Goal: Task Accomplishment & Management: Manage account settings

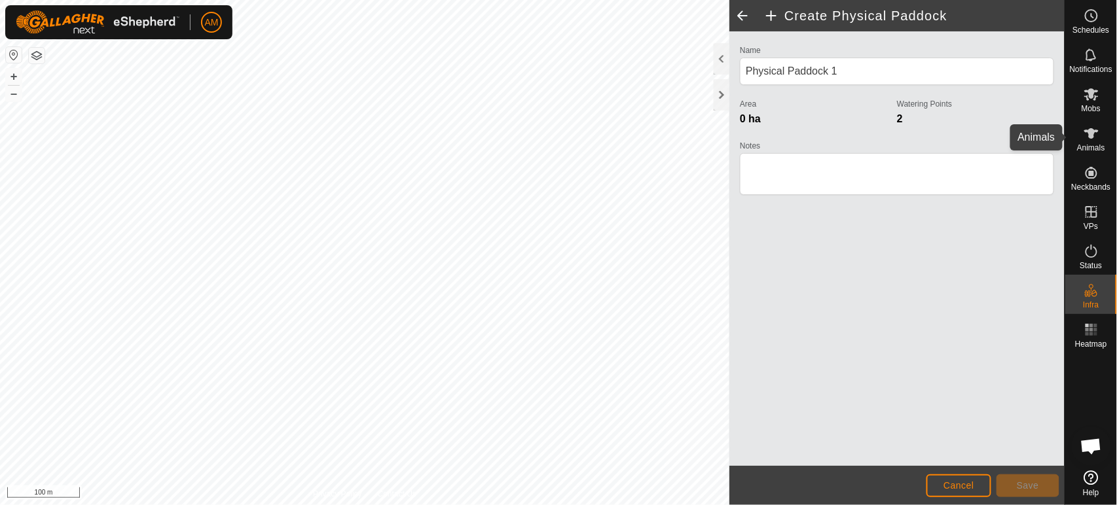
click at [1090, 144] on span "Animals" at bounding box center [1091, 148] width 28 height 8
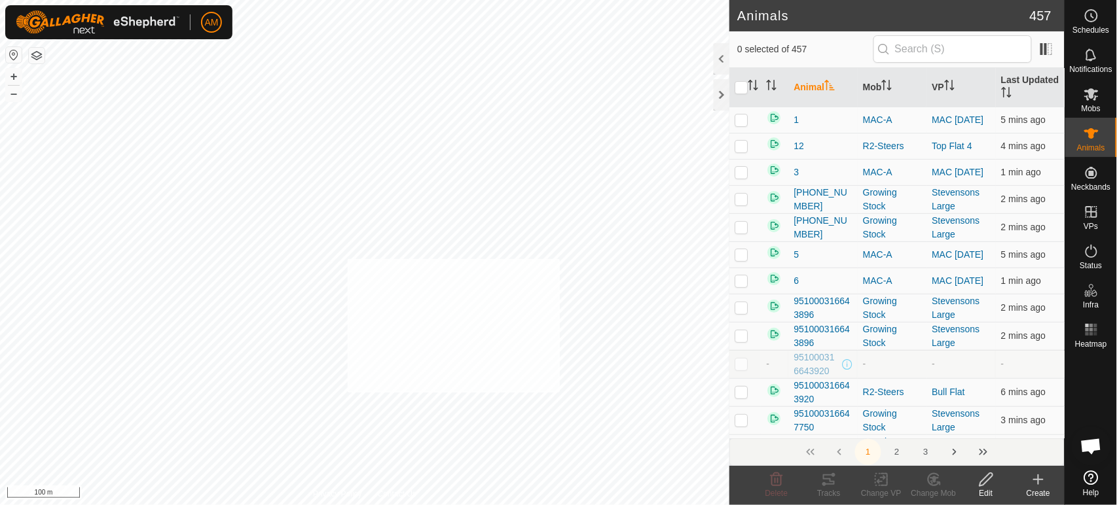
checkbox input "true"
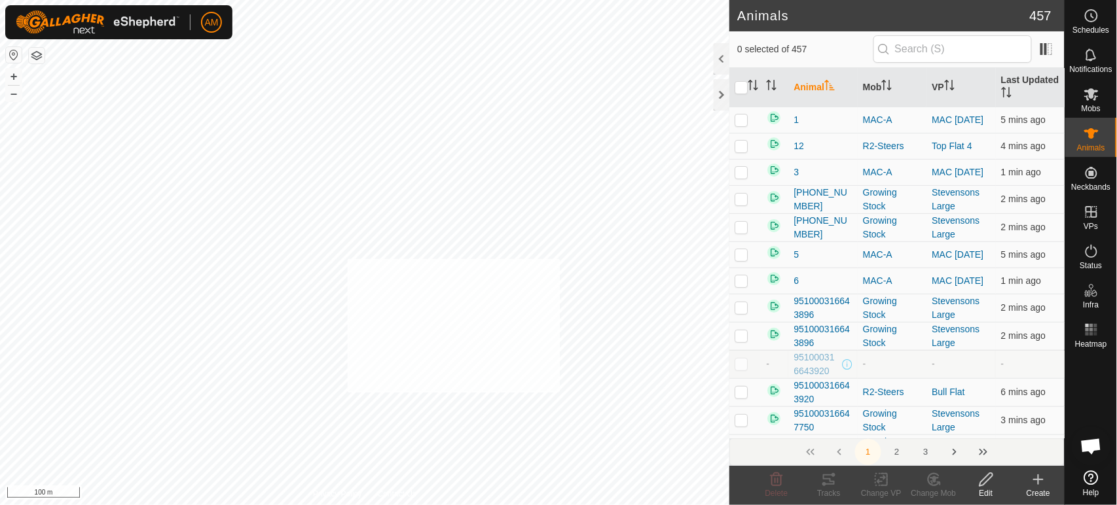
checkbox input "true"
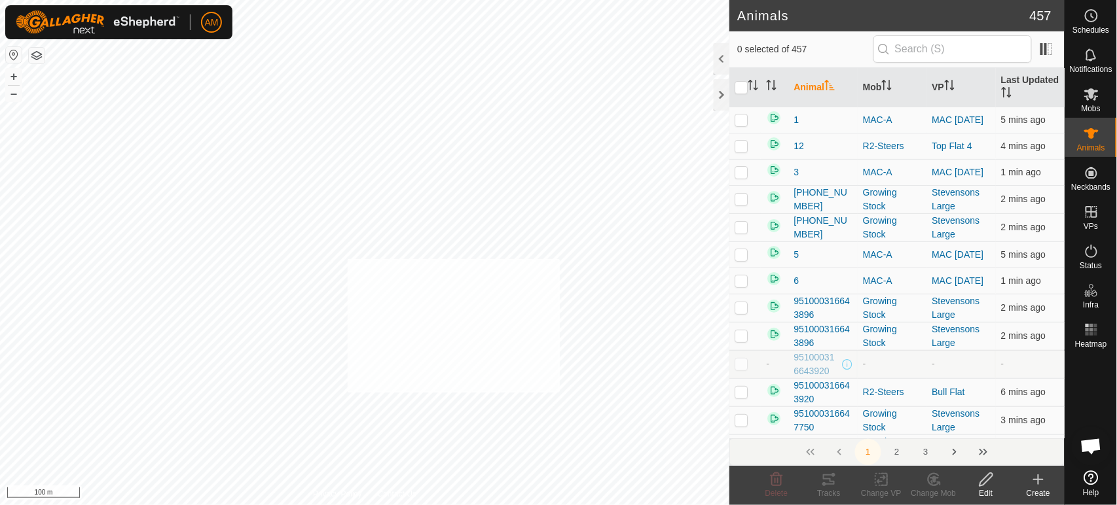
checkbox input "true"
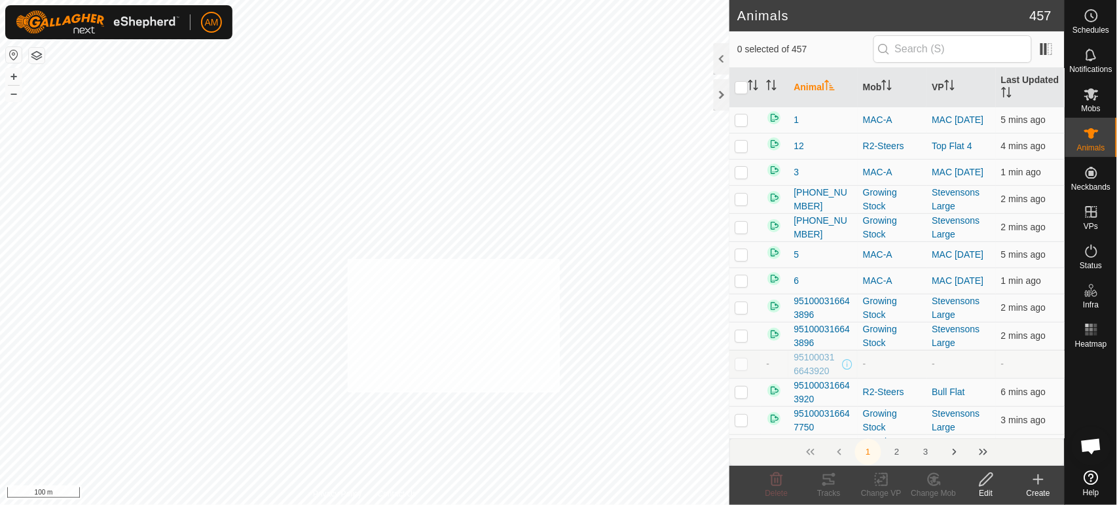
checkbox input "true"
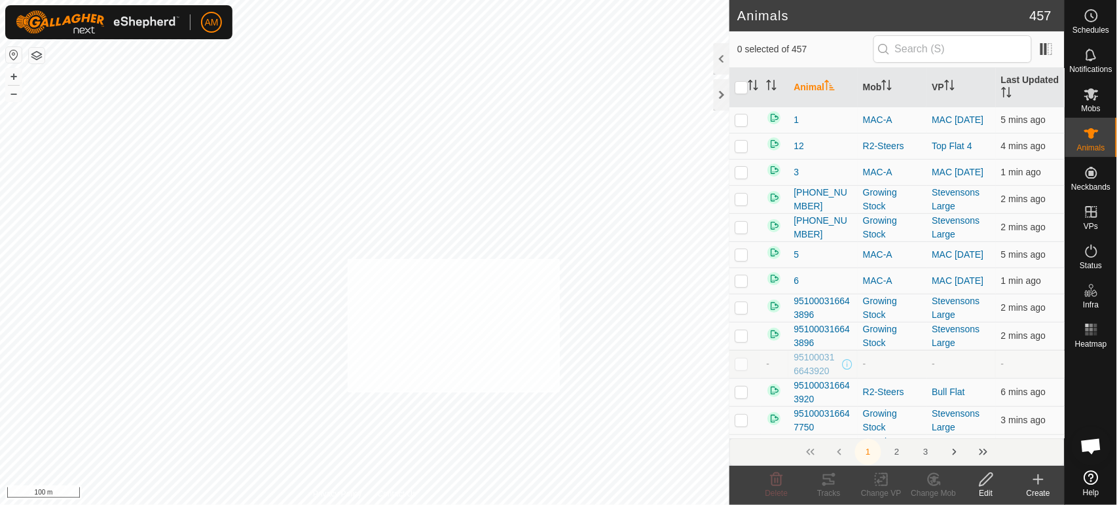
checkbox input "true"
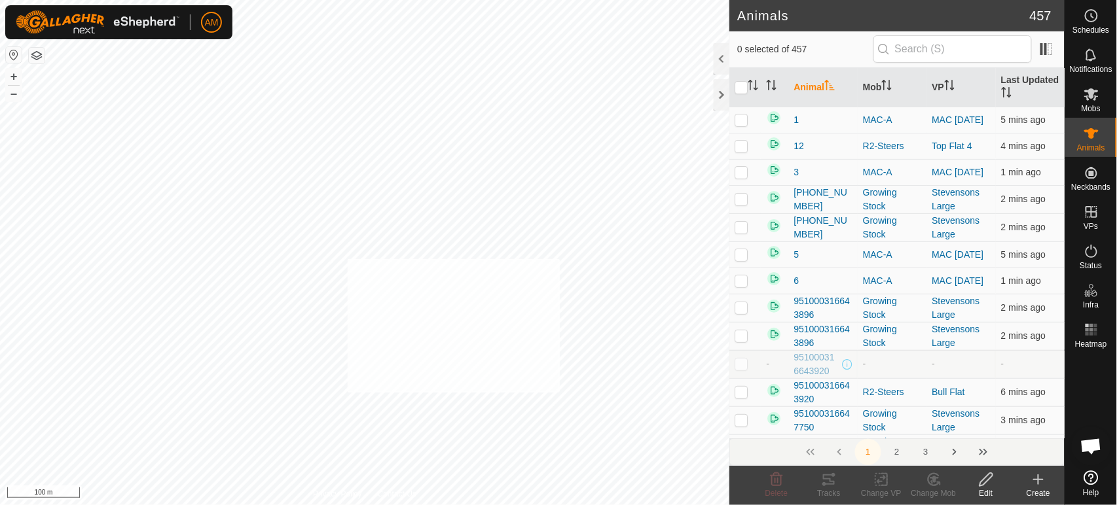
checkbox input "true"
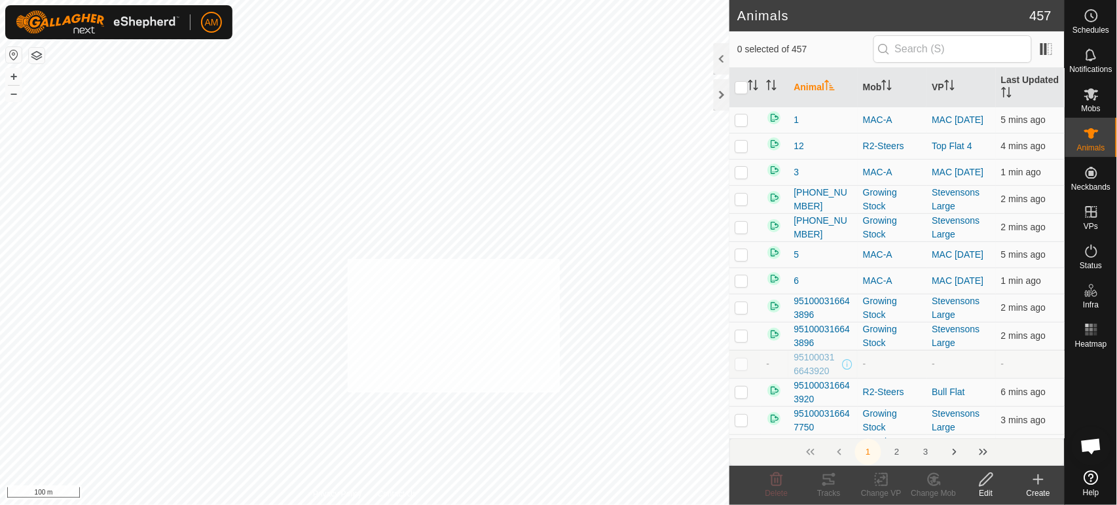
checkbox input "true"
click at [877, 482] on icon at bounding box center [880, 480] width 9 height 9
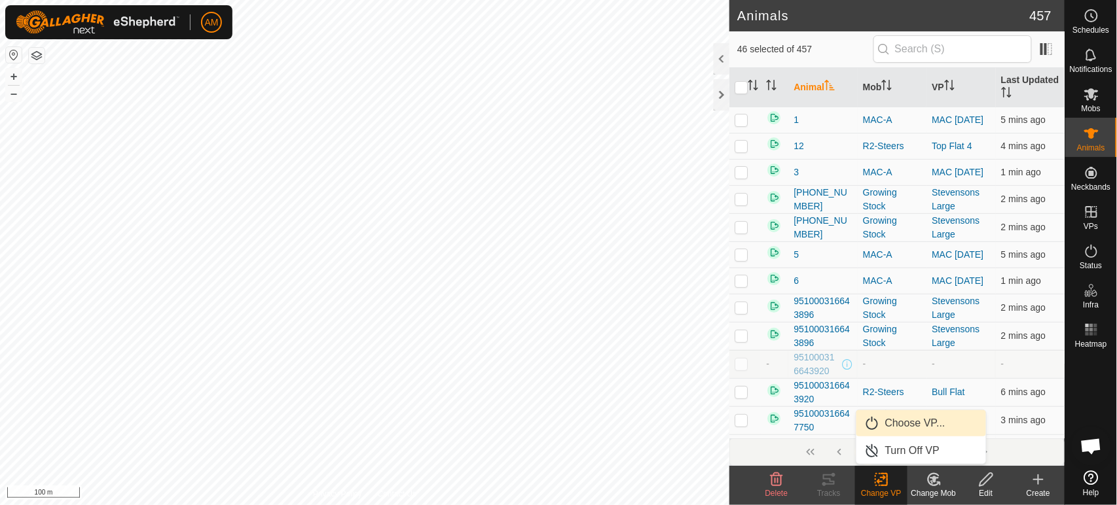
click at [876, 420] on link "Choose VP..." at bounding box center [921, 423] width 130 height 26
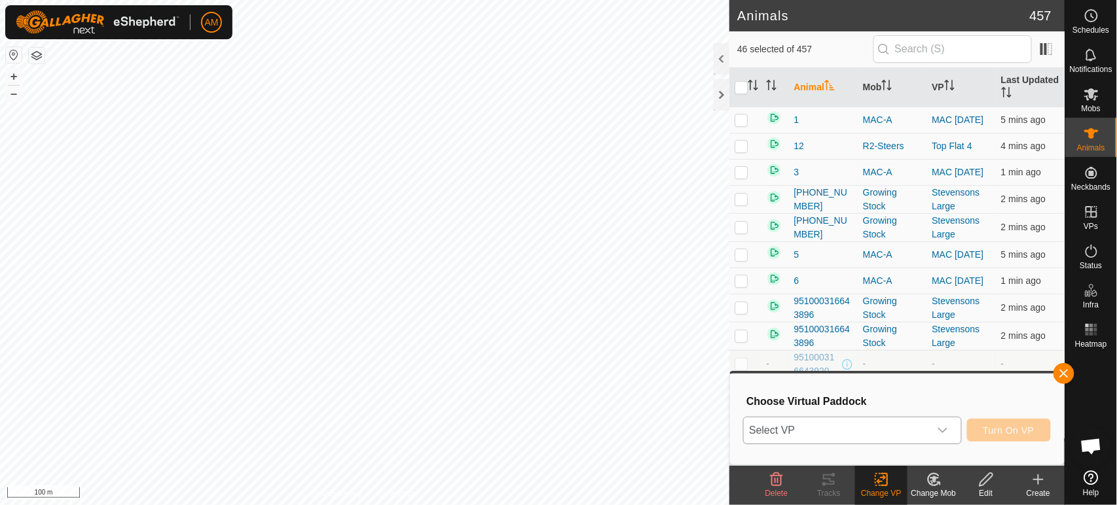
click at [867, 428] on span "Select VP" at bounding box center [836, 431] width 185 height 26
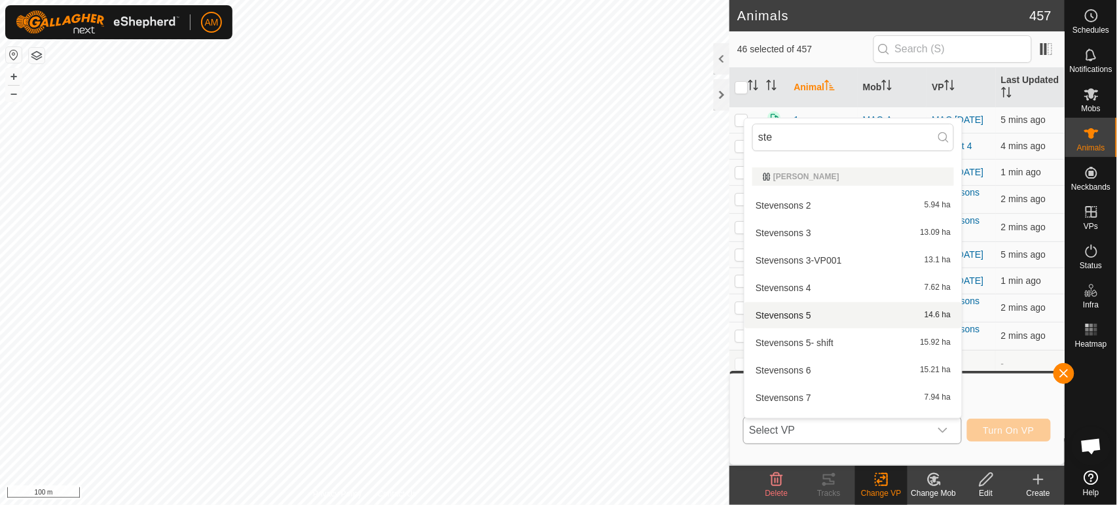
scroll to position [72, 0]
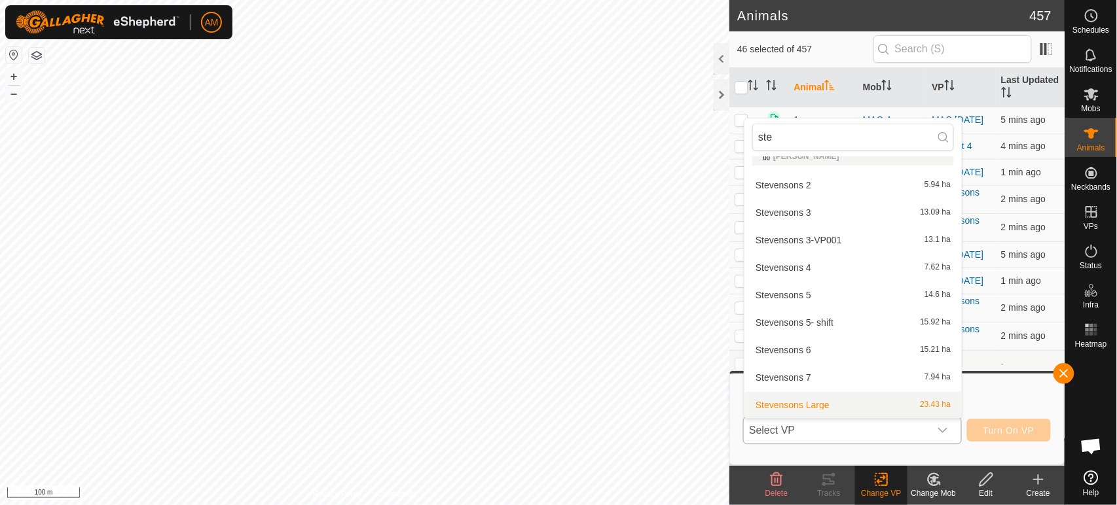
type input "ste"
click at [809, 403] on li "Stevensons Large 23.43 ha" at bounding box center [852, 405] width 217 height 26
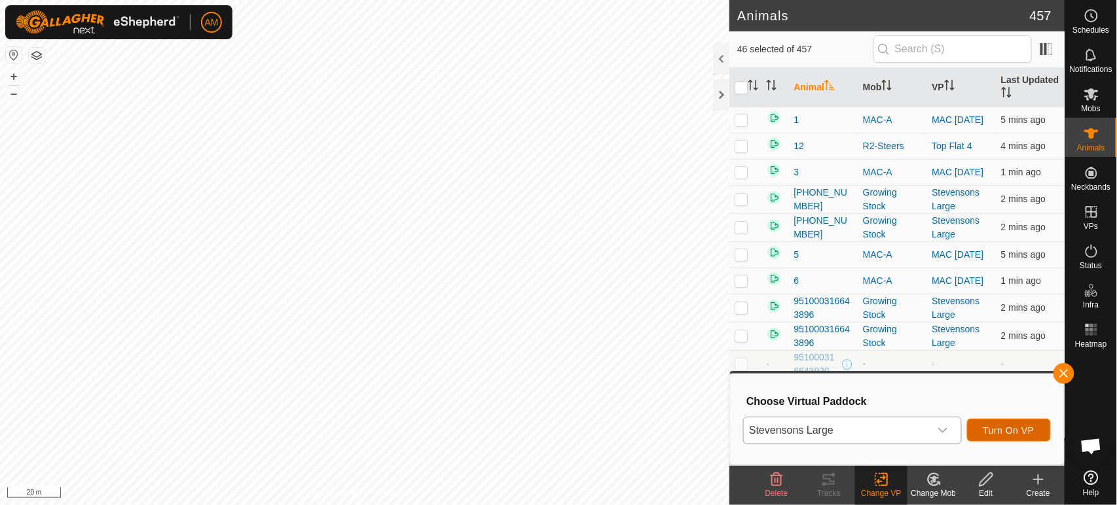
click at [995, 427] on span "Turn On VP" at bounding box center [1008, 430] width 51 height 10
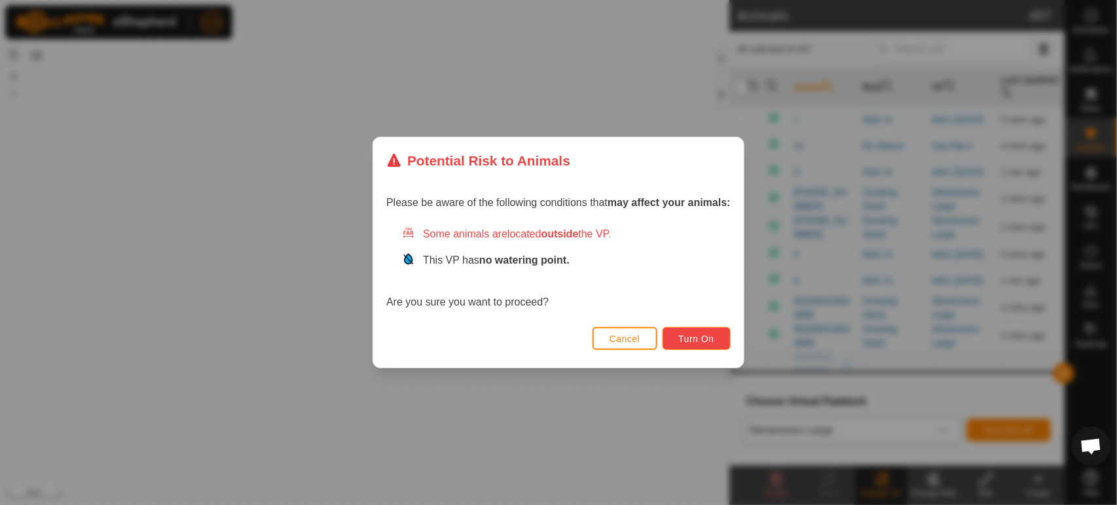
click at [700, 341] on span "Turn On" at bounding box center [696, 339] width 35 height 10
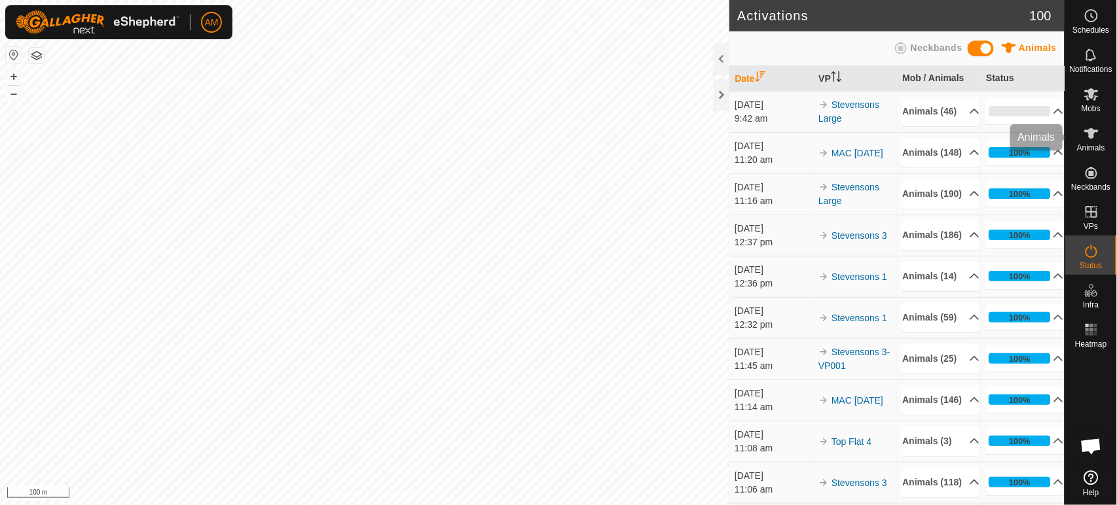
click at [1085, 134] on icon at bounding box center [1091, 134] width 16 height 16
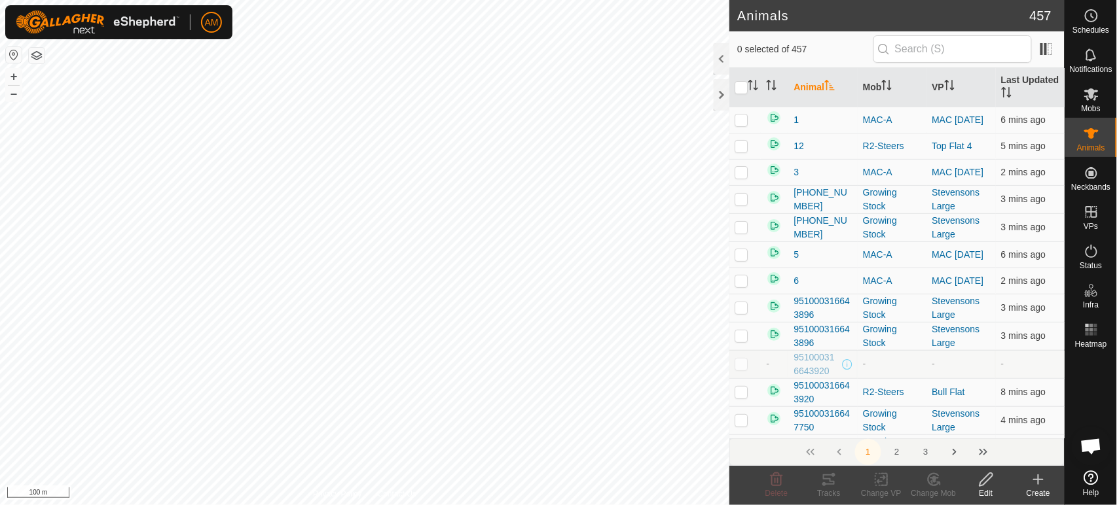
click at [1044, 483] on icon at bounding box center [1038, 480] width 16 height 16
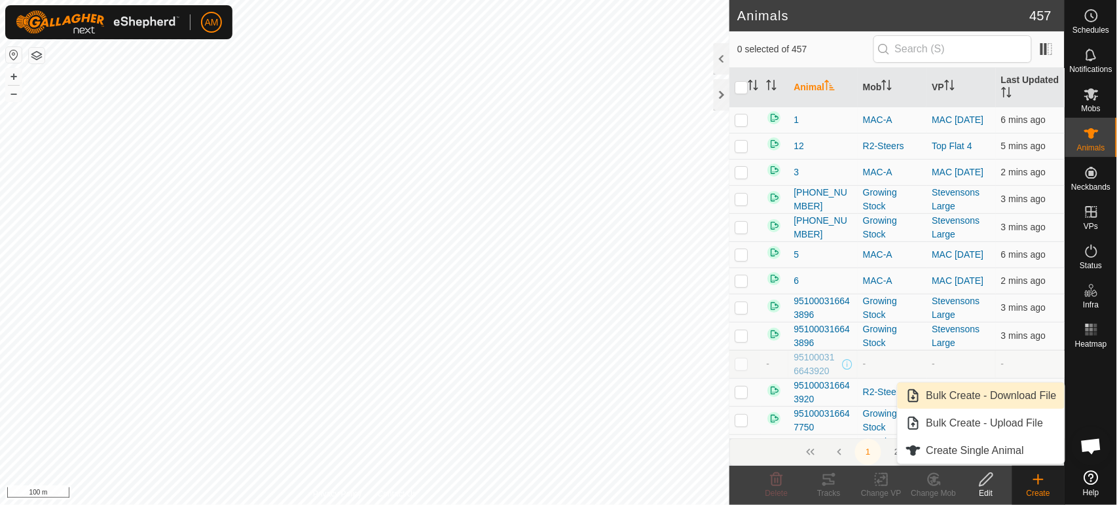
click at [1005, 403] on link "Bulk Create - Download File" at bounding box center [980, 396] width 167 height 26
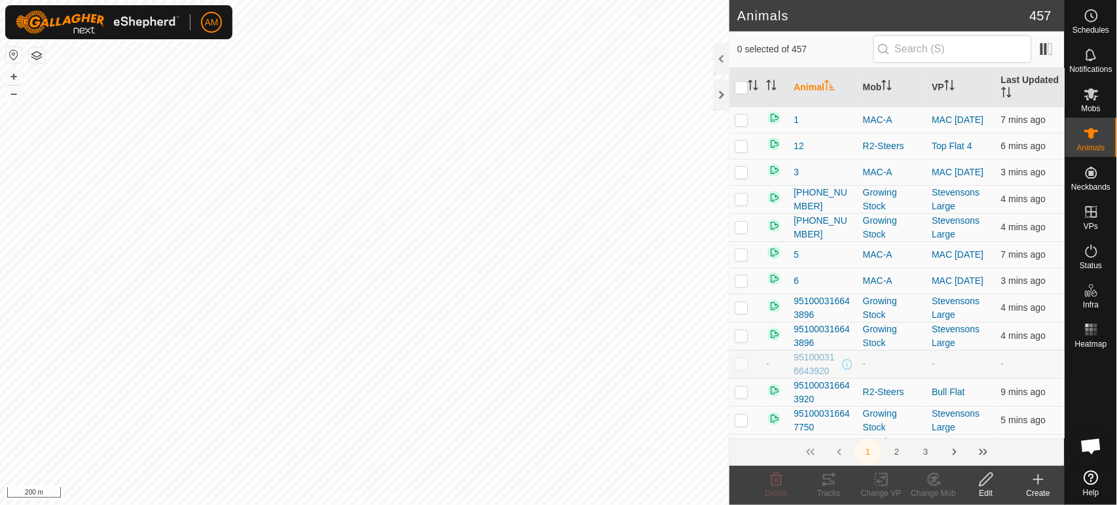
click at [361, 0] on html "AM Schedules Notifications Mobs Animals Neckbands VPs Status Infra Heatmap Help…" at bounding box center [558, 252] width 1117 height 505
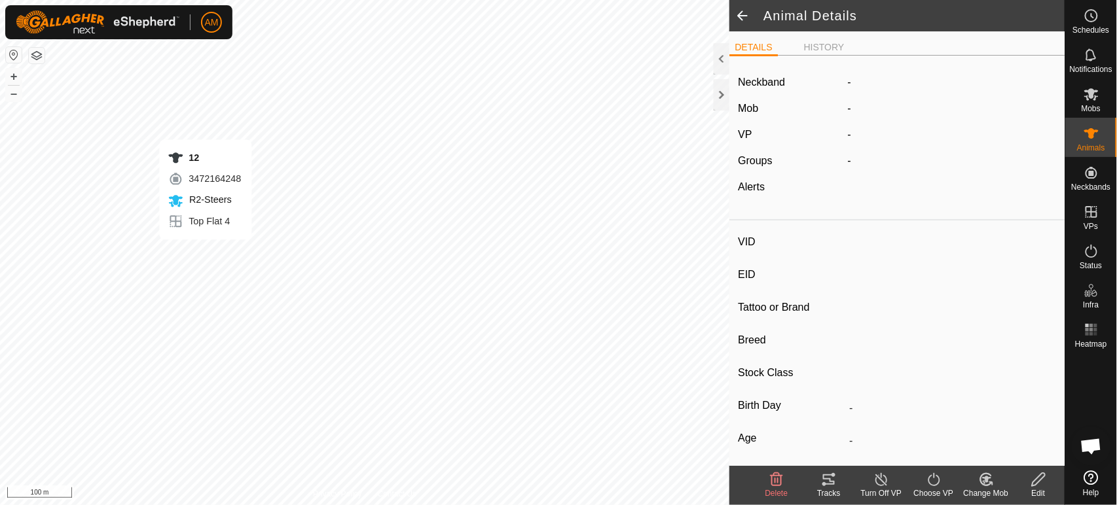
type input "12"
type input "-"
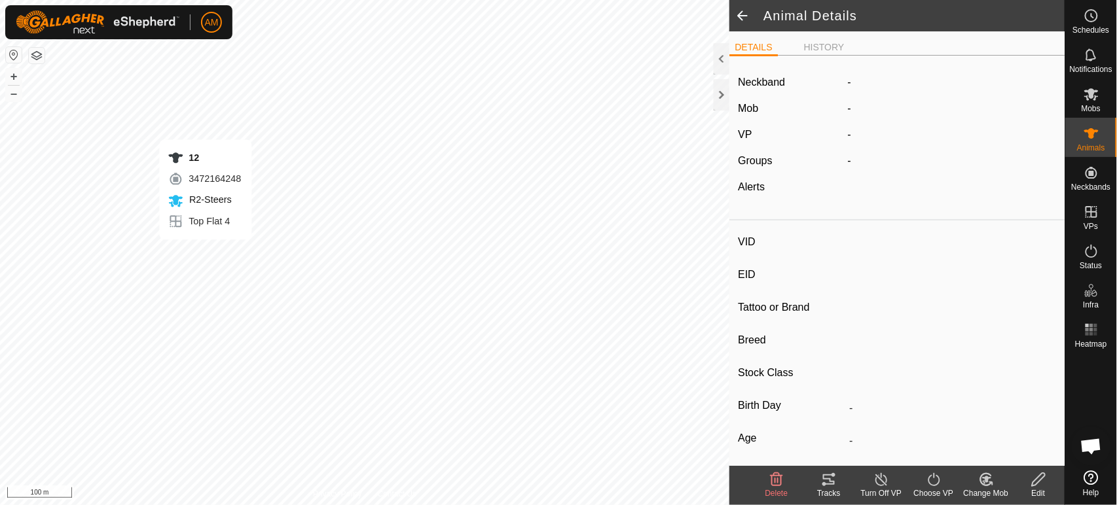
type input "0 kg"
type input "-"
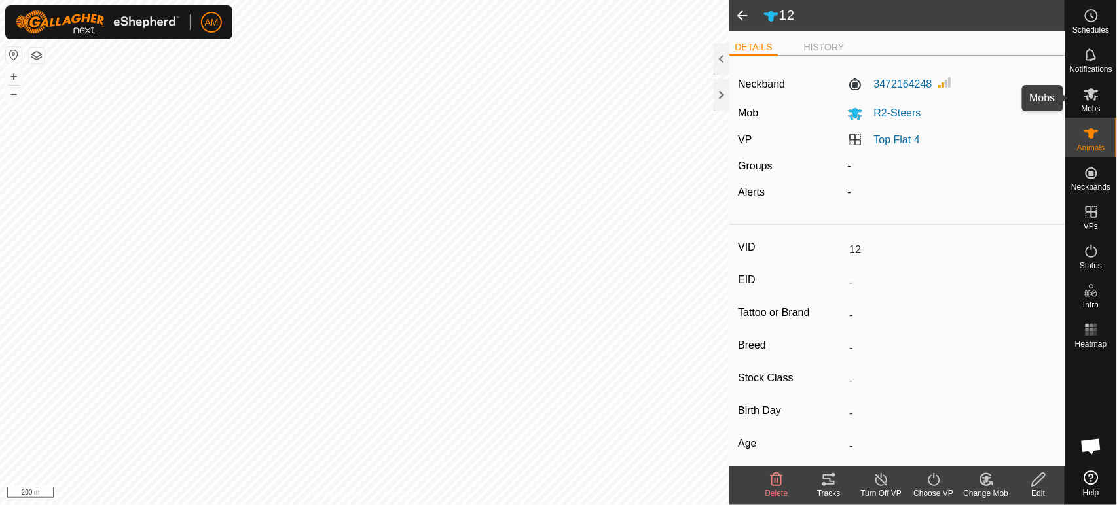
click at [1092, 105] on span "Mobs" at bounding box center [1090, 109] width 19 height 8
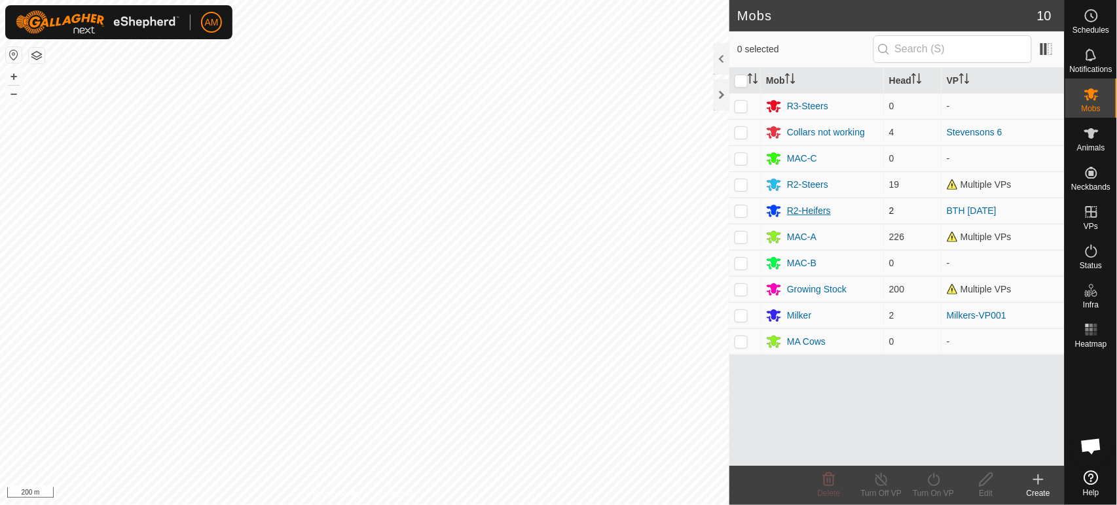
click at [823, 209] on div "R2-Heifers" at bounding box center [809, 211] width 44 height 14
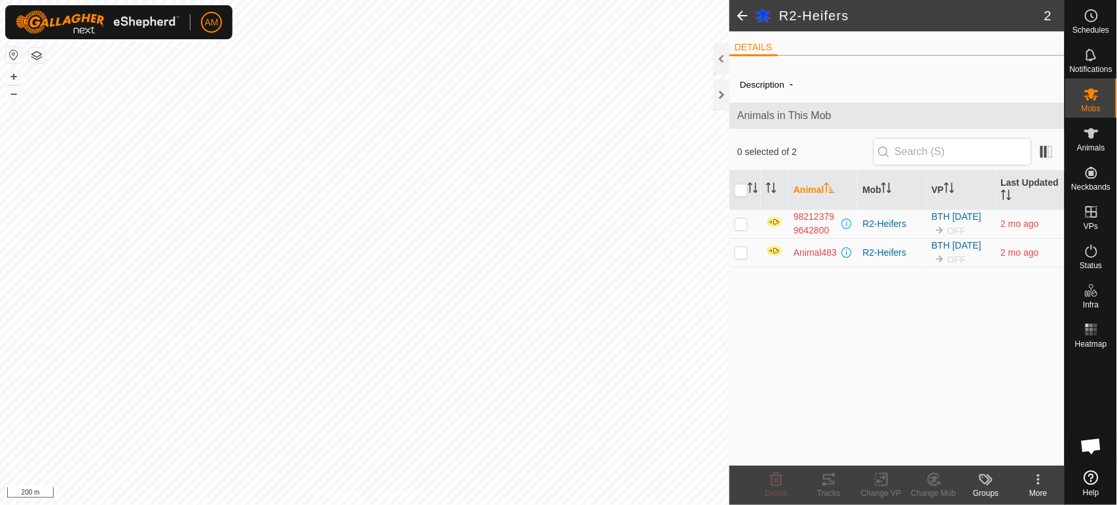
click at [740, 226] on p-checkbox at bounding box center [740, 224] width 13 height 10
checkbox input "true"
click at [747, 255] on p-checkbox at bounding box center [740, 252] width 13 height 10
checkbox input "true"
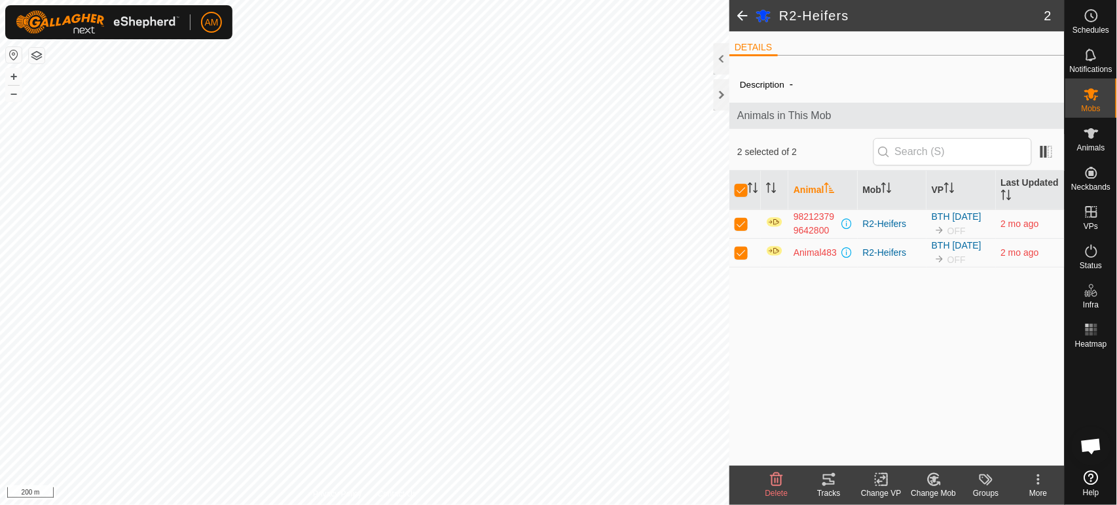
click at [1034, 486] on icon at bounding box center [1038, 480] width 16 height 16
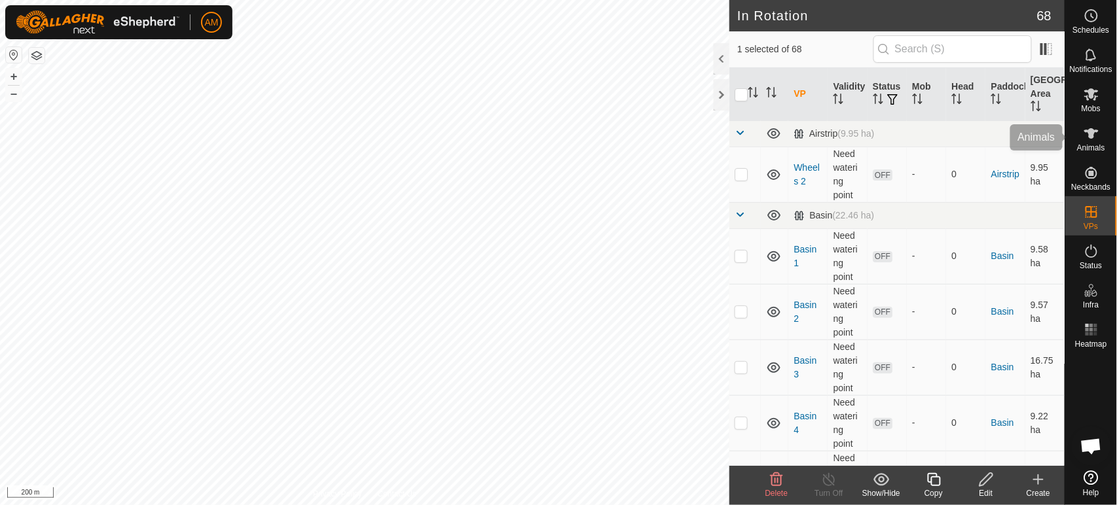
click at [1091, 137] on icon at bounding box center [1091, 133] width 14 height 10
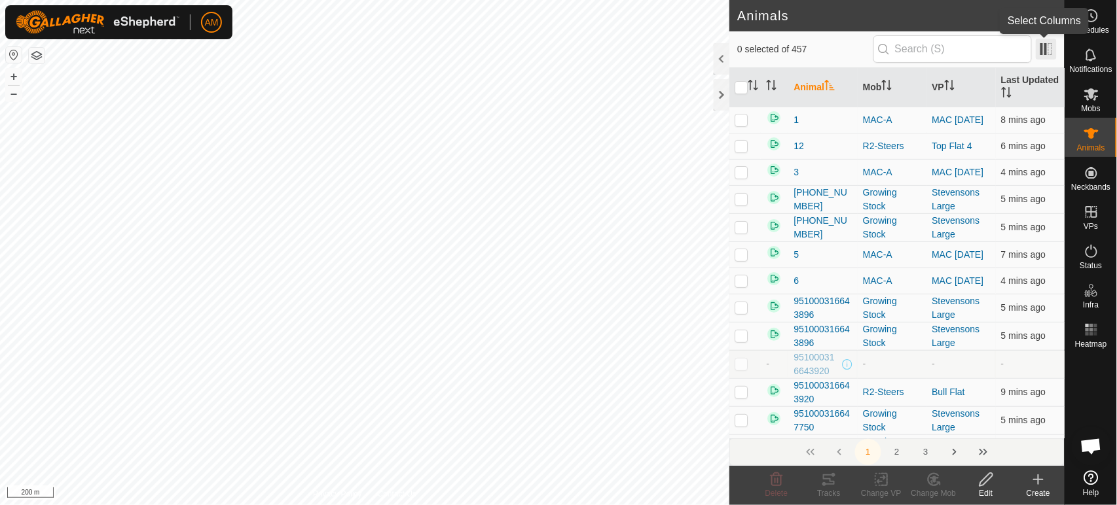
click at [1041, 48] on span at bounding box center [1046, 49] width 21 height 21
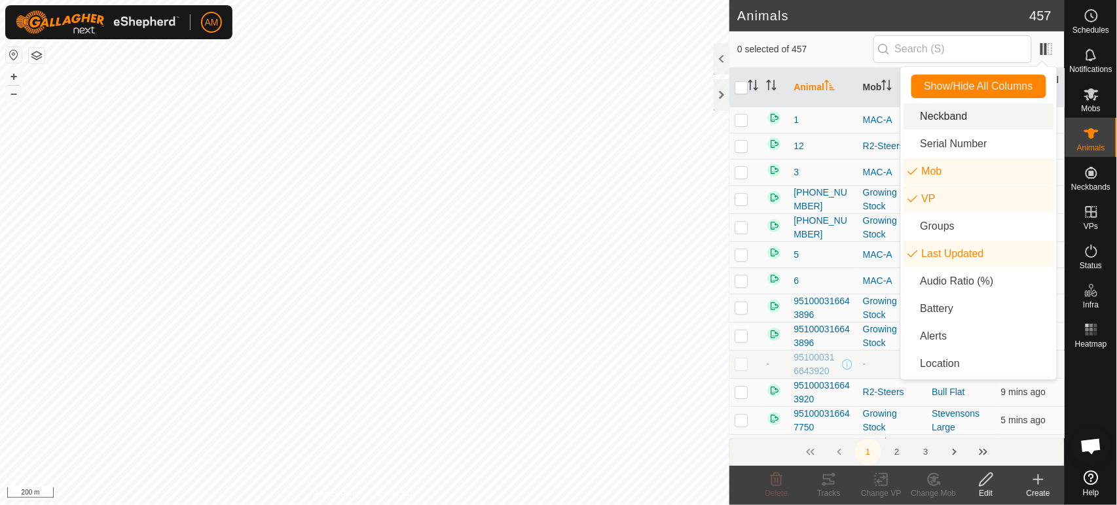
click at [950, 111] on li "Neckband" at bounding box center [978, 116] width 151 height 26
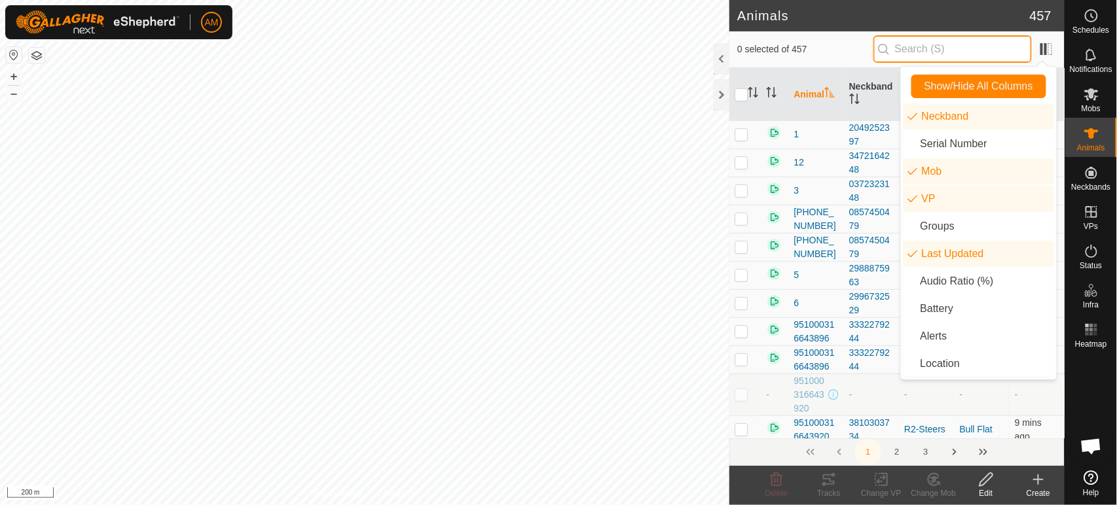
click at [935, 47] on input "text" at bounding box center [952, 48] width 158 height 27
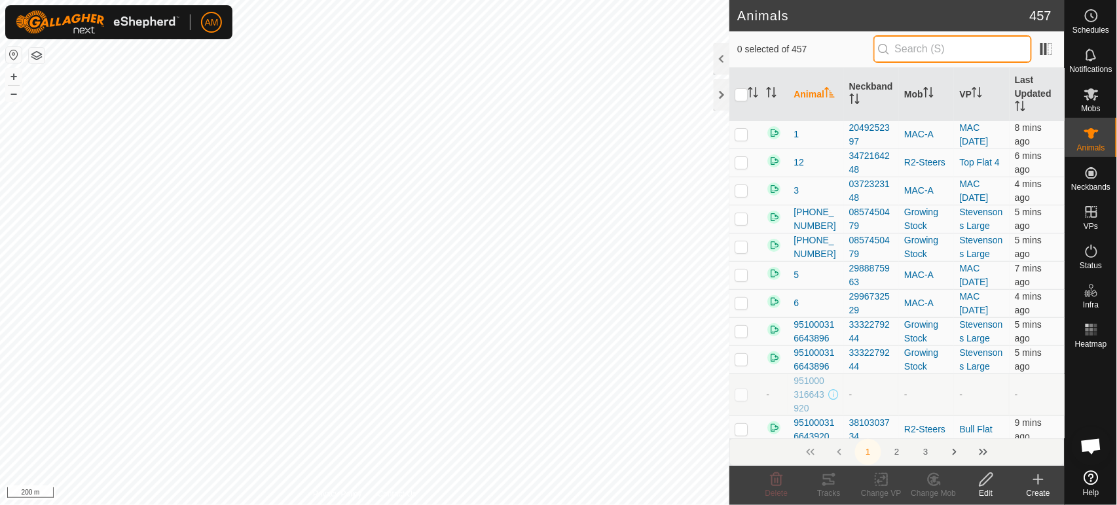
paste input "1982049203"
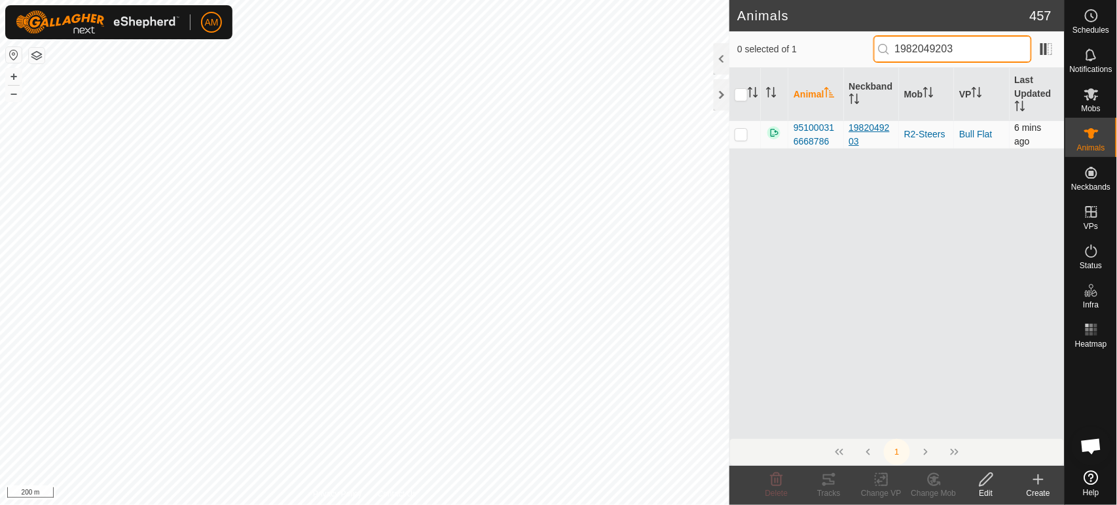
type input "1982049203"
click at [868, 126] on div "1982049203" at bounding box center [871, 134] width 45 height 27
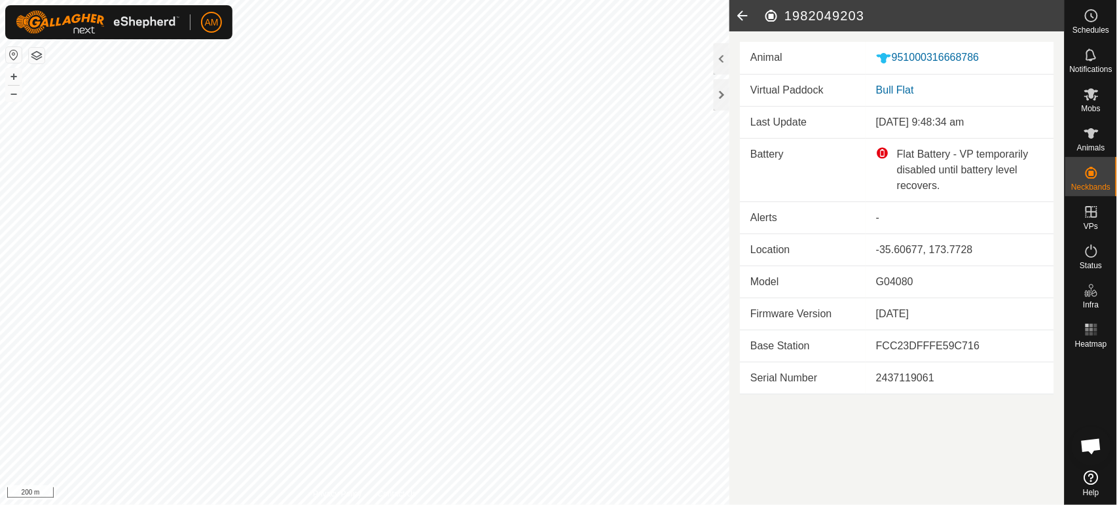
drag, startPoint x: 893, startPoint y: 13, endPoint x: 780, endPoint y: 15, distance: 112.6
click at [780, 15] on h2 "1982049203" at bounding box center [913, 16] width 301 height 16
copy h2 "1982049203"
click at [1099, 146] on span "Animals" at bounding box center [1091, 148] width 28 height 8
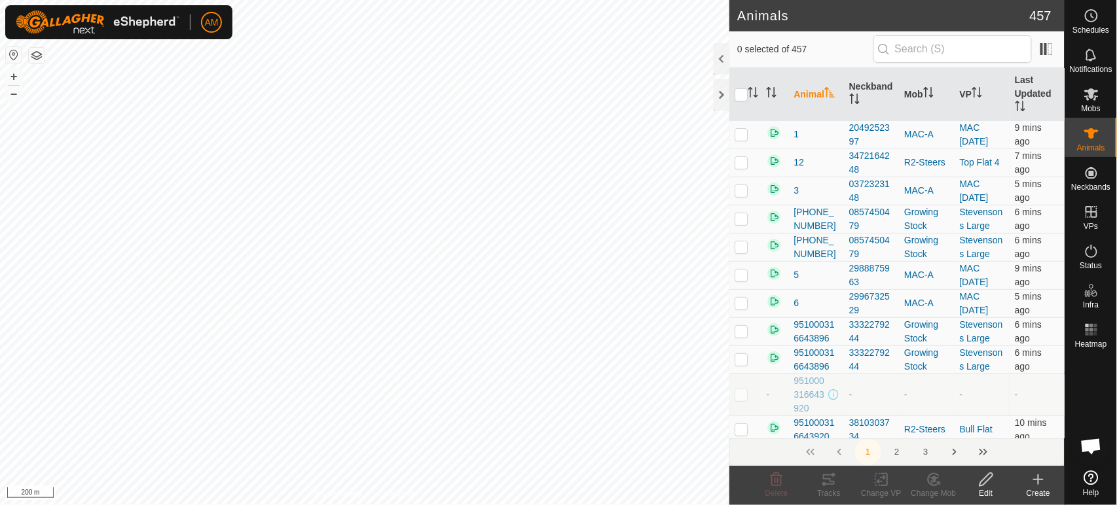
click at [1041, 485] on icon at bounding box center [1038, 480] width 16 height 16
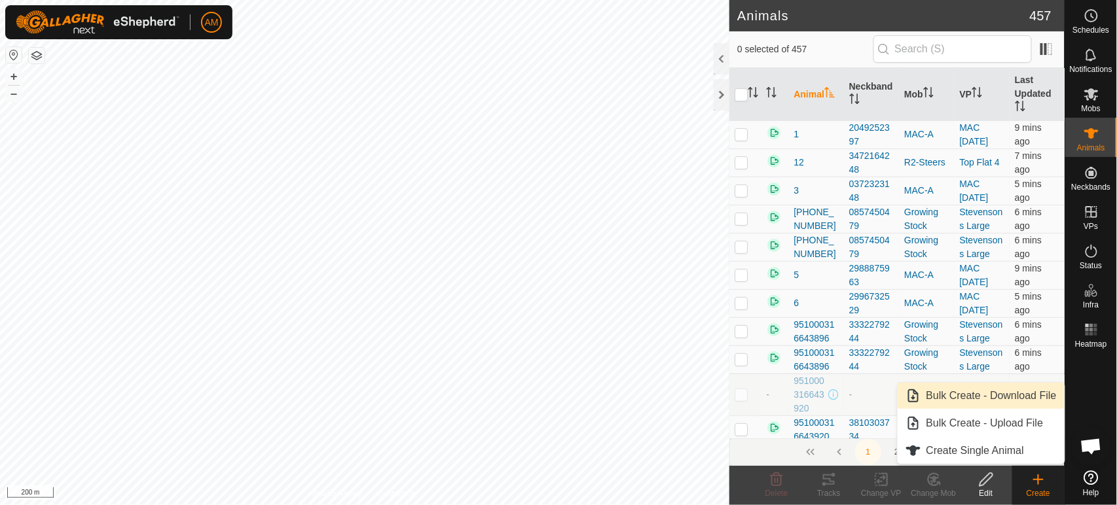
click at [1002, 398] on link "Bulk Create - Download File" at bounding box center [980, 396] width 167 height 26
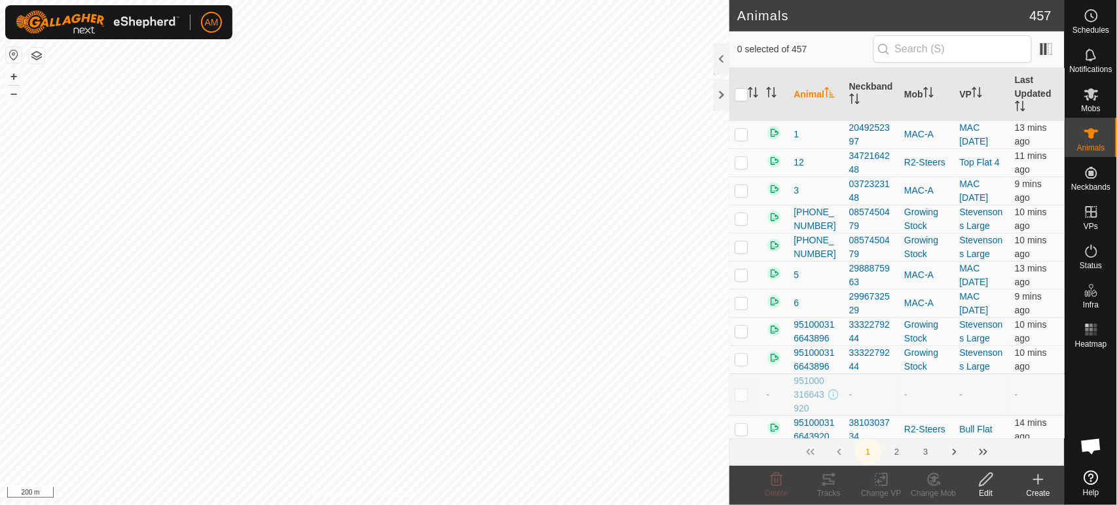
click at [1042, 483] on icon at bounding box center [1038, 480] width 16 height 16
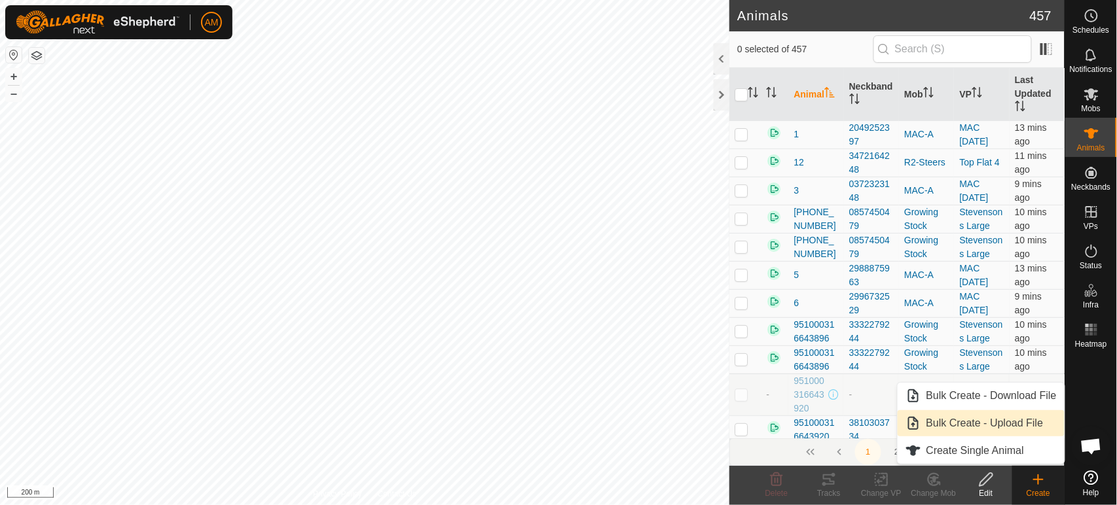
click at [987, 431] on link "Bulk Create - Upload File" at bounding box center [980, 423] width 167 height 26
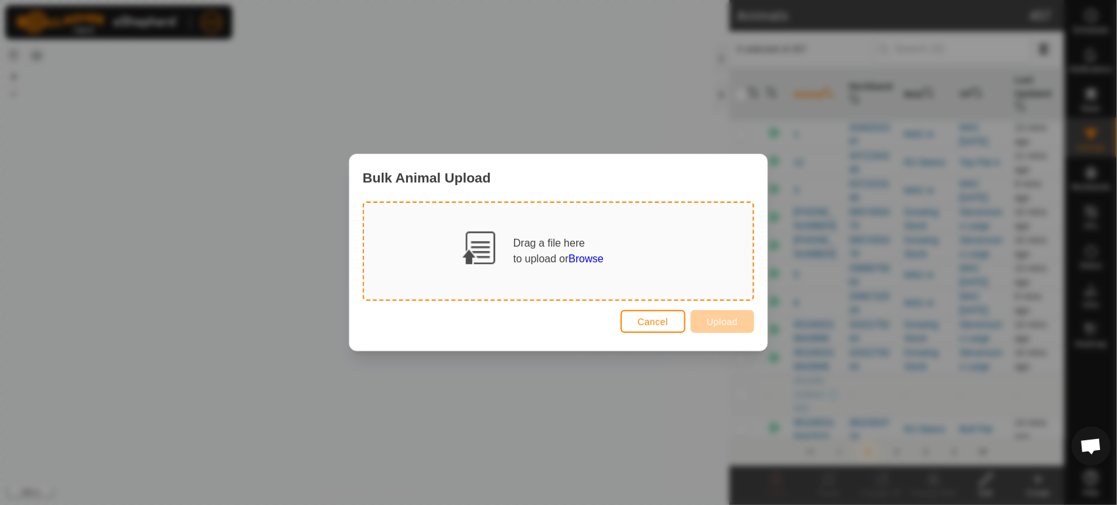
click at [597, 261] on span "Browse" at bounding box center [586, 258] width 35 height 11
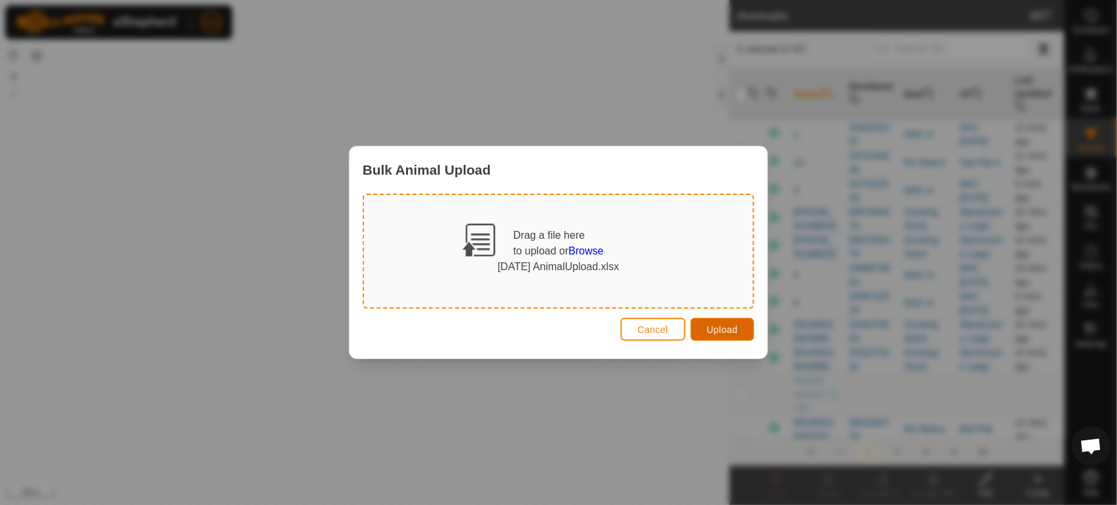
click at [729, 325] on span "Upload" at bounding box center [722, 330] width 31 height 10
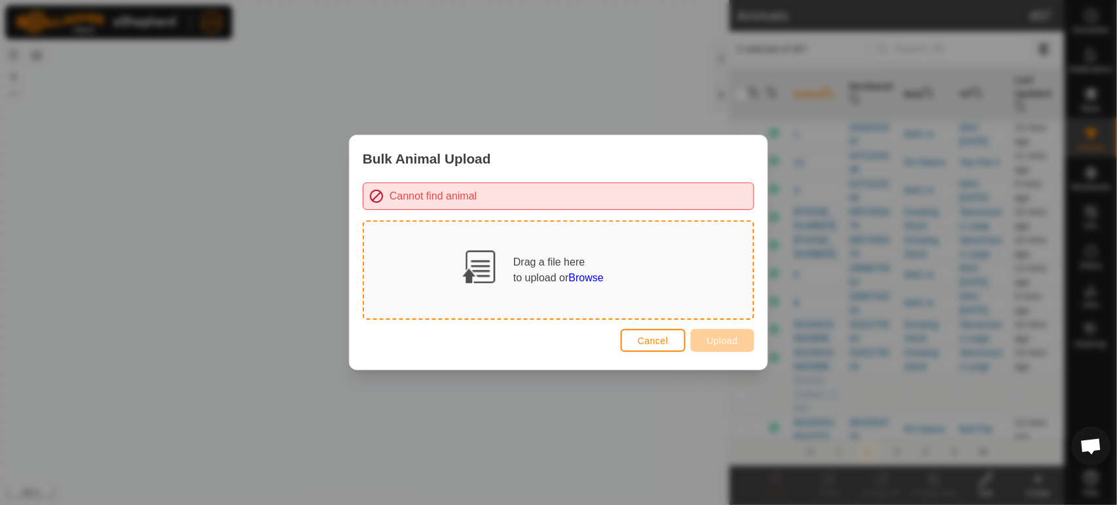
click at [594, 275] on span "Browse" at bounding box center [586, 277] width 35 height 11
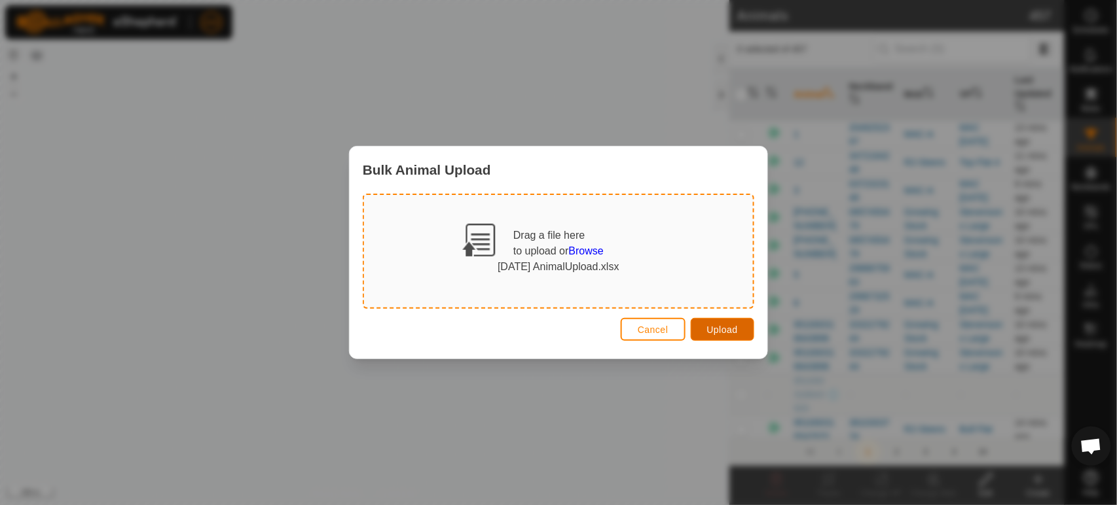
click at [720, 327] on span "Upload" at bounding box center [722, 330] width 31 height 10
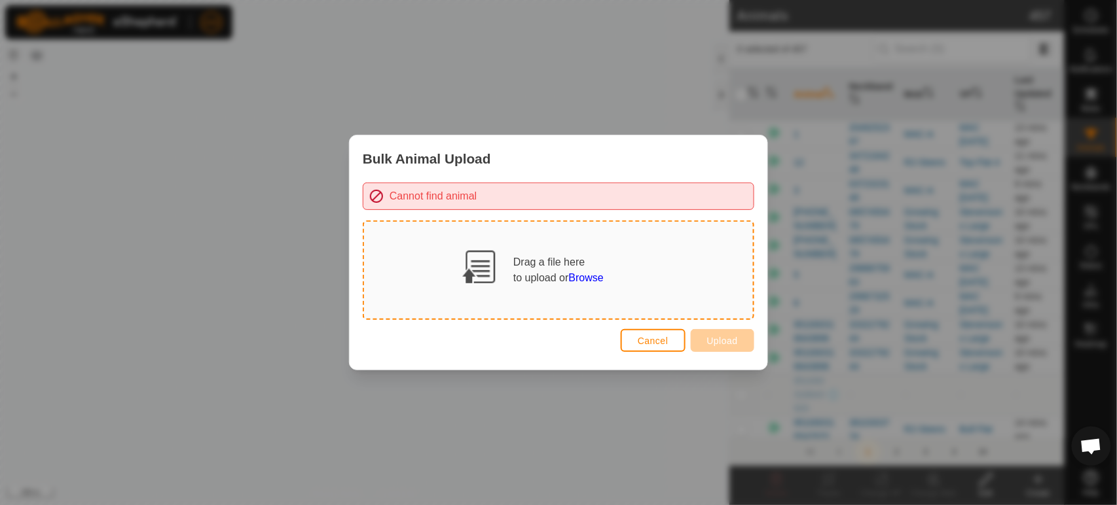
click at [599, 399] on div "Bulk Animal Upload Cannot find animal Drag a file here to upload or Browse Canc…" at bounding box center [558, 252] width 1117 height 505
click at [655, 345] on span "Cancel" at bounding box center [653, 341] width 31 height 10
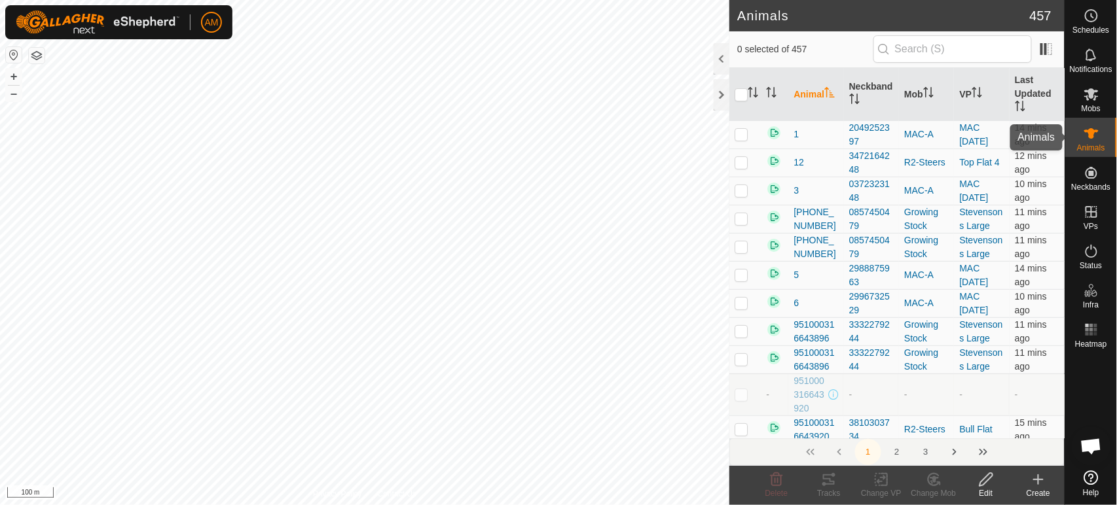
click at [1076, 133] on div "Animals" at bounding box center [1091, 137] width 52 height 39
click at [1096, 148] on span "Animals" at bounding box center [1091, 148] width 28 height 8
click at [1038, 480] on icon at bounding box center [1038, 480] width 9 height 0
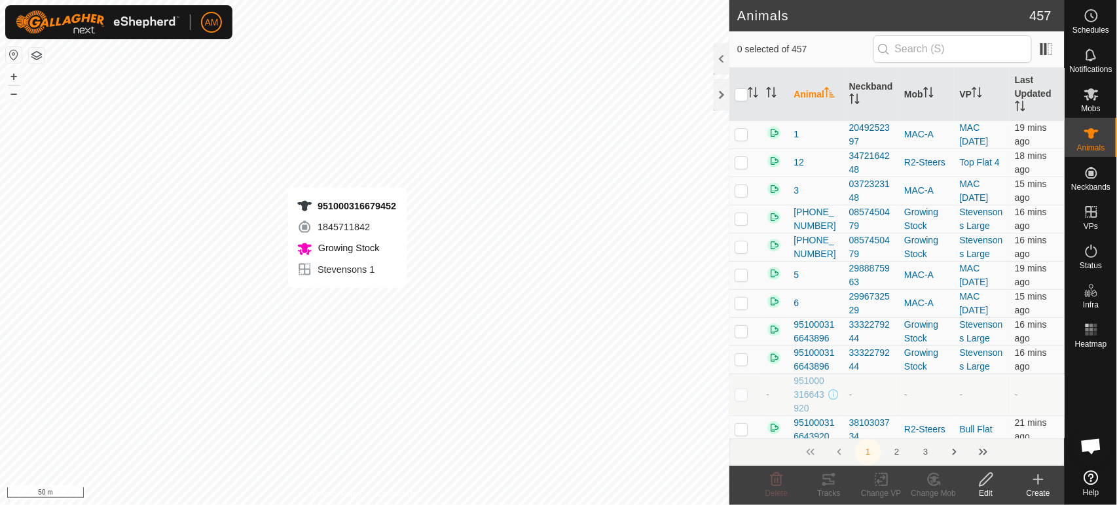
checkbox input "true"
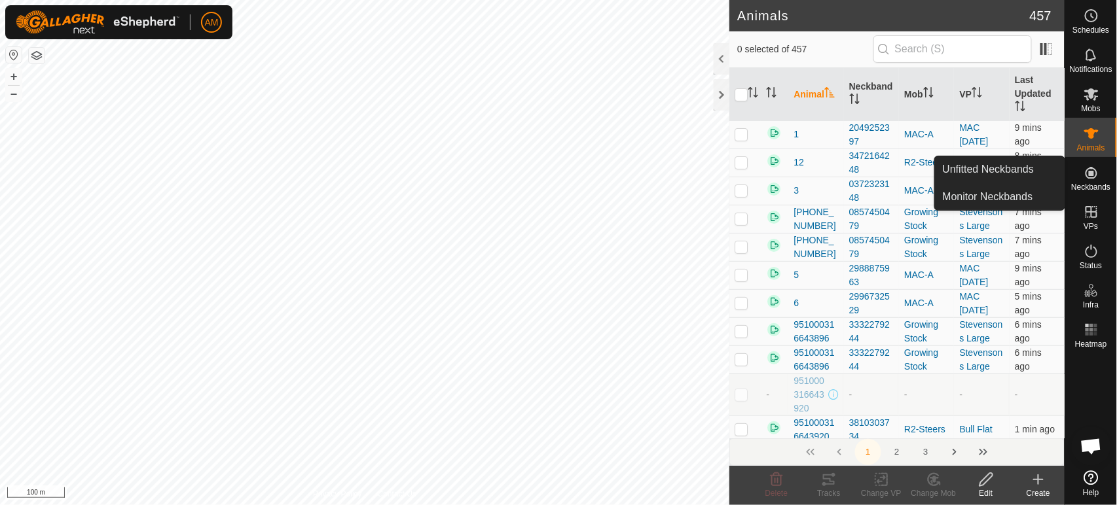
click at [1050, 483] on create-svg-icon at bounding box center [1038, 480] width 52 height 16
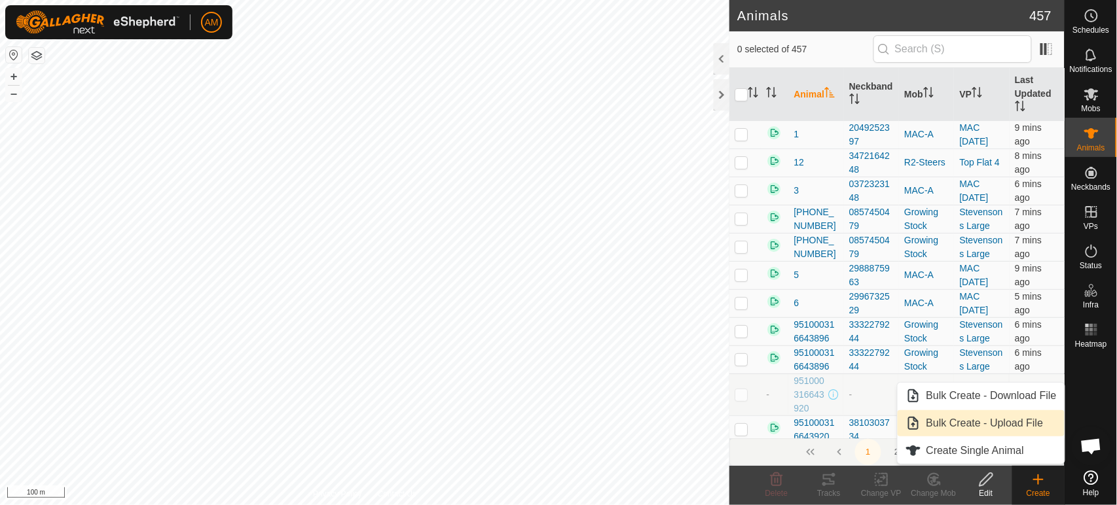
click at [1000, 429] on link "Bulk Create - Upload File" at bounding box center [980, 423] width 167 height 26
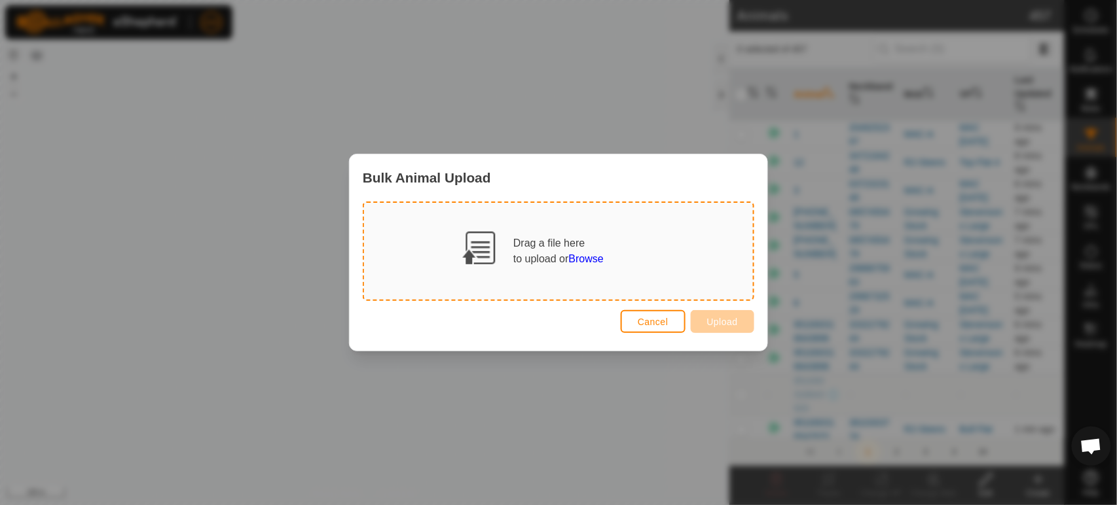
click at [601, 259] on span "Browse" at bounding box center [586, 258] width 35 height 11
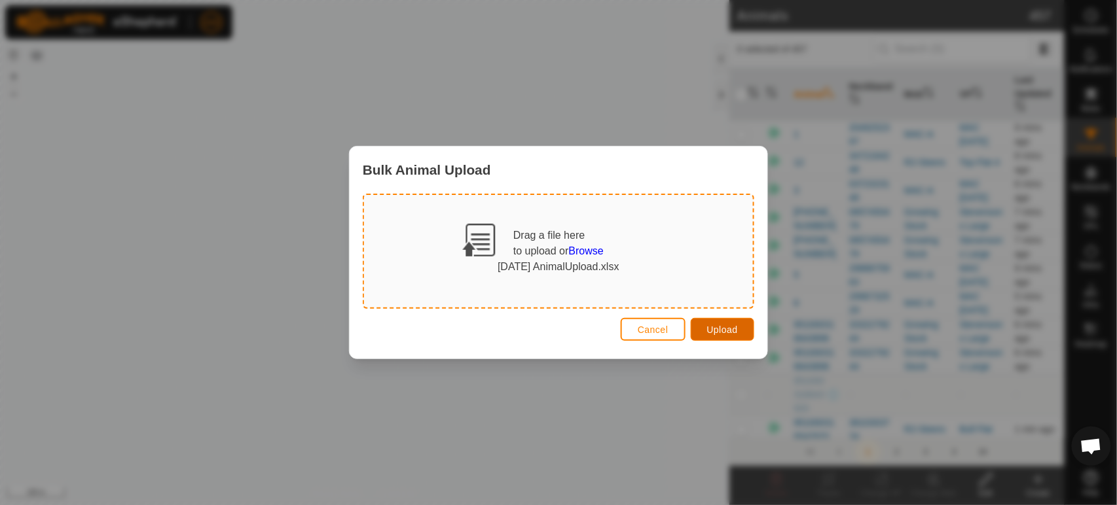
click at [729, 326] on span "Upload" at bounding box center [722, 330] width 31 height 10
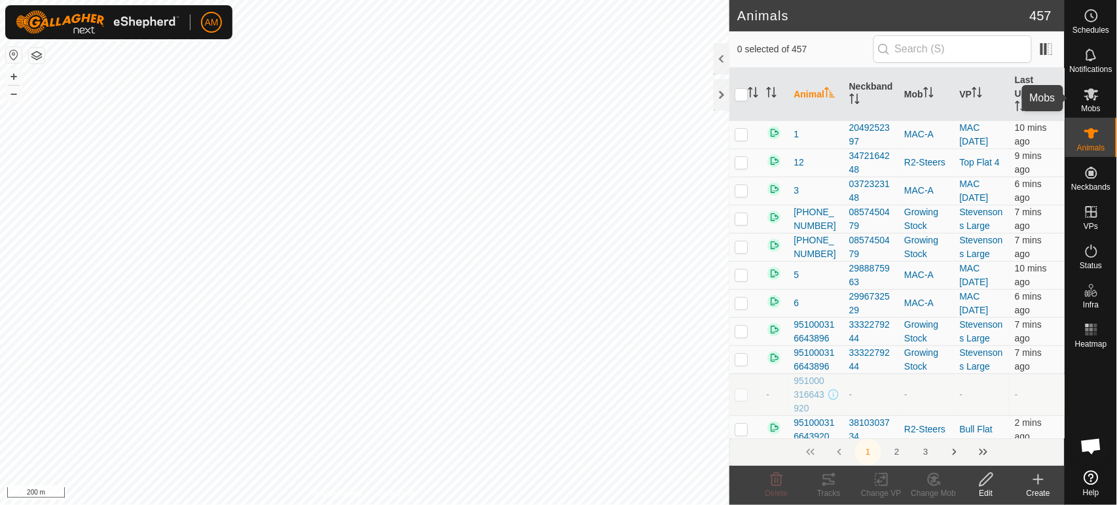
click at [1096, 106] on span "Mobs" at bounding box center [1090, 109] width 19 height 8
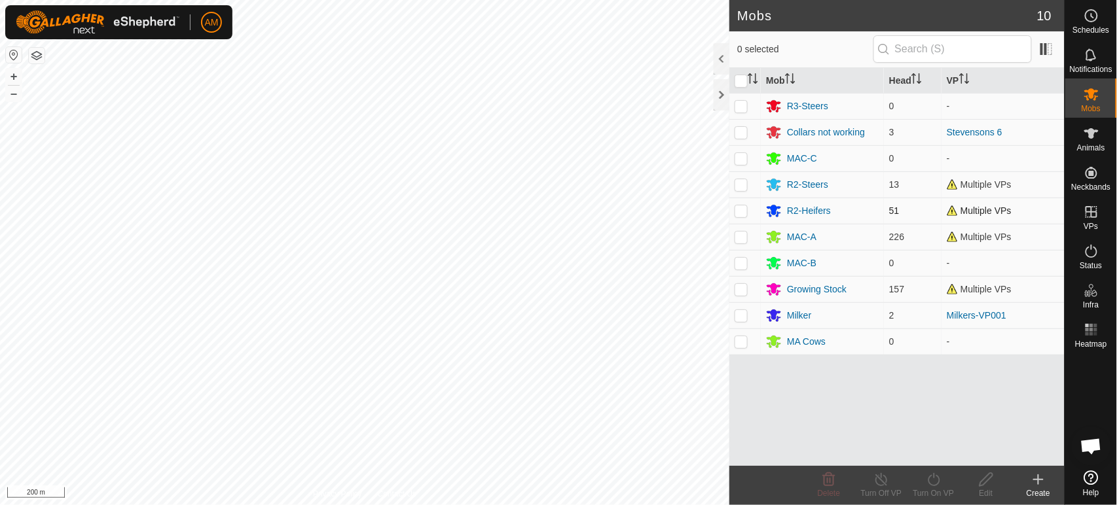
click at [743, 213] on p-checkbox at bounding box center [740, 211] width 13 height 10
checkbox input "true"
click at [814, 210] on div "R2-Heifers" at bounding box center [809, 211] width 44 height 14
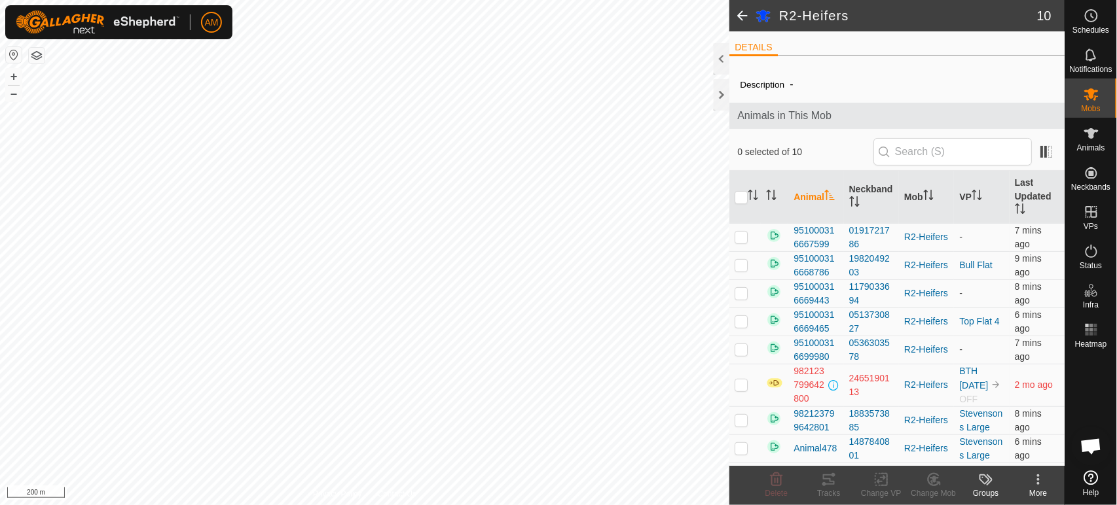
click at [744, 384] on p-checkbox at bounding box center [740, 385] width 13 height 10
checkbox input "true"
click at [1037, 487] on icon at bounding box center [1038, 480] width 16 height 16
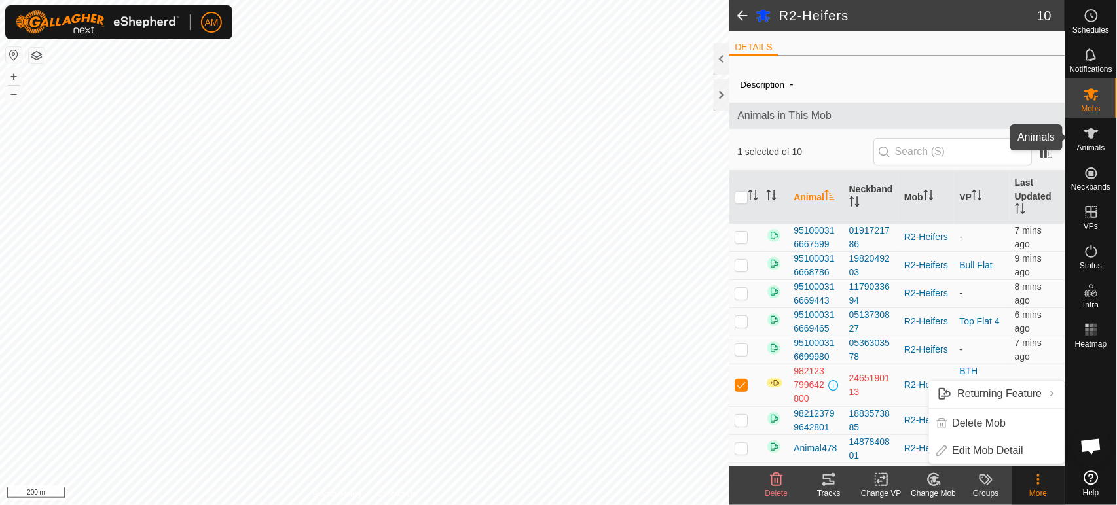
click at [1087, 149] on span "Animals" at bounding box center [1091, 148] width 28 height 8
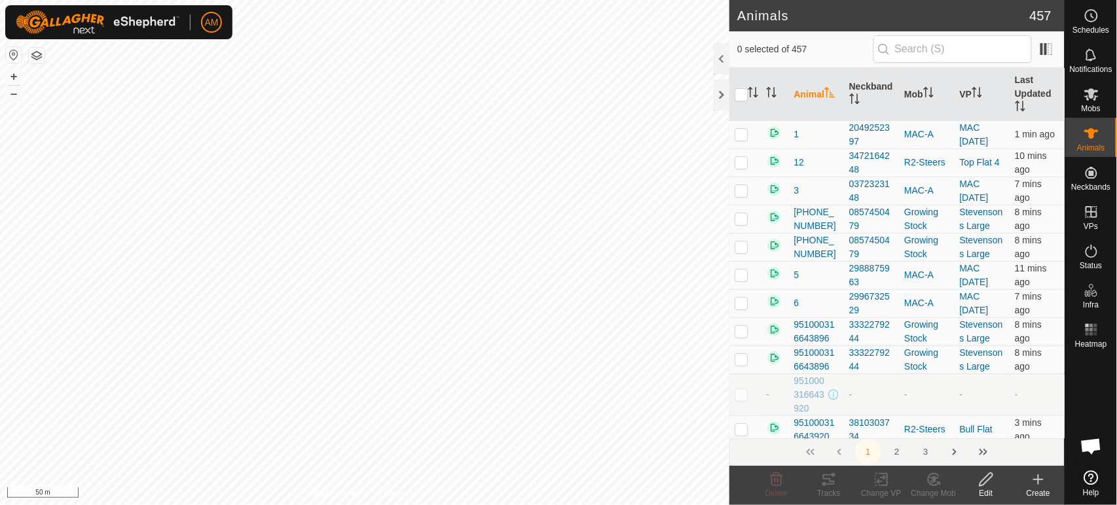
click at [306, 505] on html "AM Schedules Notifications Mobs Animals Neckbands VPs Status Infra Heatmap Help…" at bounding box center [558, 252] width 1117 height 505
click at [979, 48] on input "text" at bounding box center [952, 48] width 158 height 27
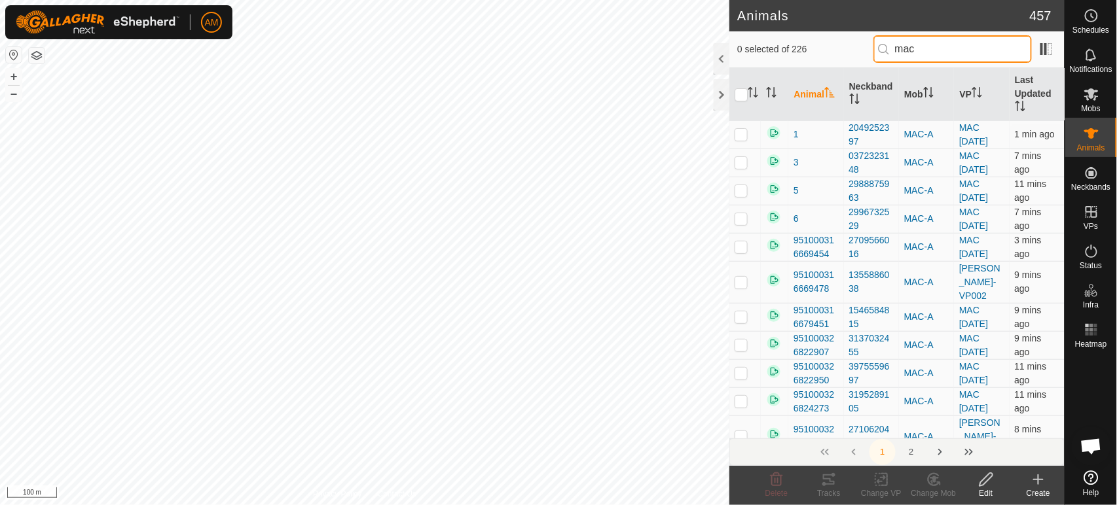
type input "mac"
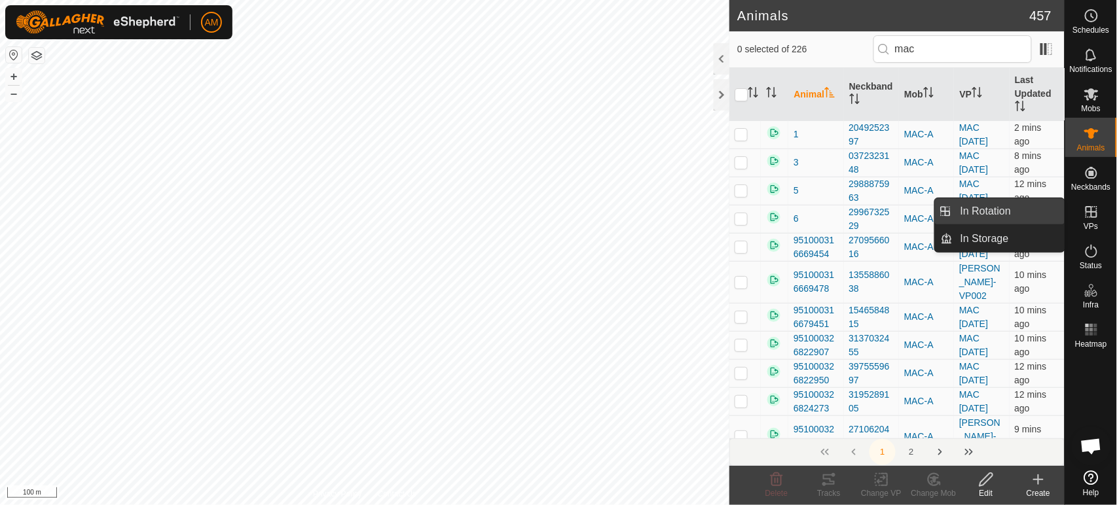
drag, startPoint x: 1051, startPoint y: 211, endPoint x: 1009, endPoint y: 210, distance: 41.2
click at [1009, 210] on link "In Rotation" at bounding box center [1008, 211] width 112 height 26
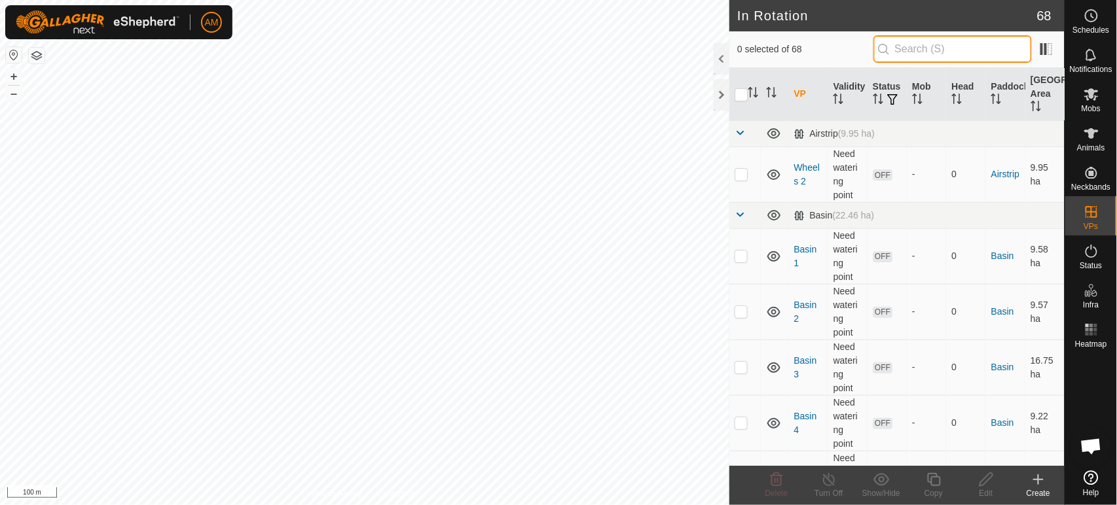
click at [928, 50] on input "text" at bounding box center [952, 48] width 158 height 27
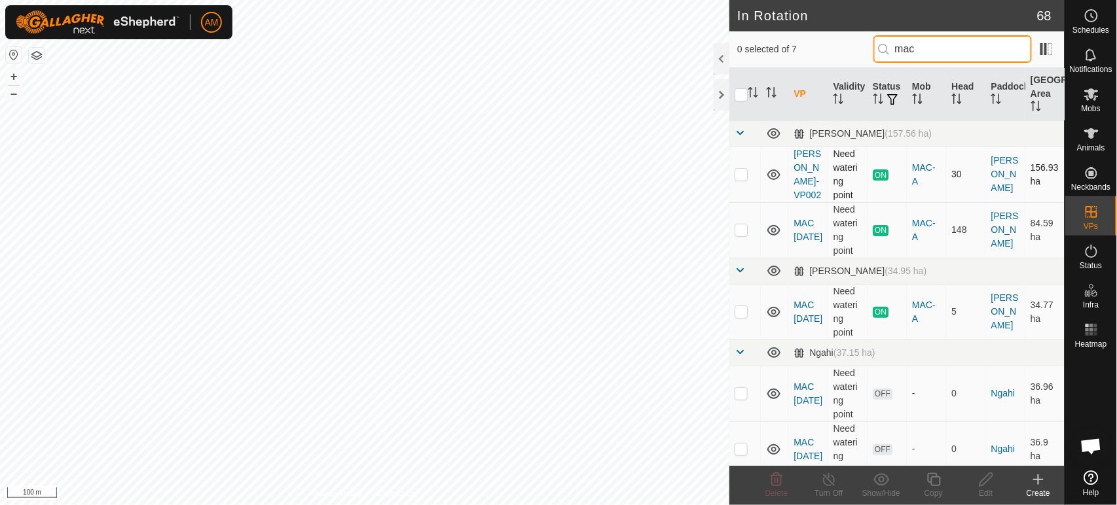
type input "mac"
click at [744, 176] on p-checkbox at bounding box center [740, 174] width 13 height 10
checkbox input "true"
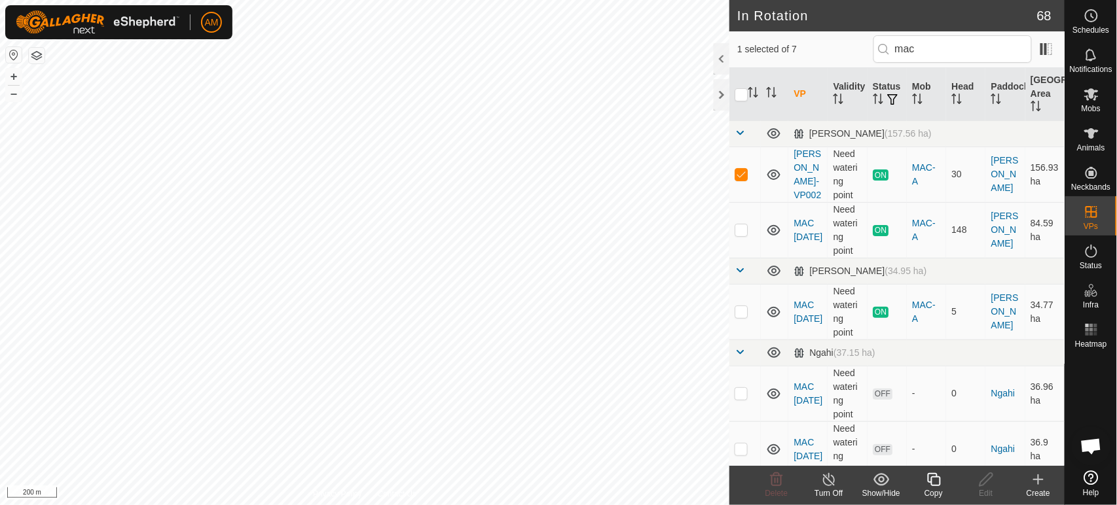
click at [940, 473] on icon at bounding box center [934, 480] width 16 height 16
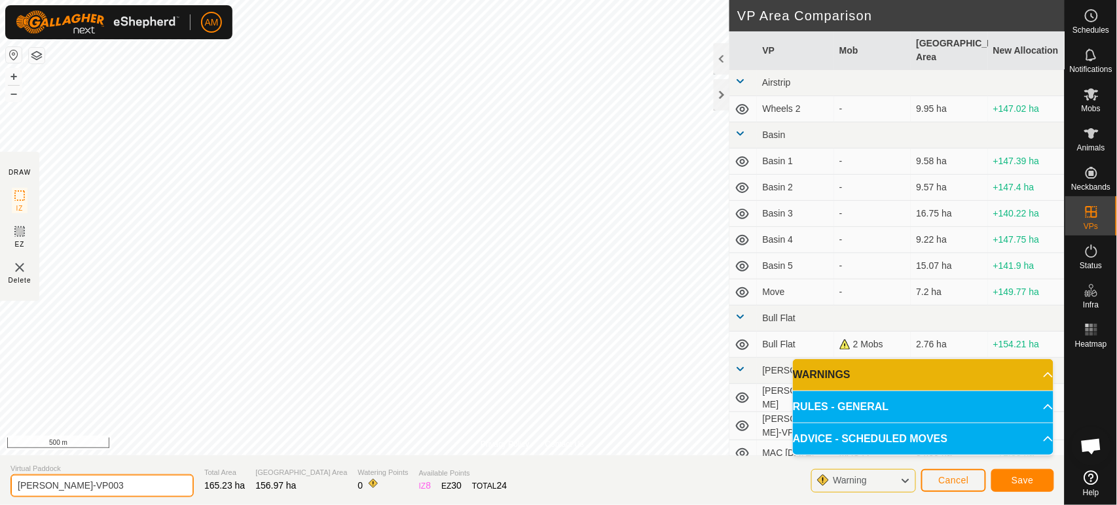
click at [48, 485] on input "[PERSON_NAME]-VP003" at bounding box center [101, 486] width 183 height 23
drag, startPoint x: 44, startPoint y: 487, endPoint x: 183, endPoint y: 480, distance: 138.9
click at [183, 480] on input "[PERSON_NAME]-VP003" at bounding box center [101, 486] width 183 height 23
type input "[PERSON_NAME] [PERSON_NAME]"
click at [1020, 475] on span "Save" at bounding box center [1022, 480] width 22 height 10
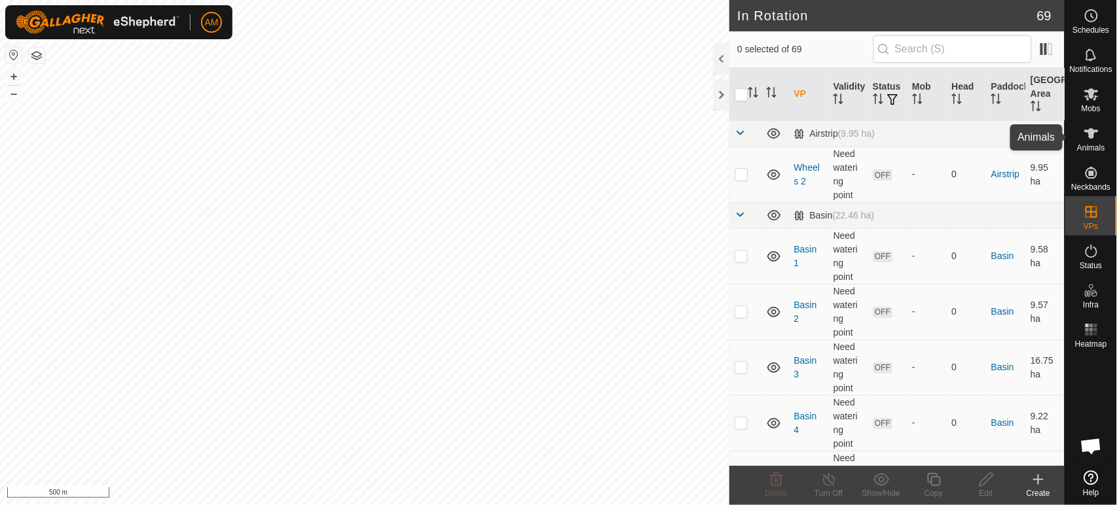
click at [1089, 140] on icon at bounding box center [1091, 134] width 16 height 16
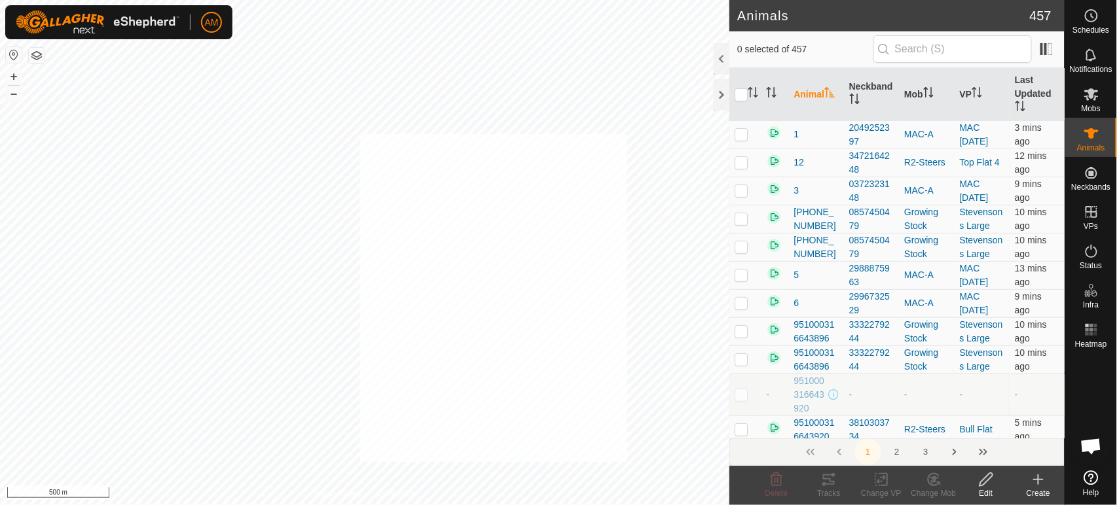
checkbox input "true"
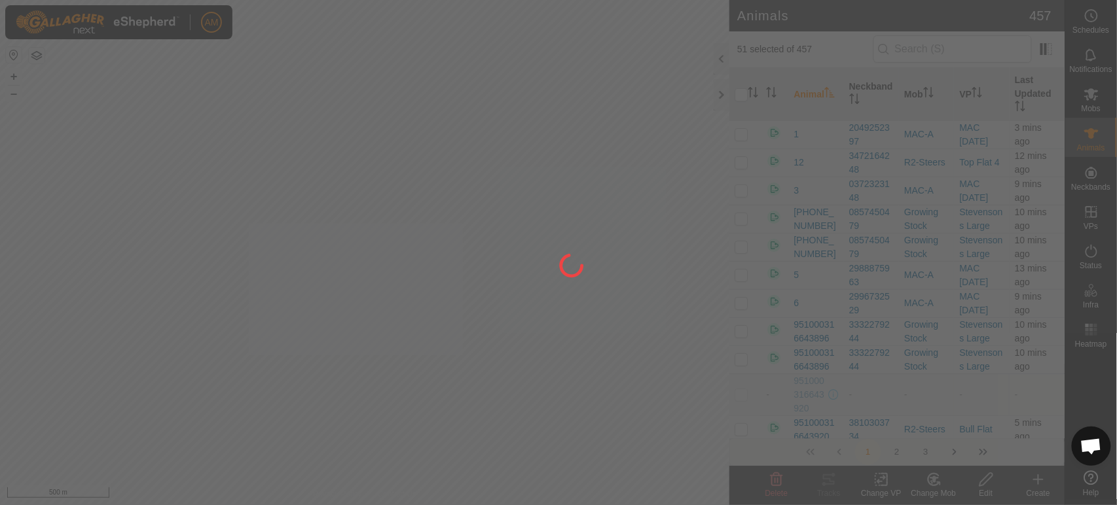
click at [463, 355] on div "AM Schedules Notifications Mobs Animals Neckbands VPs Status Infra Heatmap Help…" at bounding box center [558, 252] width 1117 height 505
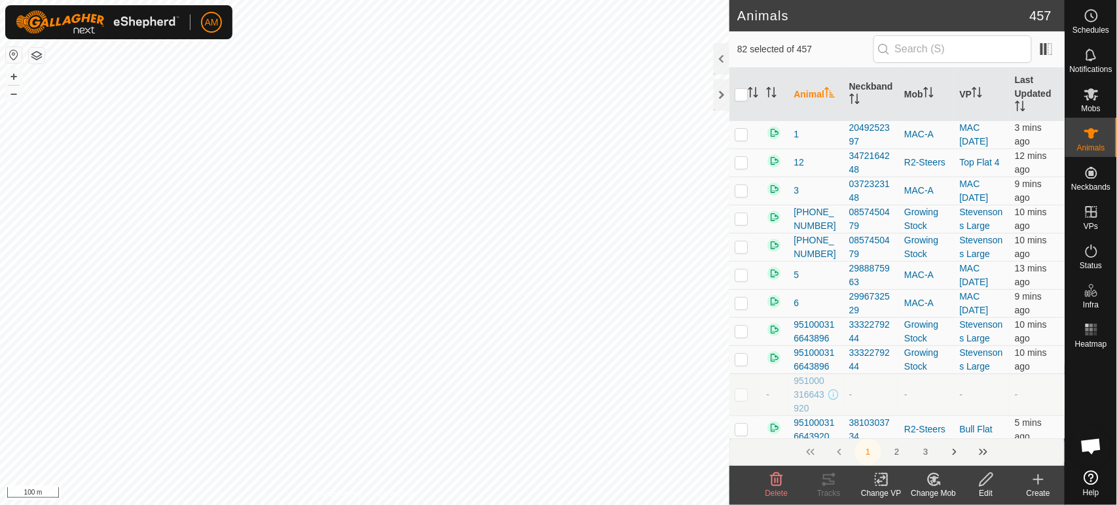
click at [882, 488] on div "Change VP" at bounding box center [881, 494] width 52 height 12
click at [910, 426] on link "Choose VP..." at bounding box center [921, 423] width 130 height 26
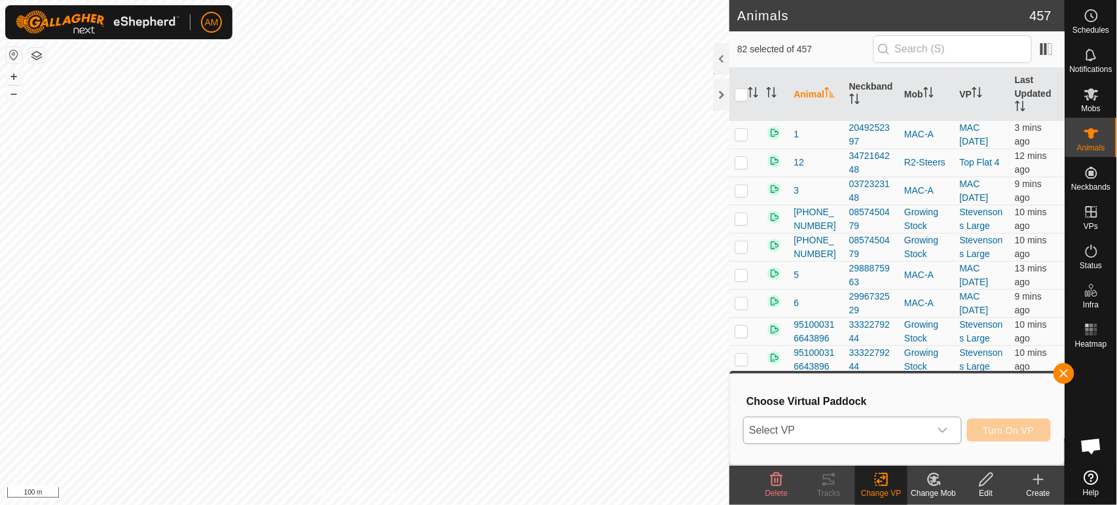
click at [863, 429] on span "Select VP" at bounding box center [836, 431] width 185 height 26
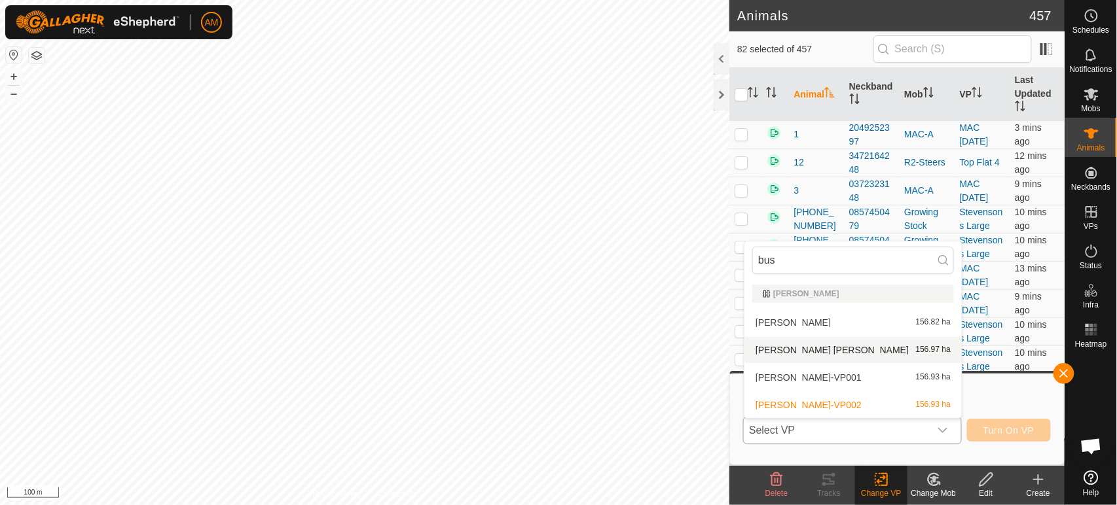
type input "bus"
click at [806, 348] on li "[PERSON_NAME] [PERSON_NAME] 156.97 ha" at bounding box center [852, 350] width 217 height 26
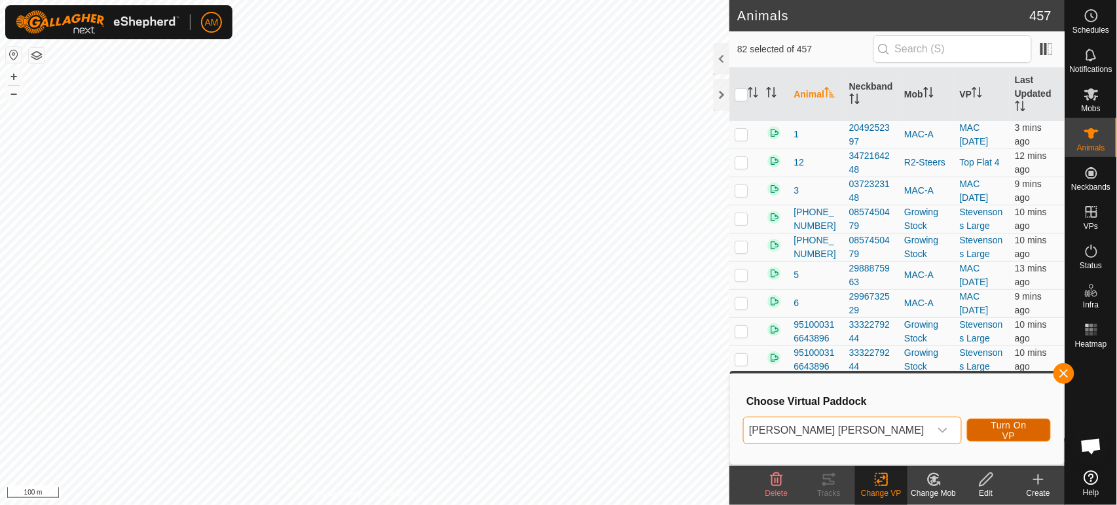
click at [998, 431] on span "Turn On VP" at bounding box center [1008, 430] width 51 height 21
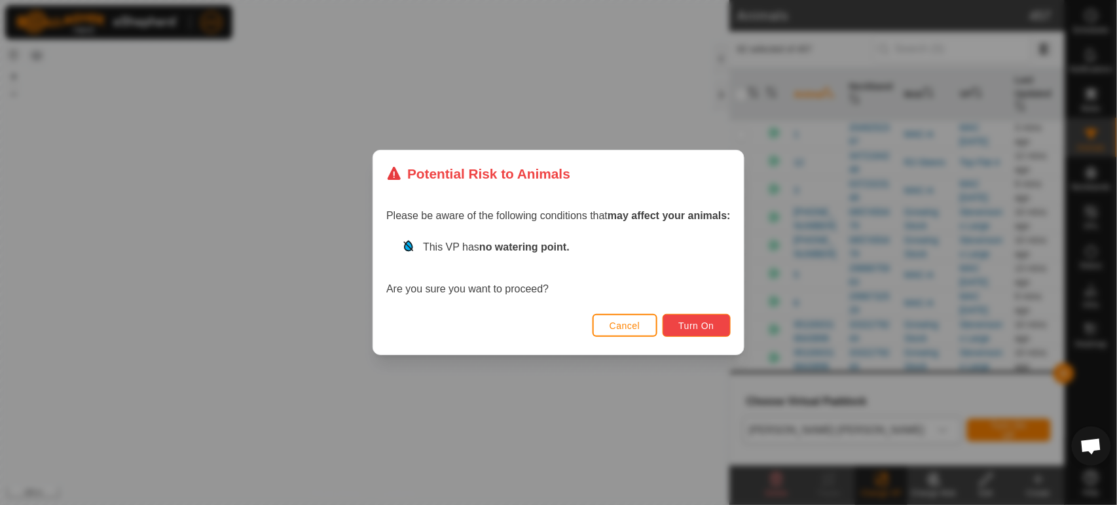
click at [714, 331] on span "Turn On" at bounding box center [696, 326] width 35 height 10
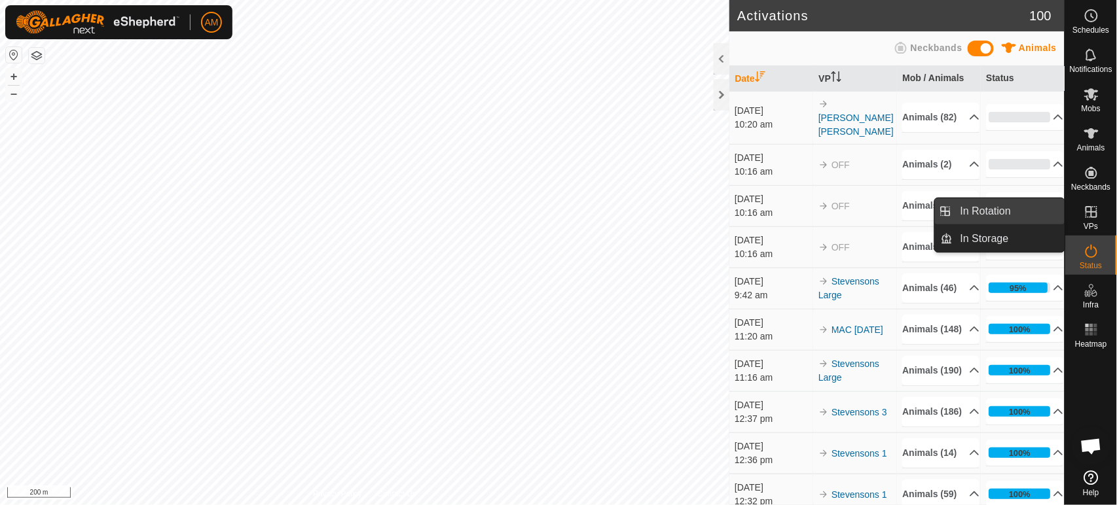
drag, startPoint x: 1054, startPoint y: 217, endPoint x: 987, endPoint y: 217, distance: 66.8
click at [990, 216] on span "In Rotation" at bounding box center [985, 212] width 50 height 16
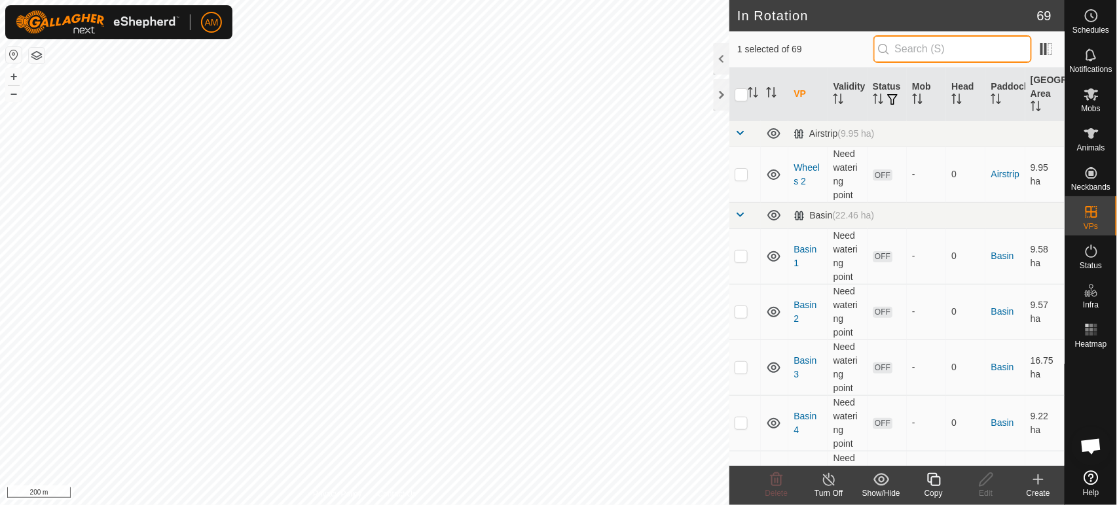
click at [901, 53] on input "text" at bounding box center [952, 48] width 158 height 27
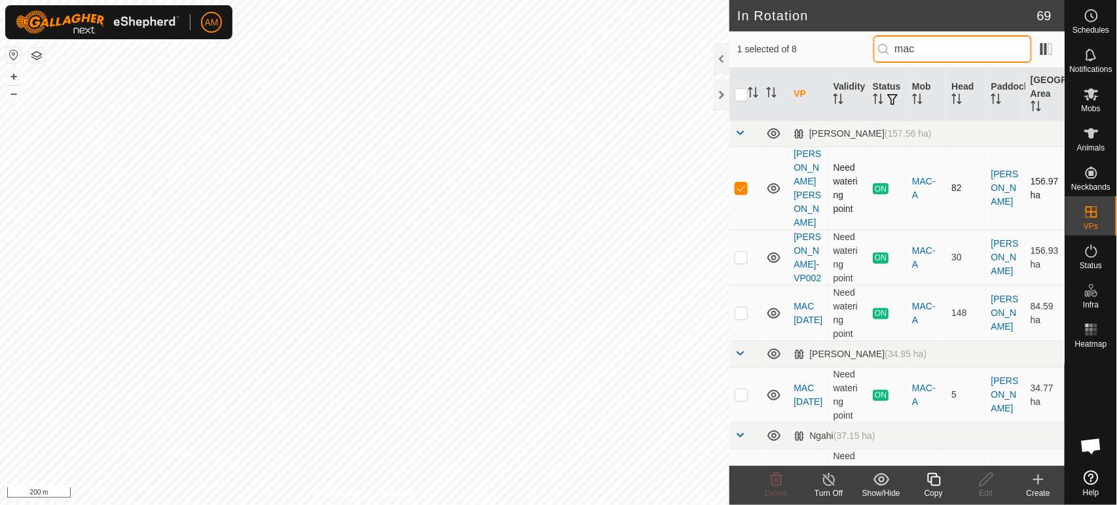
type input "mac"
click at [743, 183] on p-checkbox at bounding box center [740, 188] width 13 height 10
checkbox input "false"
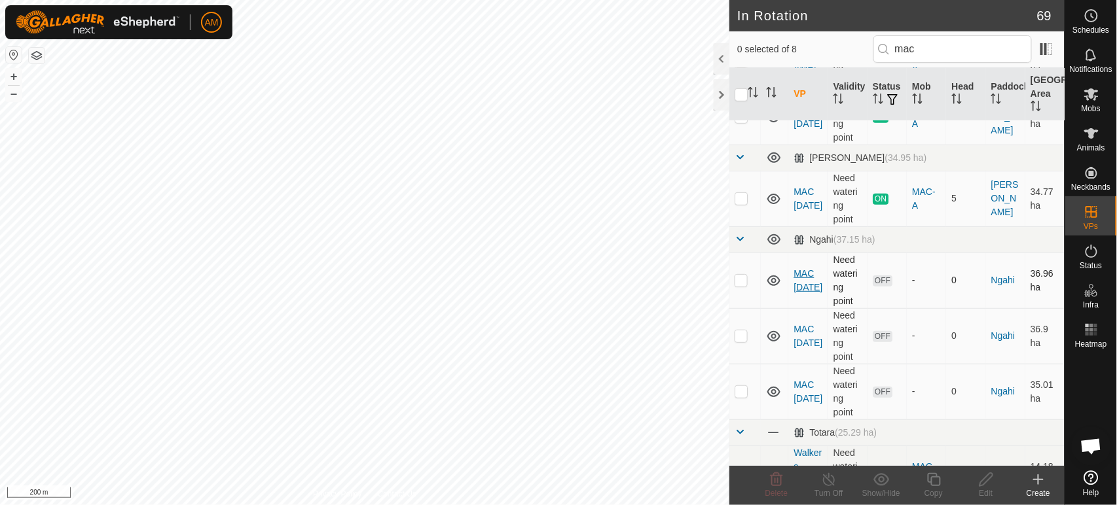
scroll to position [204, 0]
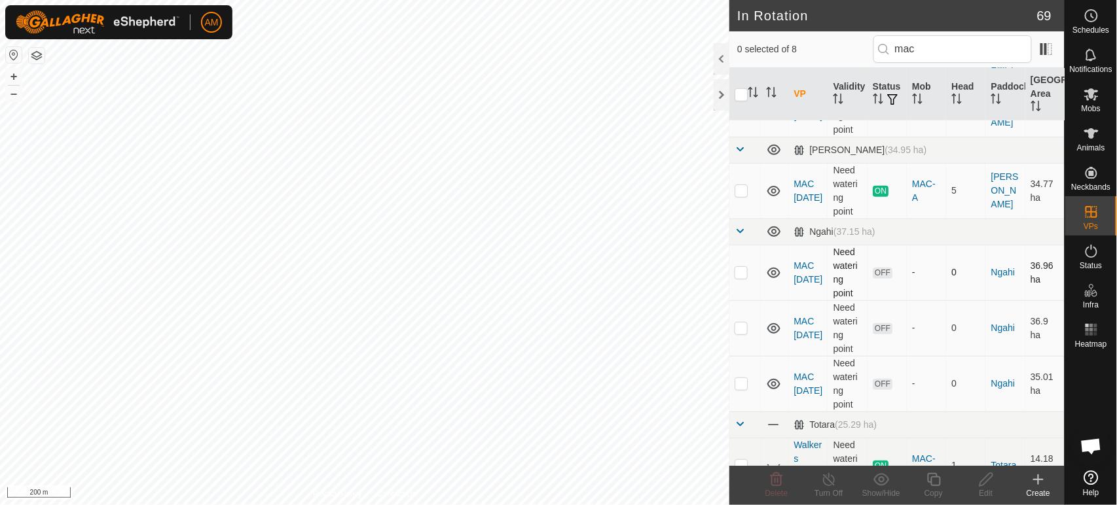
click at [746, 267] on p-checkbox at bounding box center [740, 272] width 13 height 10
checkbox input "true"
click at [742, 323] on p-checkbox at bounding box center [740, 328] width 13 height 10
checkbox input "true"
click at [736, 361] on td at bounding box center [744, 384] width 31 height 56
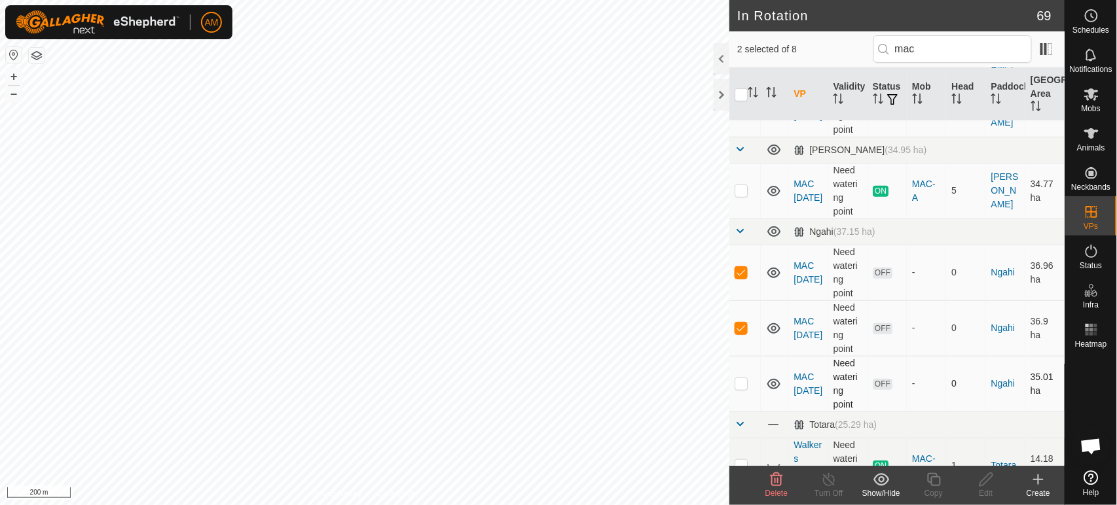
checkbox input "true"
click at [778, 488] on div "Delete" at bounding box center [776, 494] width 52 height 12
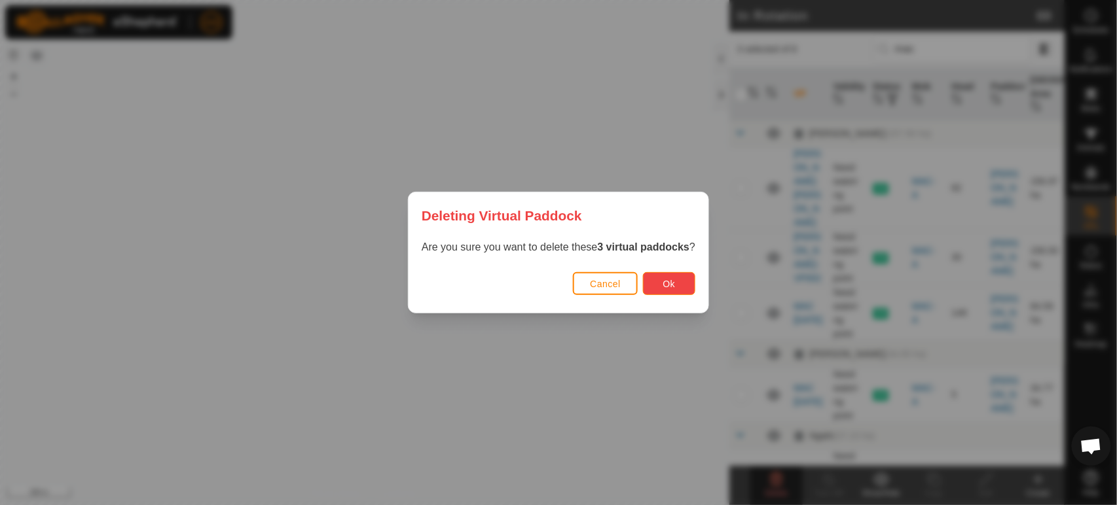
click at [662, 273] on button "Ok" at bounding box center [669, 283] width 52 height 23
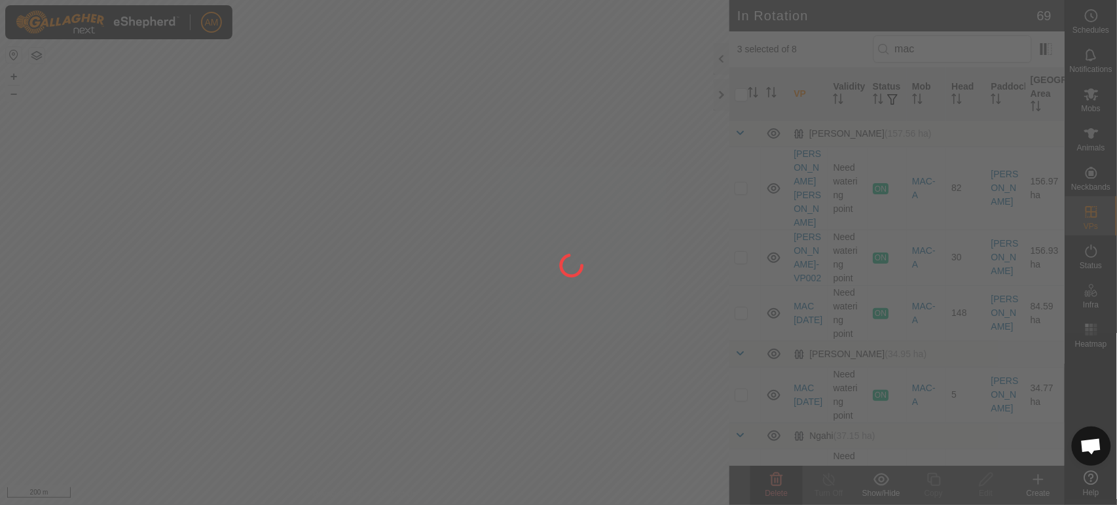
checkbox input "false"
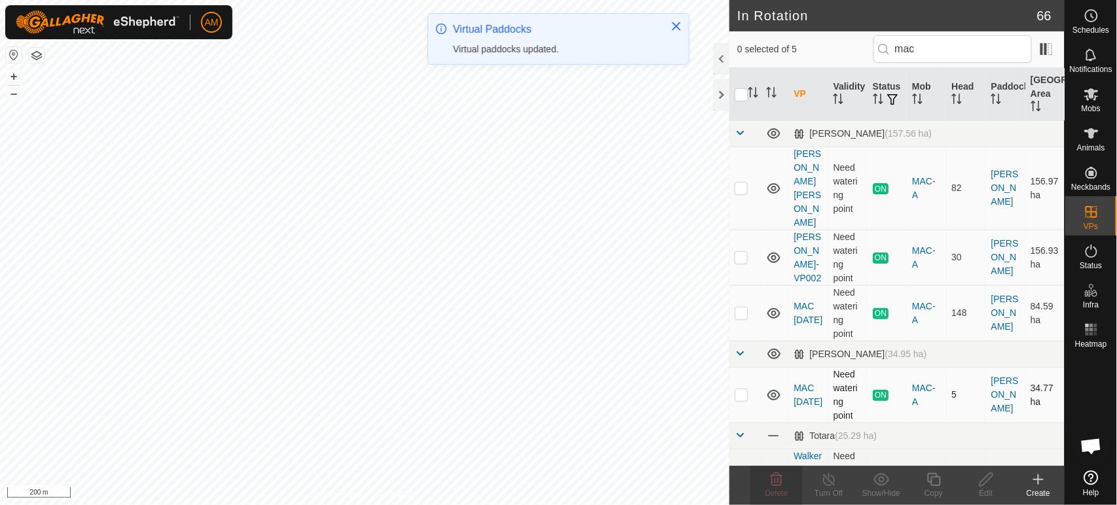
scroll to position [11, 0]
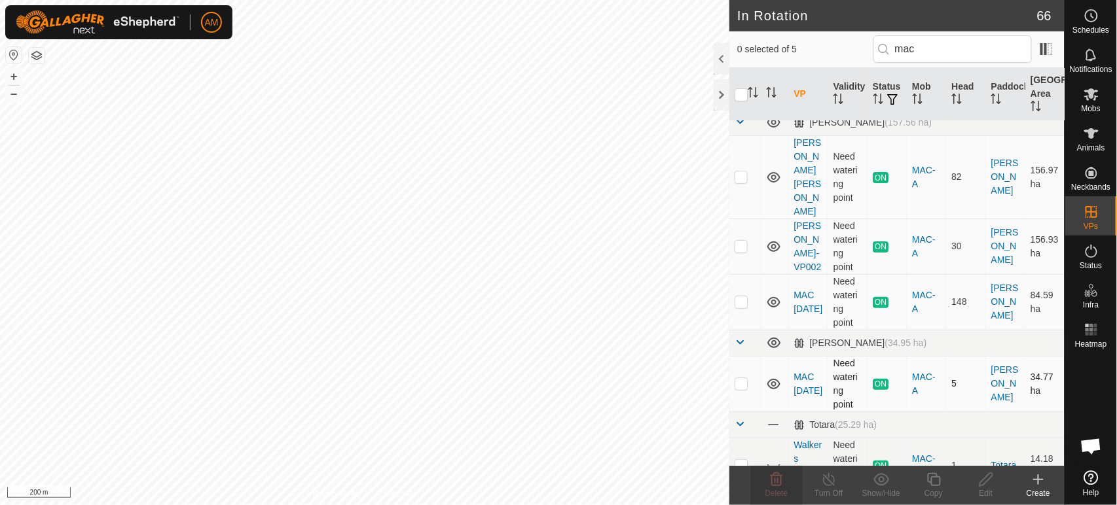
click at [744, 378] on p-checkbox at bounding box center [740, 383] width 13 height 10
checkbox input "true"
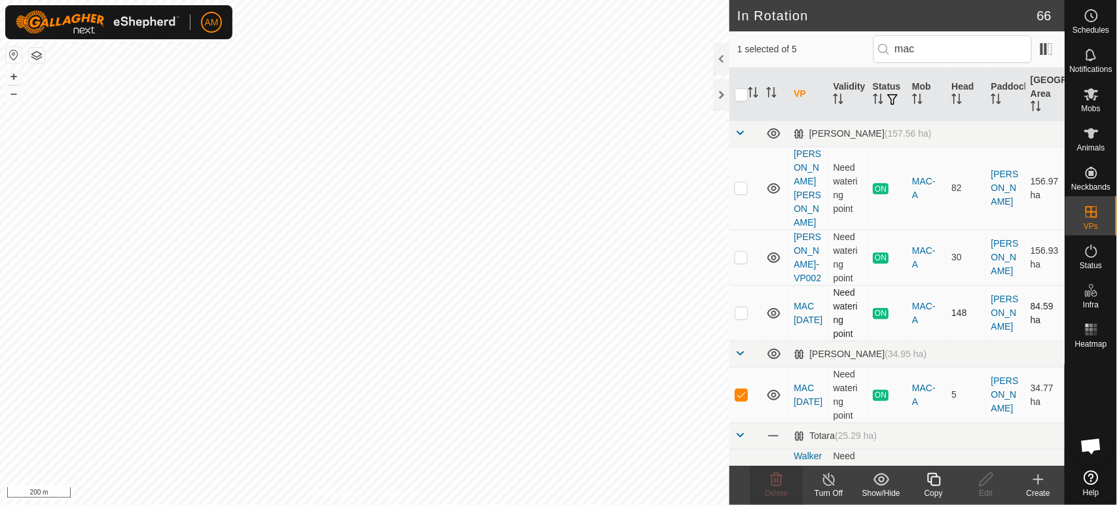
click at [745, 308] on p-checkbox at bounding box center [740, 313] width 13 height 10
checkbox input "true"
click at [744, 389] on p-checkbox at bounding box center [740, 394] width 13 height 10
checkbox input "false"
click at [922, 480] on copy-svg-icon at bounding box center [933, 480] width 52 height 16
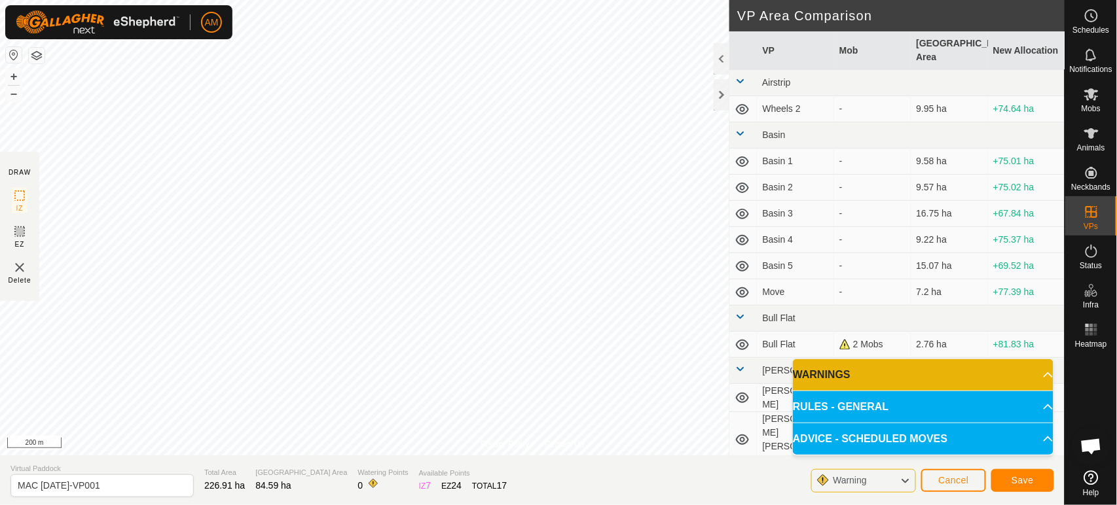
click at [516, 0] on html "AM Schedules Notifications Mobs Animals Neckbands VPs Status Infra Heatmap Help…" at bounding box center [558, 252] width 1117 height 505
click at [245, 501] on div "Privacy Policy Contact Us Type: Inclusion Zone undefined Animal + – ⇧ i 500 m D…" at bounding box center [532, 252] width 1064 height 505
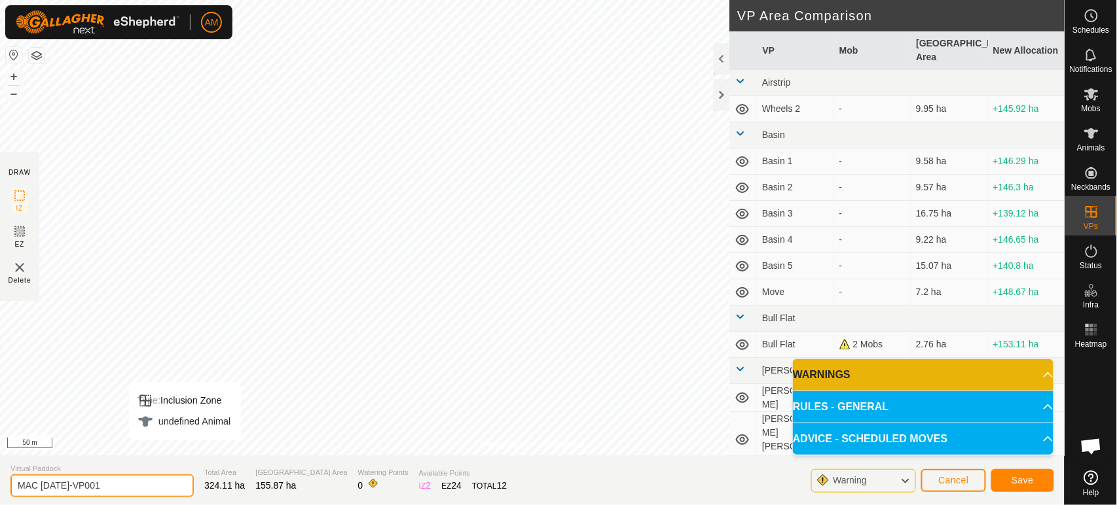
drag, startPoint x: 42, startPoint y: 484, endPoint x: 204, endPoint y: 478, distance: 161.8
click at [204, 478] on section "Virtual Paddock MAC [DATE]-VP001 Total Area 324.11 ha Grazing Area 155.87 ha Wa…" at bounding box center [532, 481] width 1064 height 50
type input "MAC [DATE]"
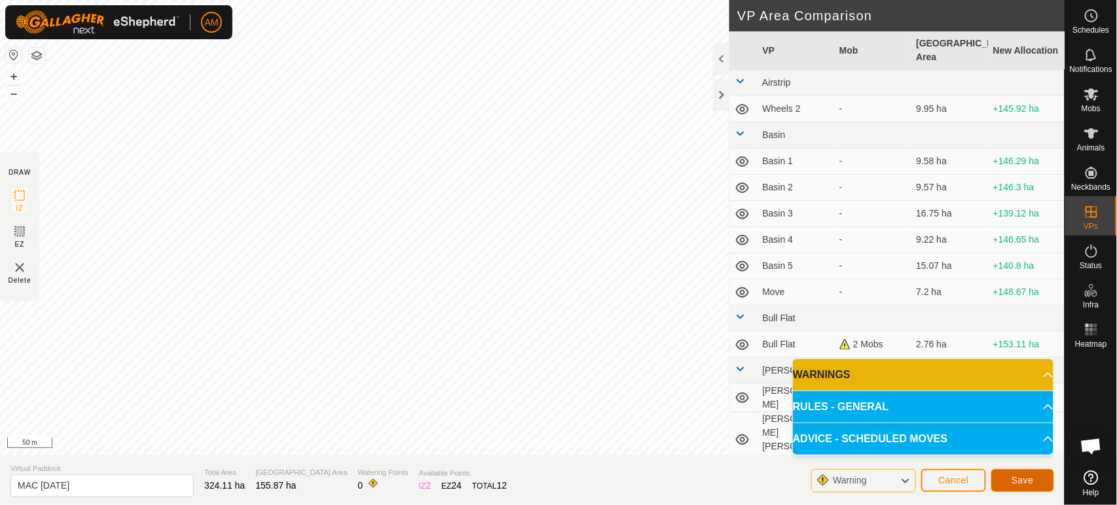
click at [1031, 484] on span "Save" at bounding box center [1022, 480] width 22 height 10
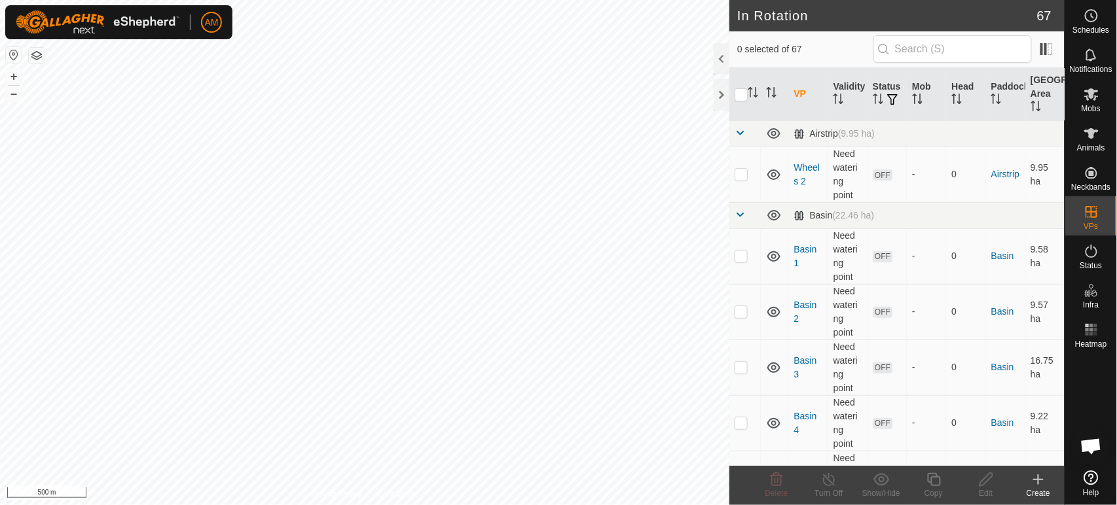
click at [278, 0] on html "AM Schedules Notifications Mobs Animals Neckbands VPs Status Infra Heatmap Help…" at bounding box center [558, 252] width 1117 height 505
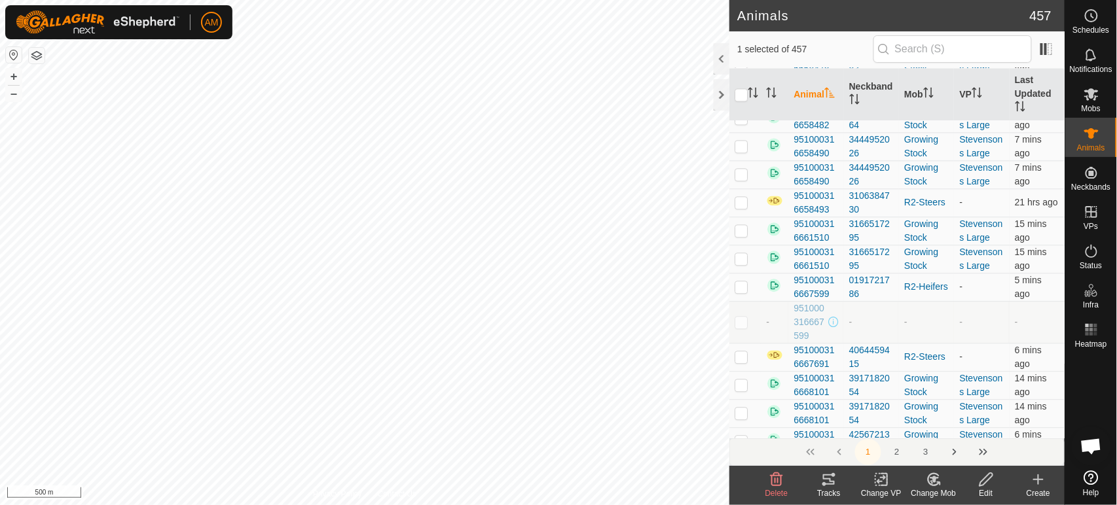
scroll to position [727, 0]
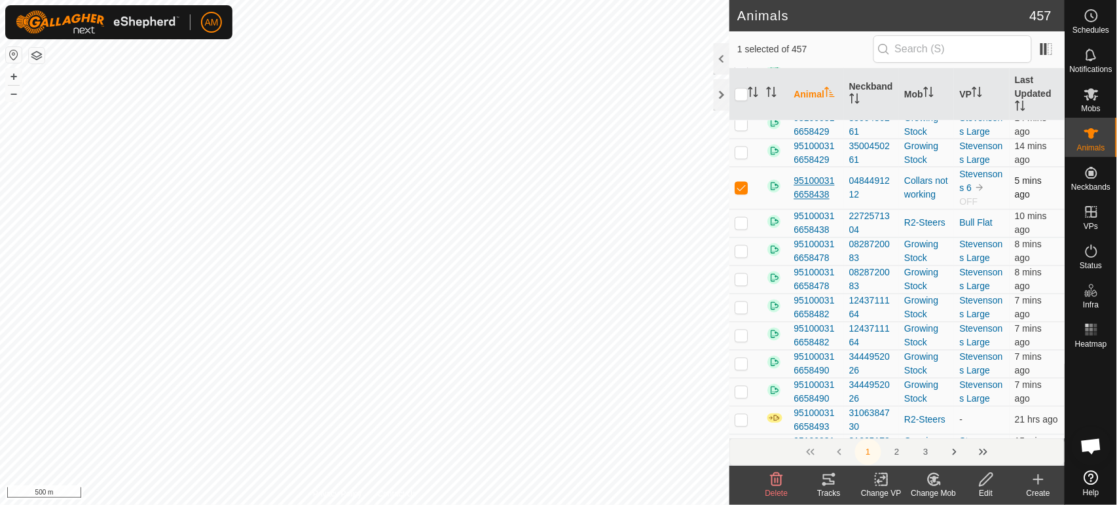
click at [822, 187] on span "951000316658438" at bounding box center [815, 188] width 45 height 27
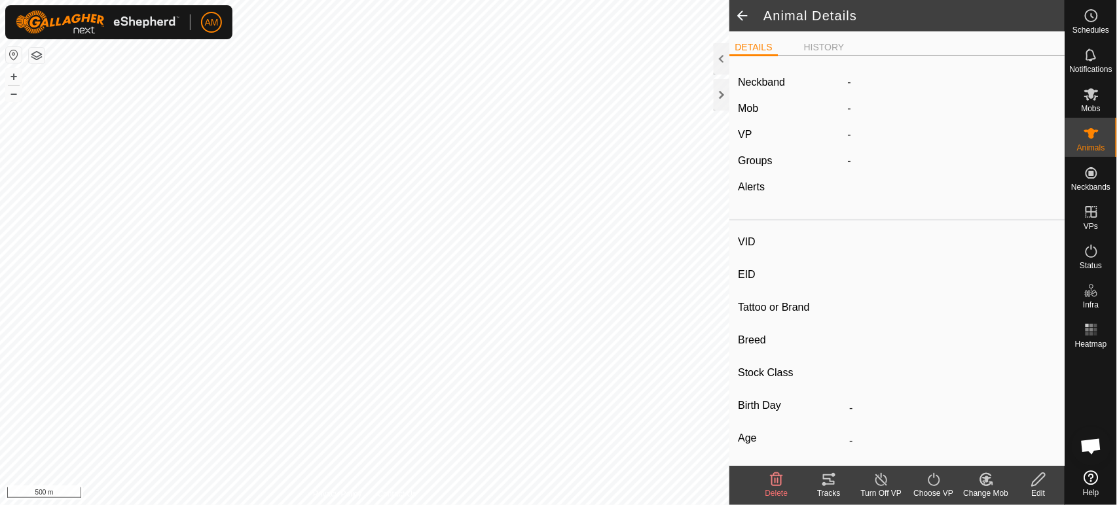
type input "-"
type input "951000316658438"
type input "-"
type input "Angus"
type input "Heifer"
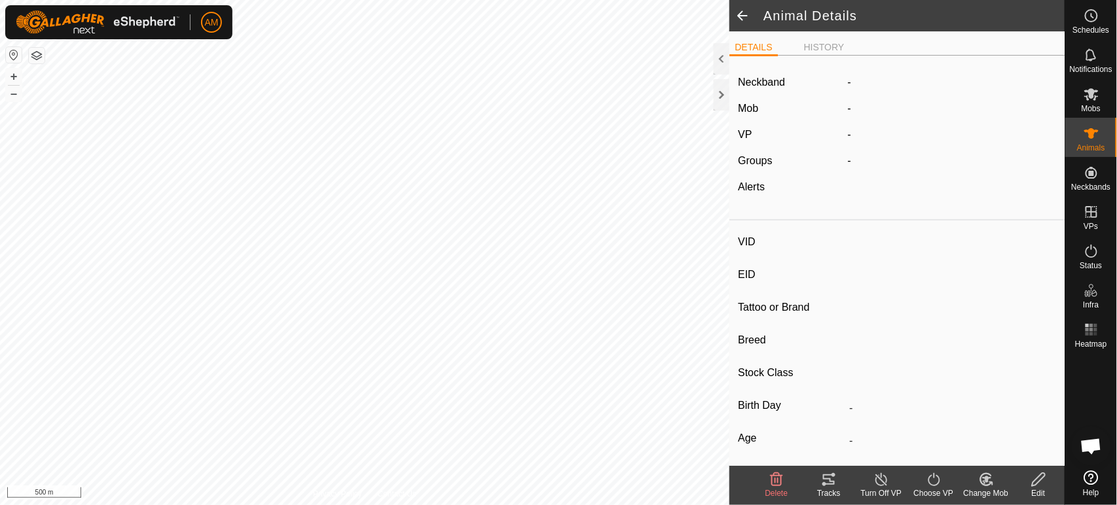
type input "11/2023"
type input "1 year 11 months"
type input "-"
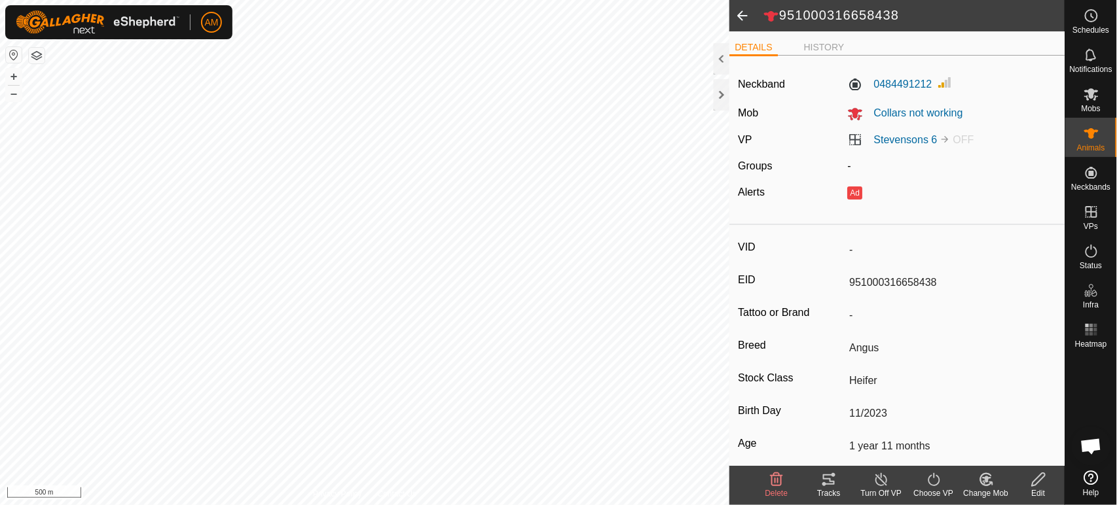
click at [1037, 476] on icon at bounding box center [1038, 480] width 16 height 16
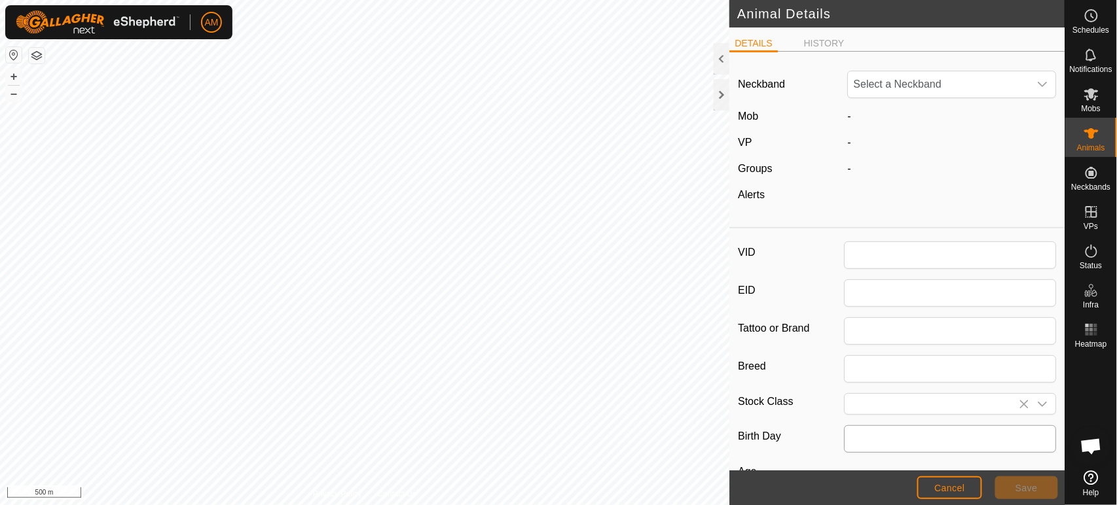
type input "951000316658438"
type input "Angus"
type input "Heifer"
type input "11/2023"
type input "1 year 11 months"
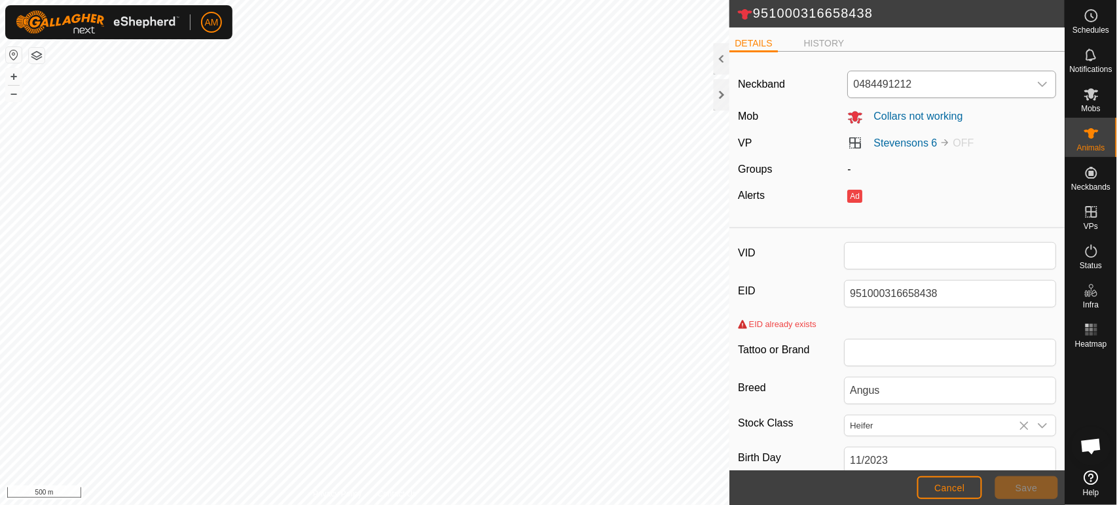
click at [1005, 75] on span "0484491212" at bounding box center [938, 84] width 181 height 26
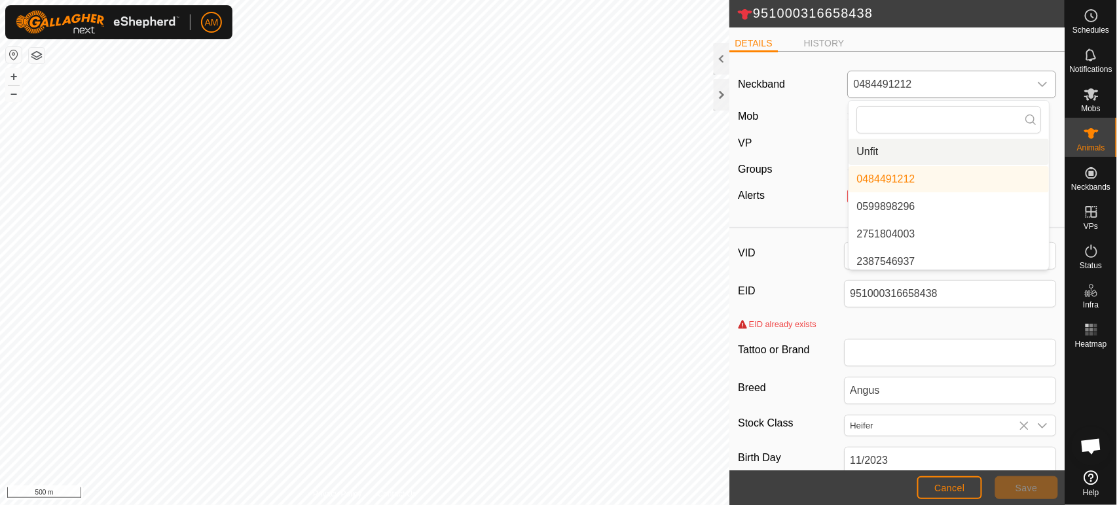
click at [899, 142] on li "Unfit" at bounding box center [948, 152] width 200 height 26
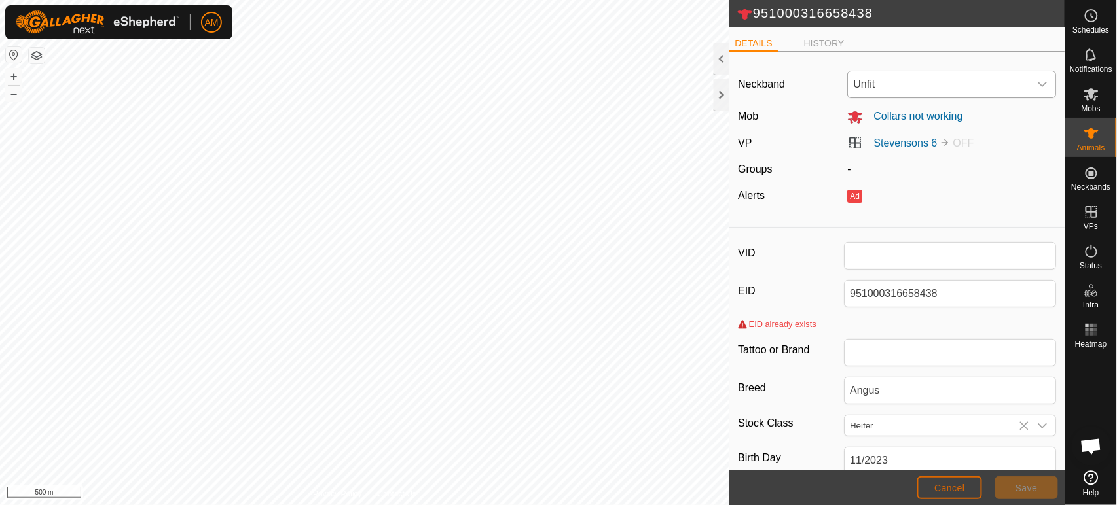
click at [967, 494] on button "Cancel" at bounding box center [949, 488] width 65 height 23
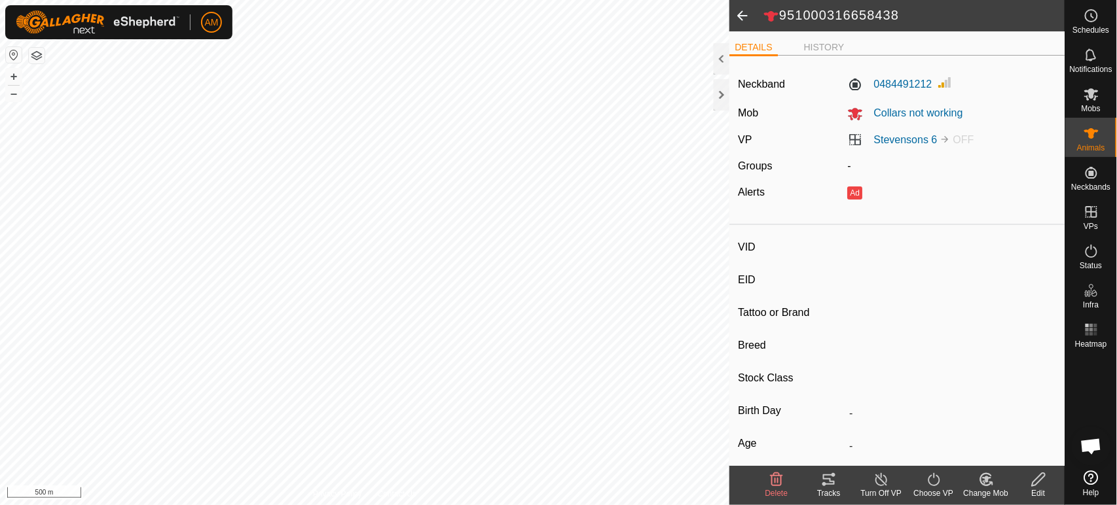
type input "-"
type input "951000316658438"
type input "-"
type input "Angus"
type input "Heifer"
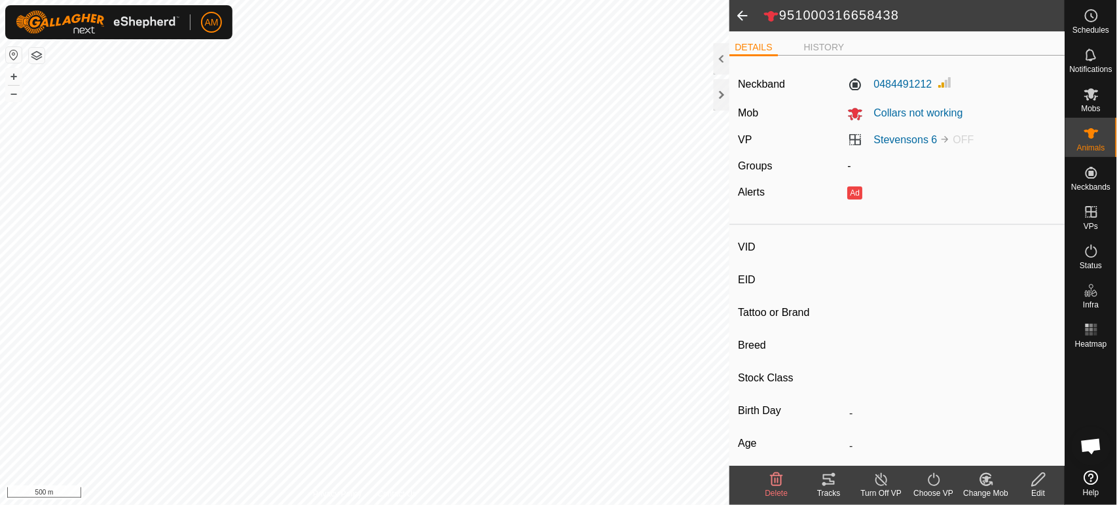
type input "11/2023"
type input "1 year 11 months"
type input "-"
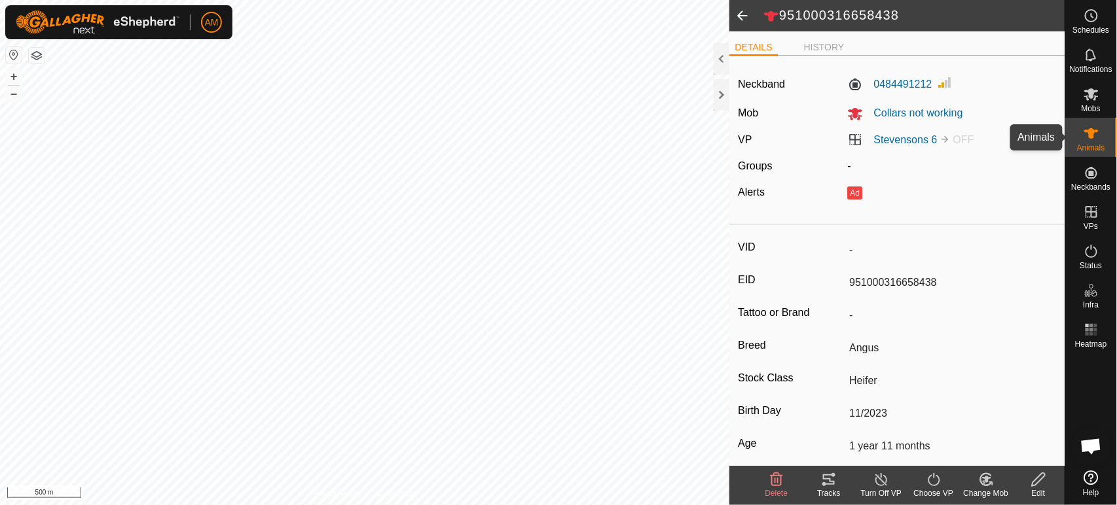
click at [1106, 149] on div "Animals" at bounding box center [1091, 137] width 52 height 39
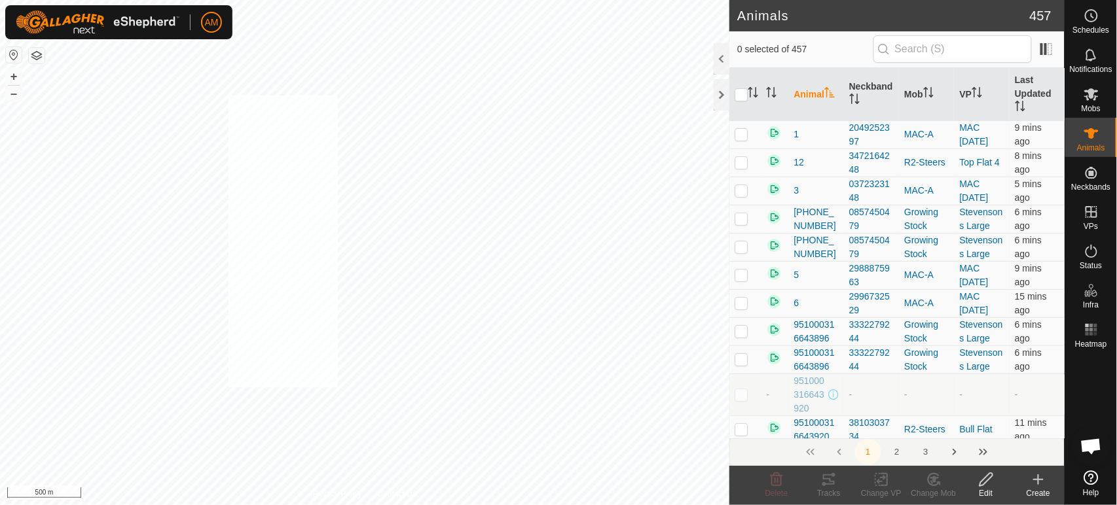
checkbox input "true"
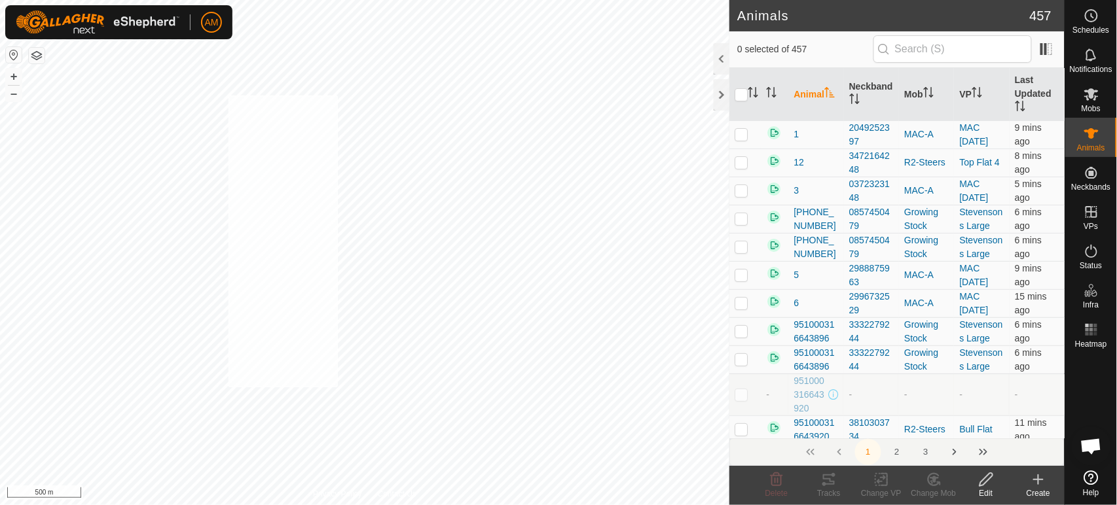
checkbox input "true"
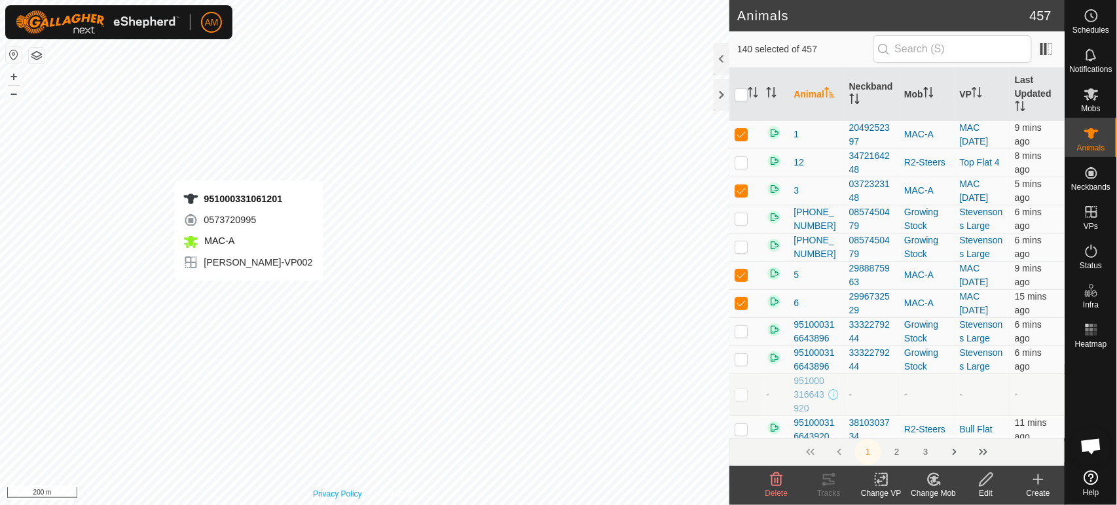
click at [249, 294] on div "951000331061201 0573720995 MAC-A [PERSON_NAME]-VP002 + – ⇧ i 200 m" at bounding box center [364, 252] width 729 height 505
click at [886, 486] on icon at bounding box center [881, 480] width 16 height 16
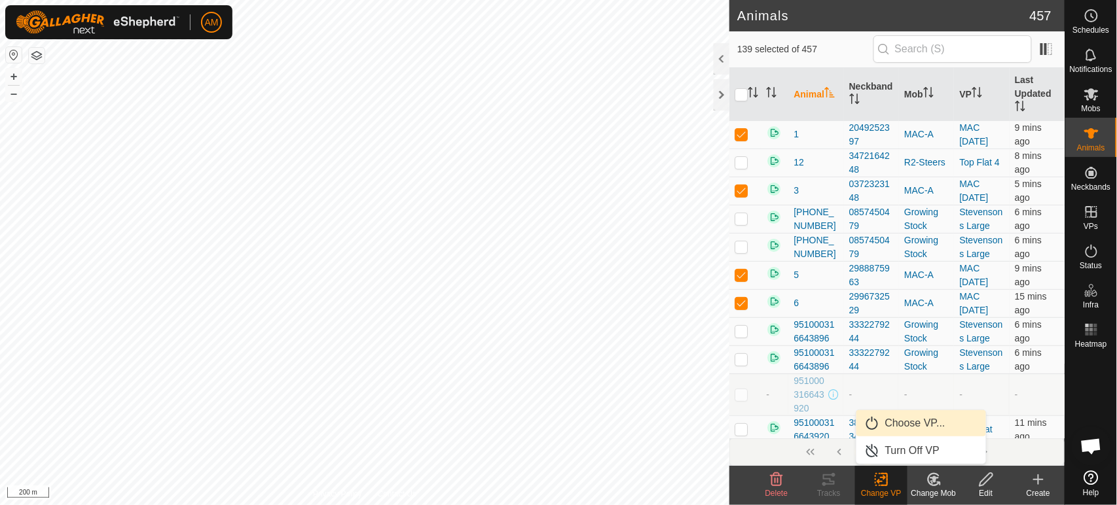
click at [911, 420] on link "Choose VP..." at bounding box center [921, 423] width 130 height 26
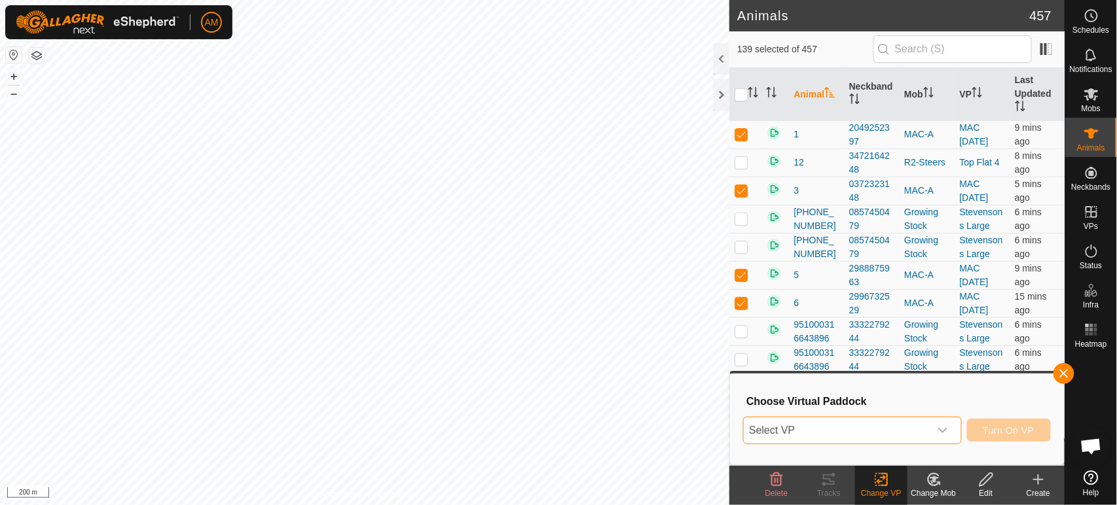
click at [848, 431] on span "Select VP" at bounding box center [836, 431] width 185 height 26
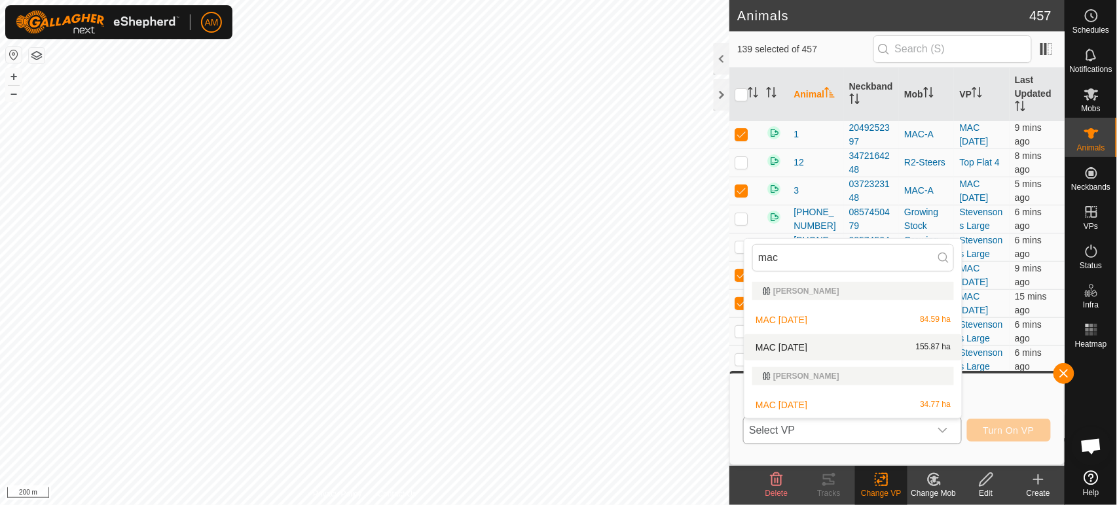
type input "mac"
click at [803, 348] on li "MAC [DATE] 155.87 ha" at bounding box center [852, 347] width 217 height 26
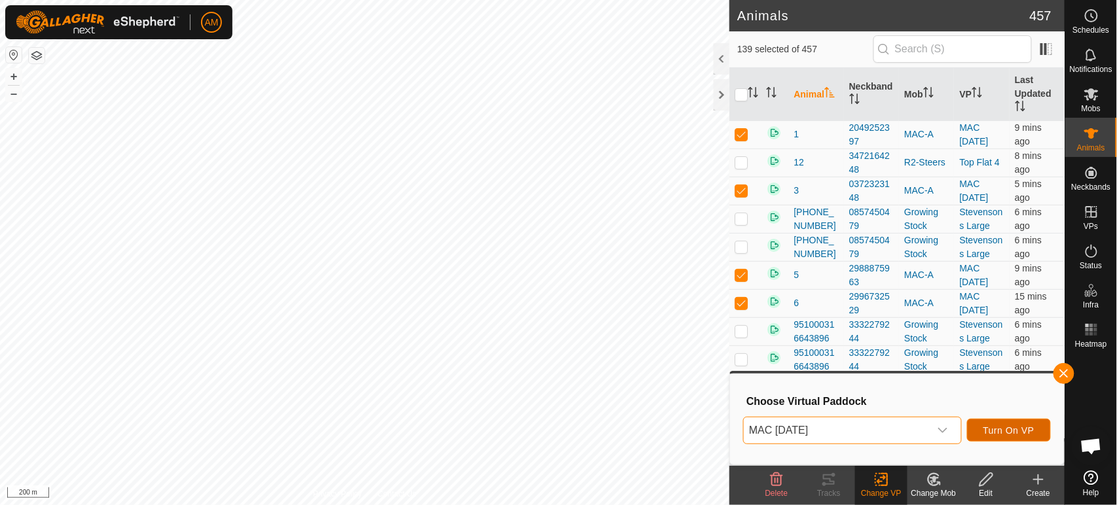
click at [996, 435] on span "Turn On VP" at bounding box center [1008, 430] width 51 height 10
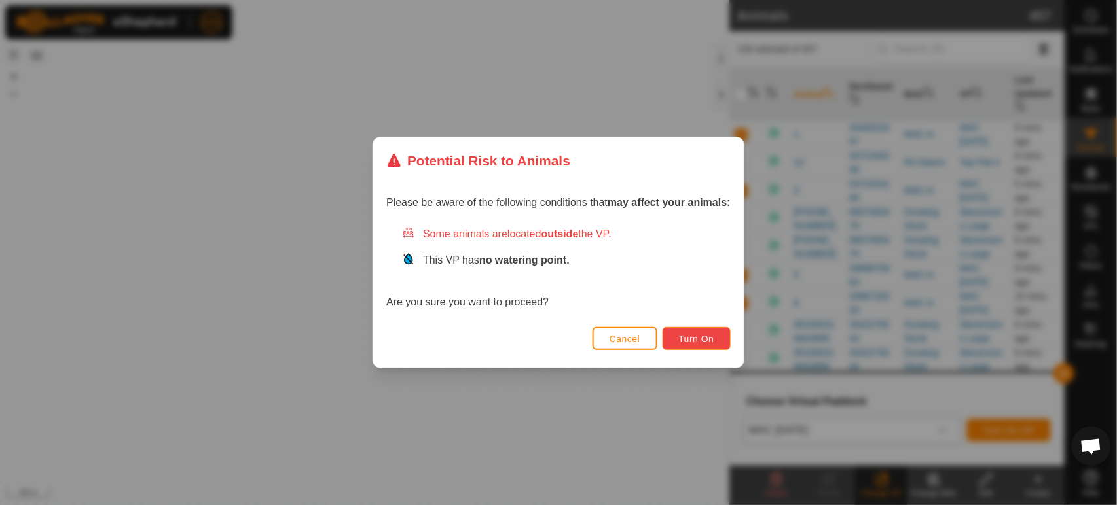
click at [705, 338] on span "Turn On" at bounding box center [696, 339] width 35 height 10
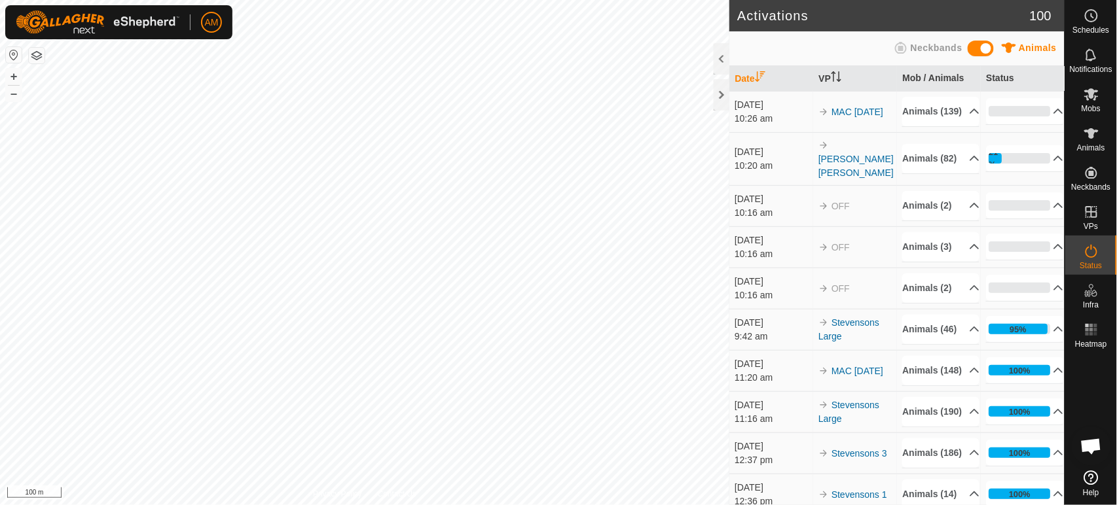
click at [547, 505] on html "AM Schedules Notifications Mobs Animals Neckbands VPs Status Infra Heatmap Help…" at bounding box center [558, 252] width 1117 height 505
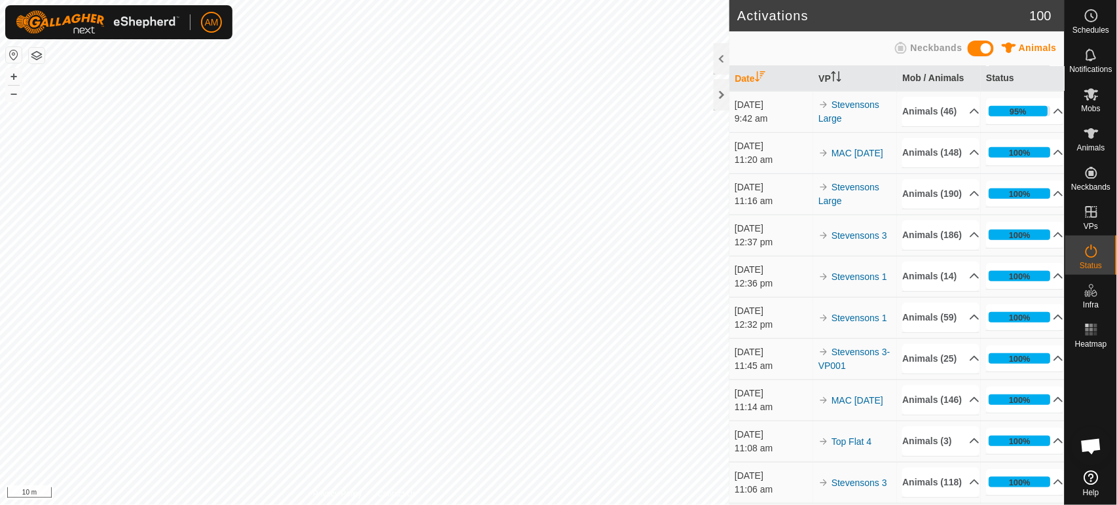
scroll to position [73, 0]
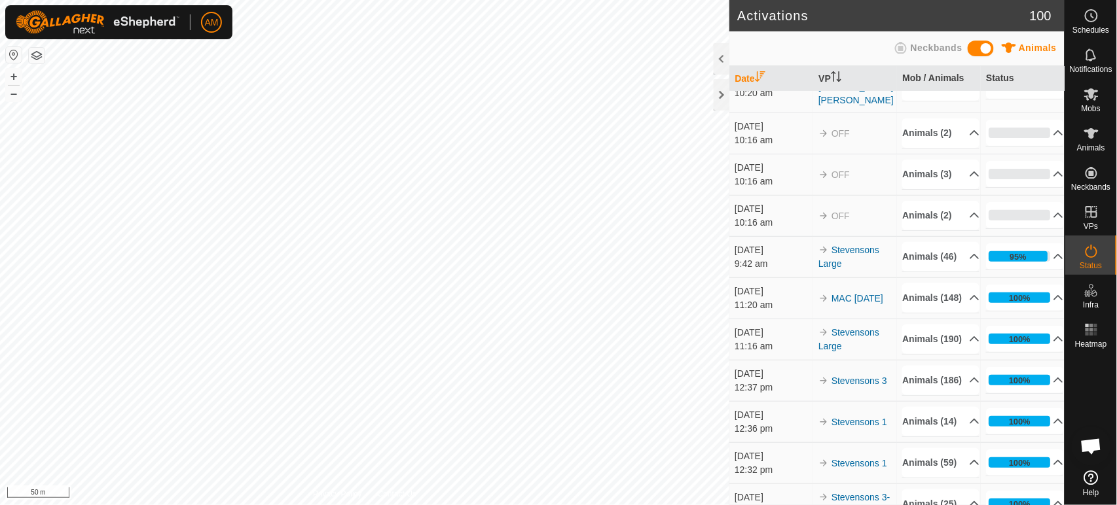
click at [465, 505] on html "AM Schedules Notifications Mobs Animals Neckbands VPs Status Infra Heatmap Help…" at bounding box center [558, 252] width 1117 height 505
click at [391, 505] on html "AM Schedules Notifications Mobs Animals Neckbands VPs Status Infra Heatmap Help…" at bounding box center [558, 252] width 1117 height 505
click at [405, 505] on html "AM Schedules Notifications Mobs Animals Neckbands VPs Status Infra Heatmap Help…" at bounding box center [558, 252] width 1117 height 505
click at [276, 0] on html "AM Schedules Notifications Mobs Animals Neckbands VPs Status Infra Heatmap Help…" at bounding box center [558, 252] width 1117 height 505
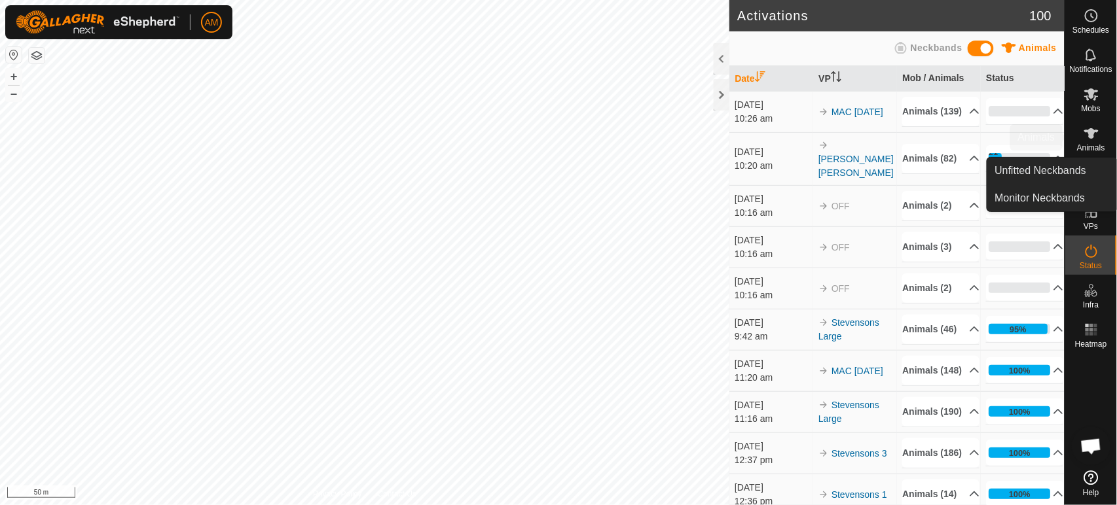
click at [1081, 140] on es-animals-svg-icon at bounding box center [1091, 133] width 24 height 21
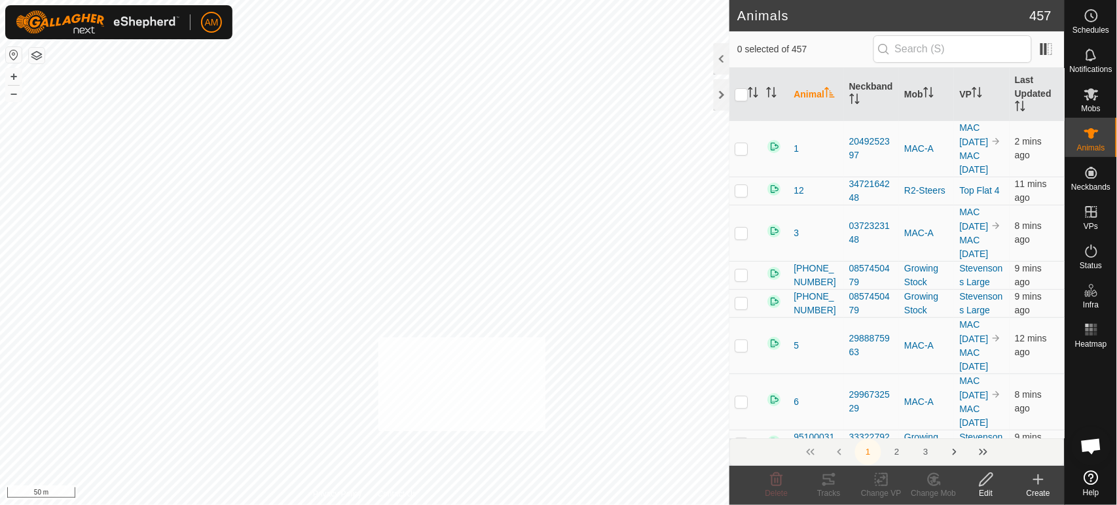
checkbox input "true"
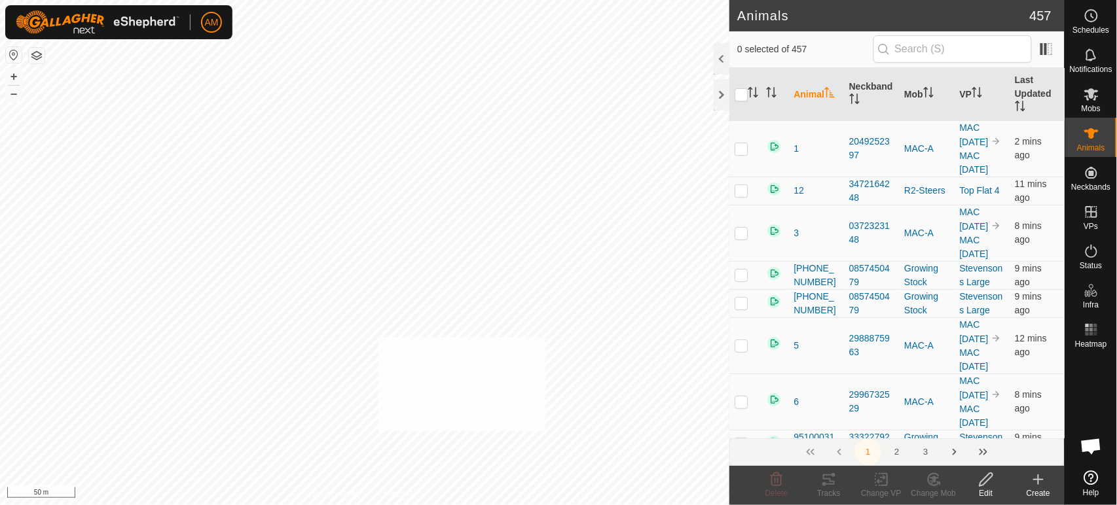
checkbox input "true"
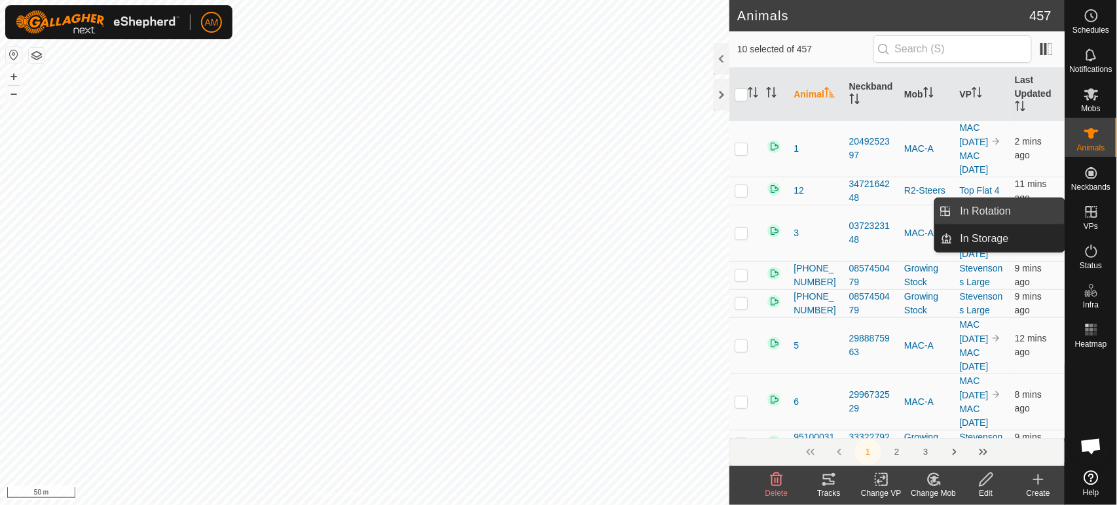
drag, startPoint x: 1064, startPoint y: 218, endPoint x: 1022, endPoint y: 210, distance: 42.0
click at [1022, 210] on link "In Rotation" at bounding box center [1008, 211] width 112 height 26
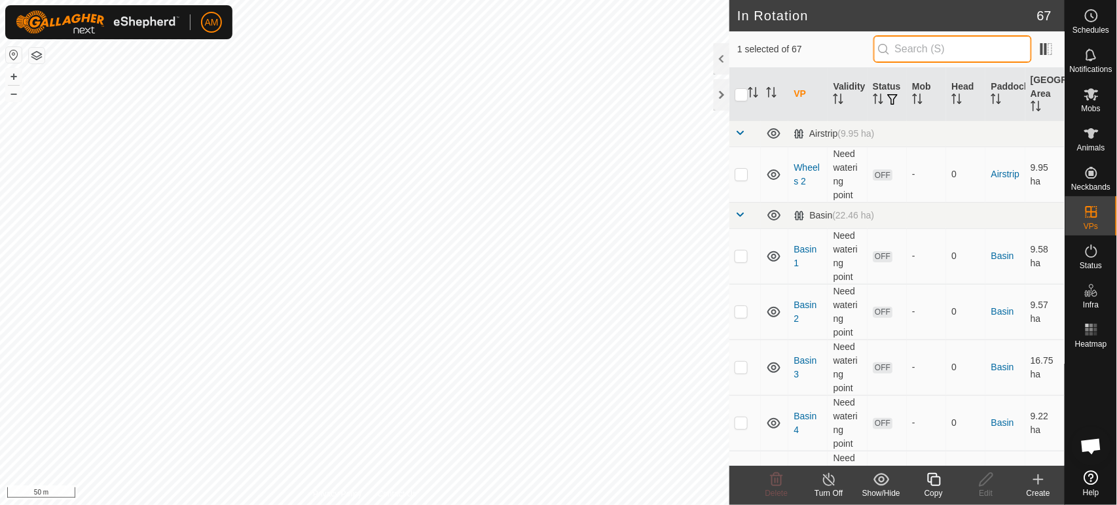
click at [938, 43] on input "text" at bounding box center [952, 48] width 158 height 27
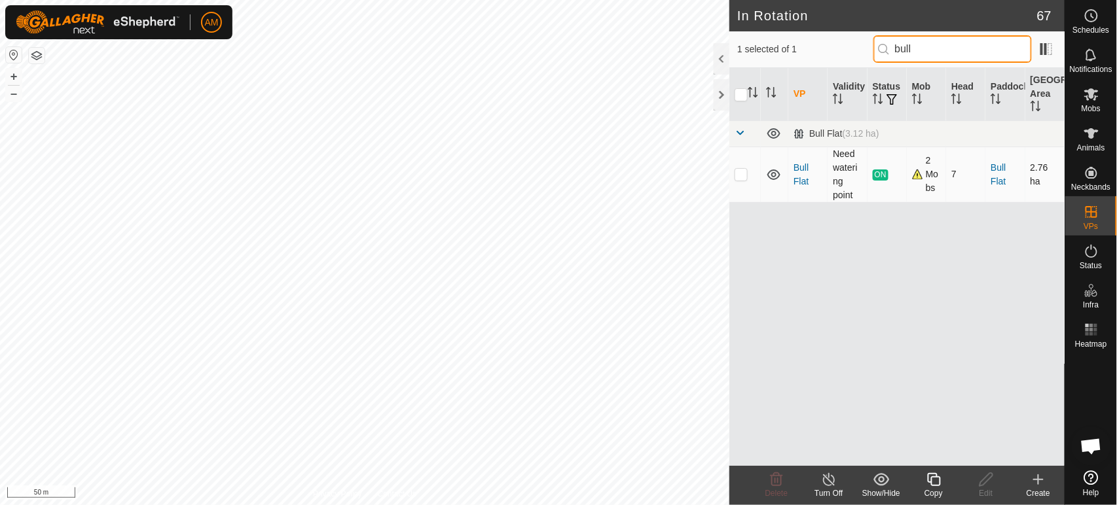
type input "bull"
click at [743, 171] on p-checkbox at bounding box center [740, 174] width 13 height 10
checkbox input "true"
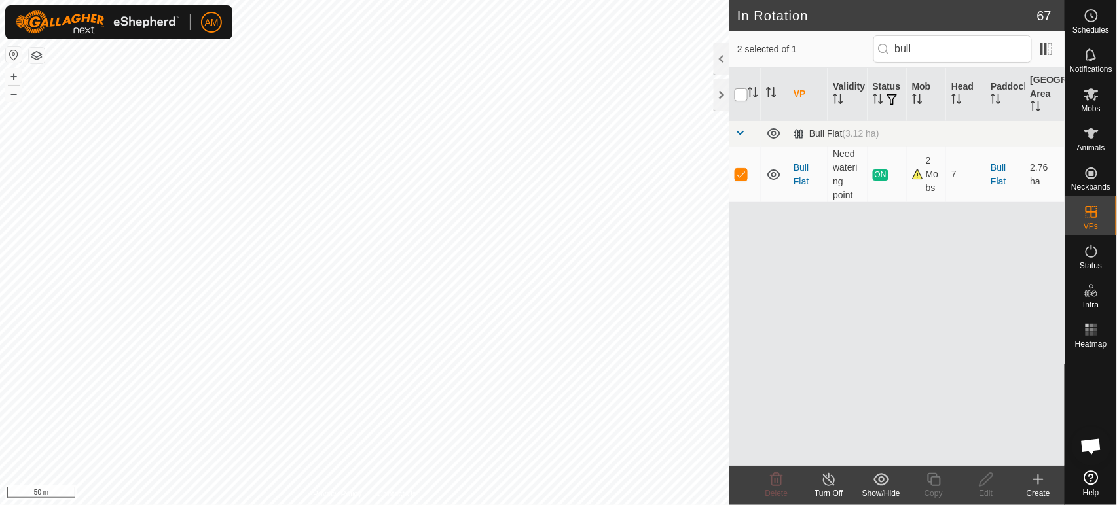
click at [741, 94] on input "checkbox" at bounding box center [740, 94] width 13 height 13
checkbox input "false"
click at [749, 171] on td at bounding box center [744, 175] width 31 height 56
click at [740, 176] on p-checkbox at bounding box center [740, 174] width 13 height 10
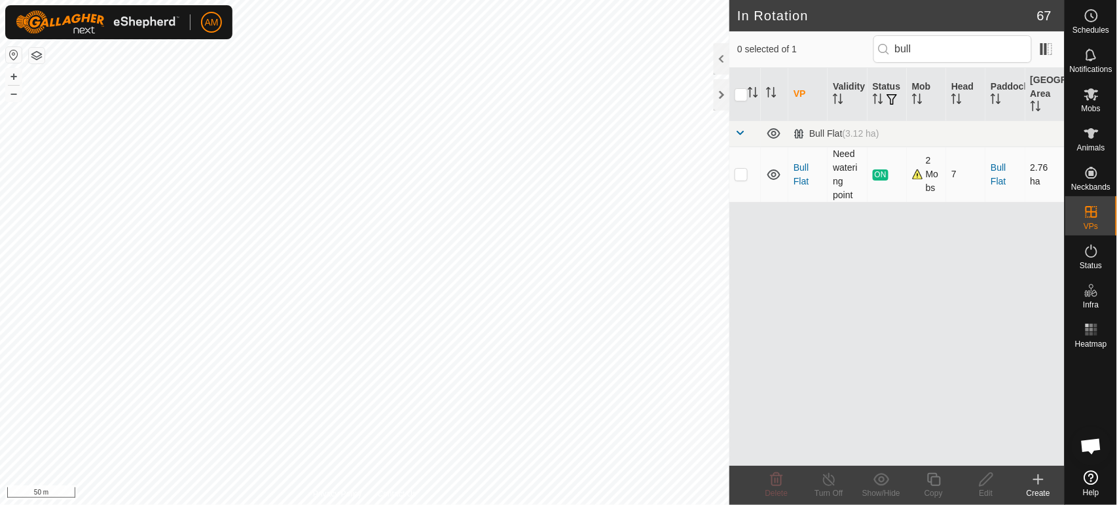
checkbox input "true"
click at [939, 477] on icon at bounding box center [934, 480] width 16 height 16
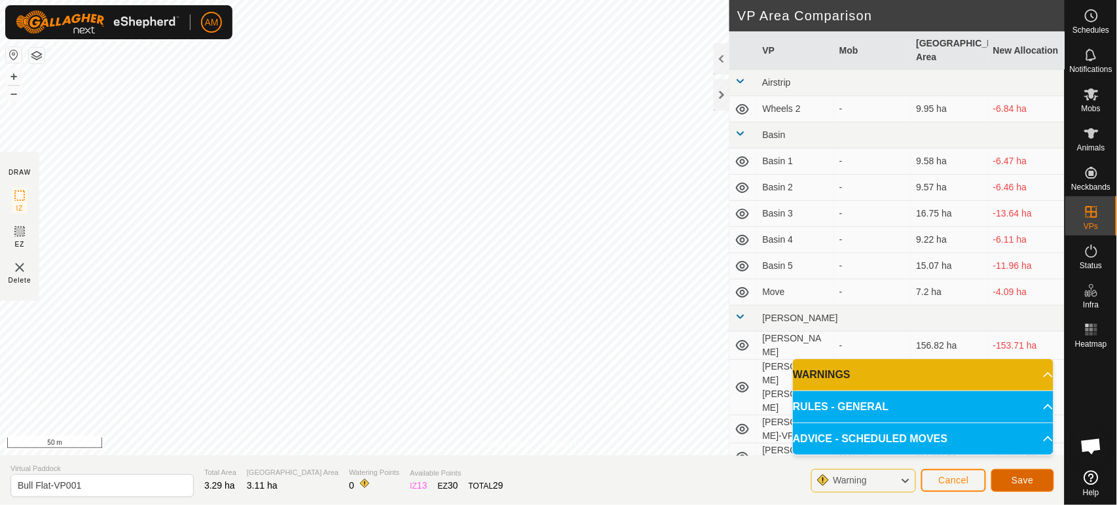
click at [1017, 480] on span "Save" at bounding box center [1022, 480] width 22 height 10
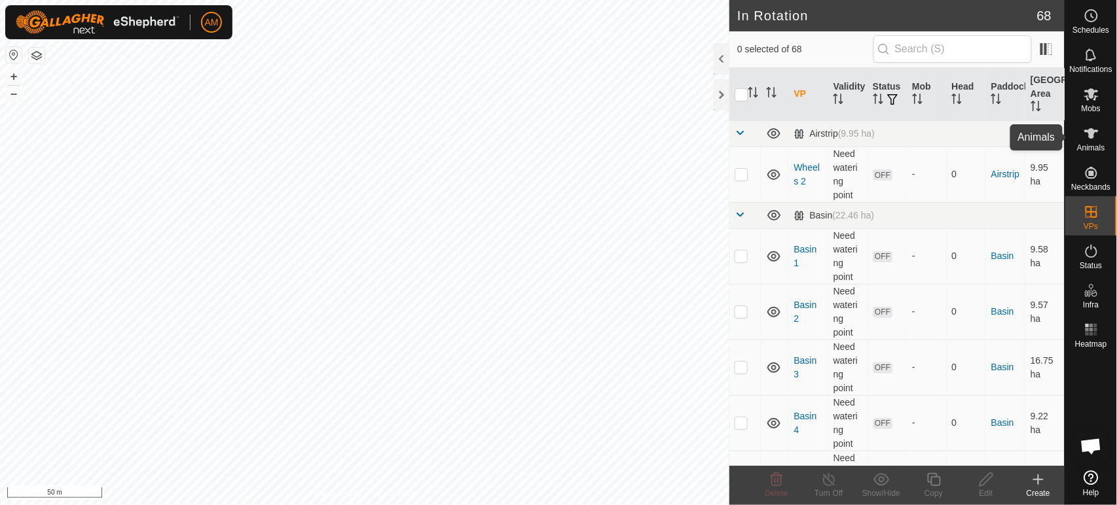
click at [1096, 129] on icon at bounding box center [1091, 134] width 16 height 16
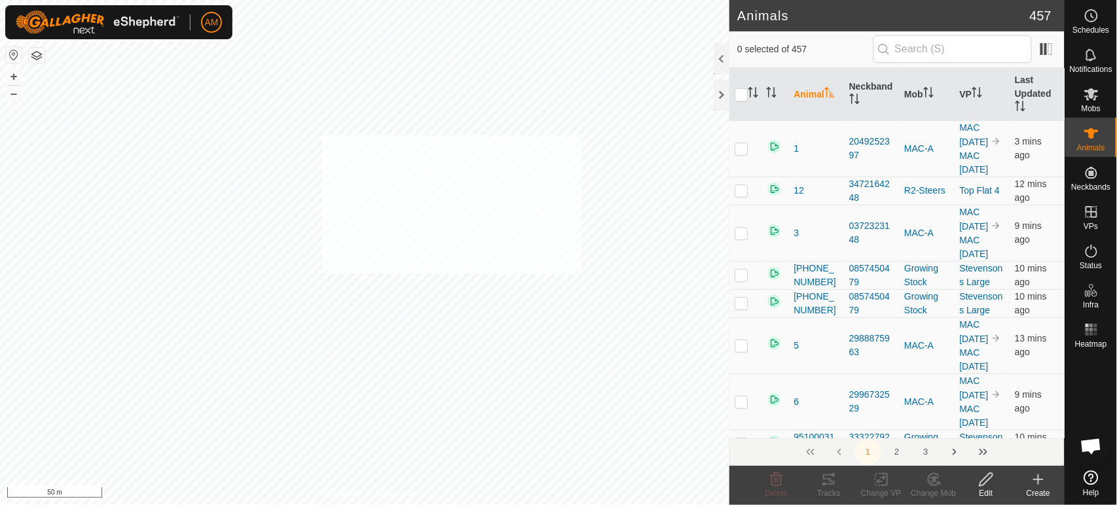
checkbox input "true"
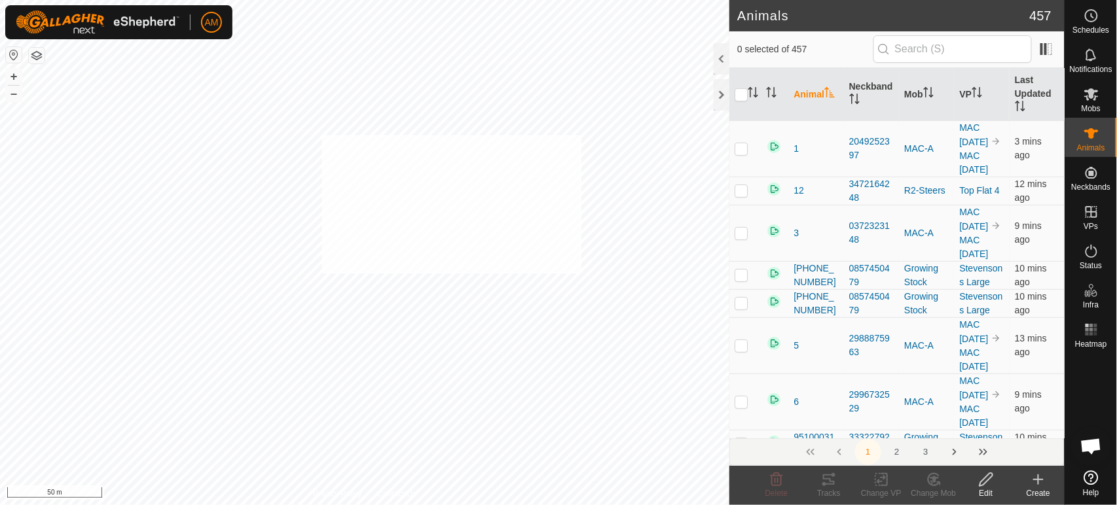
checkbox input "true"
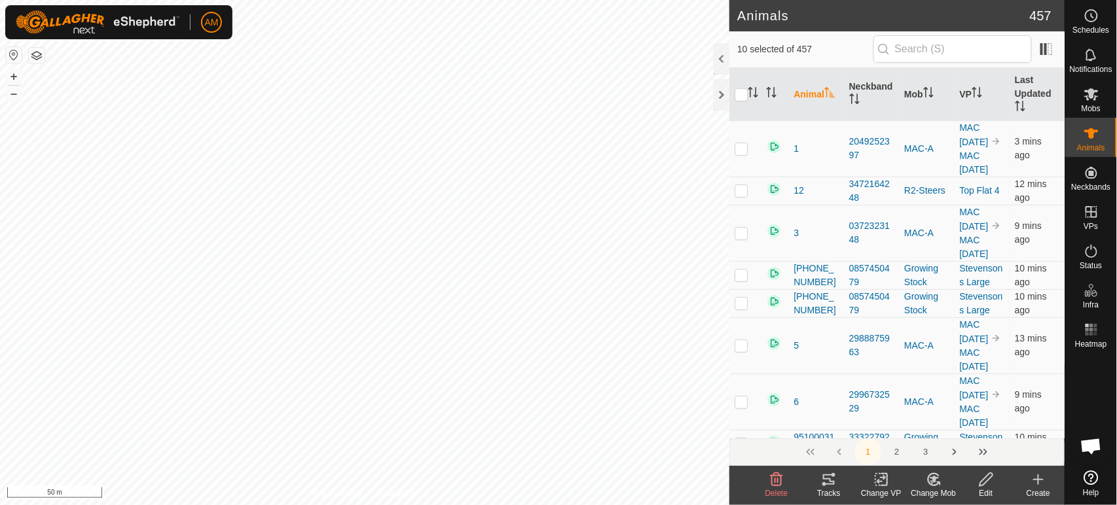
click at [880, 475] on icon at bounding box center [881, 480] width 16 height 16
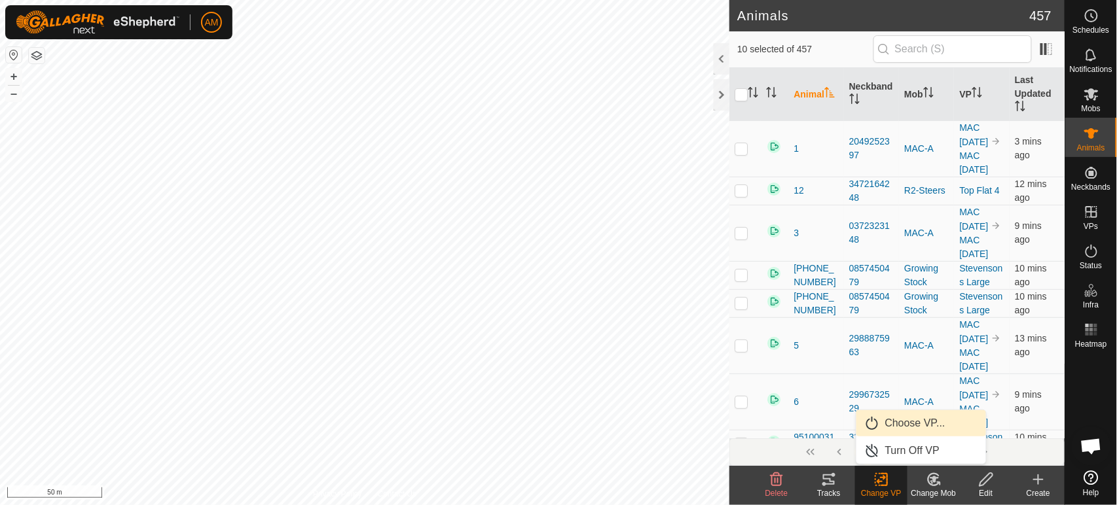
click at [902, 417] on link "Choose VP..." at bounding box center [921, 423] width 130 height 26
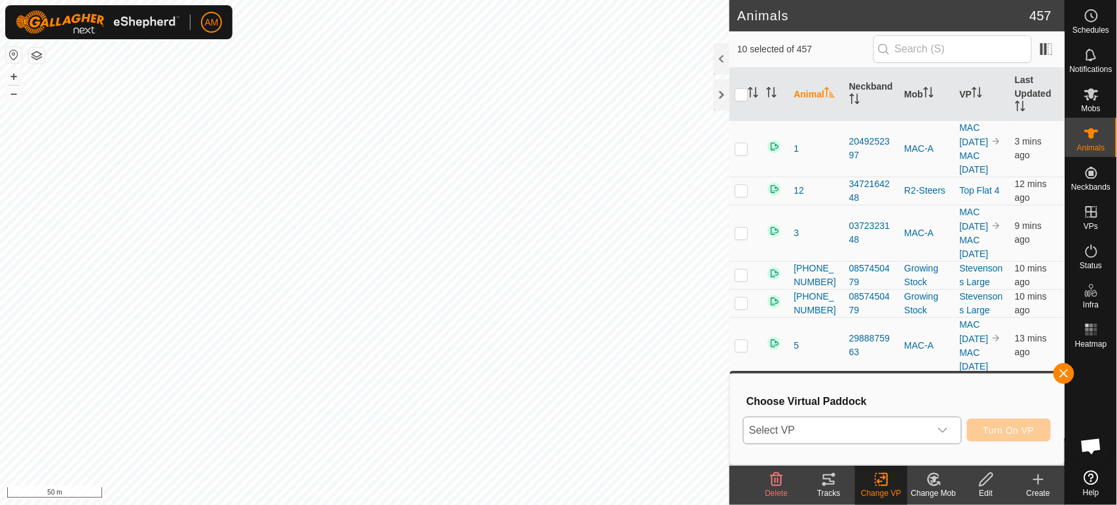
click at [850, 430] on span "Select VP" at bounding box center [836, 431] width 185 height 26
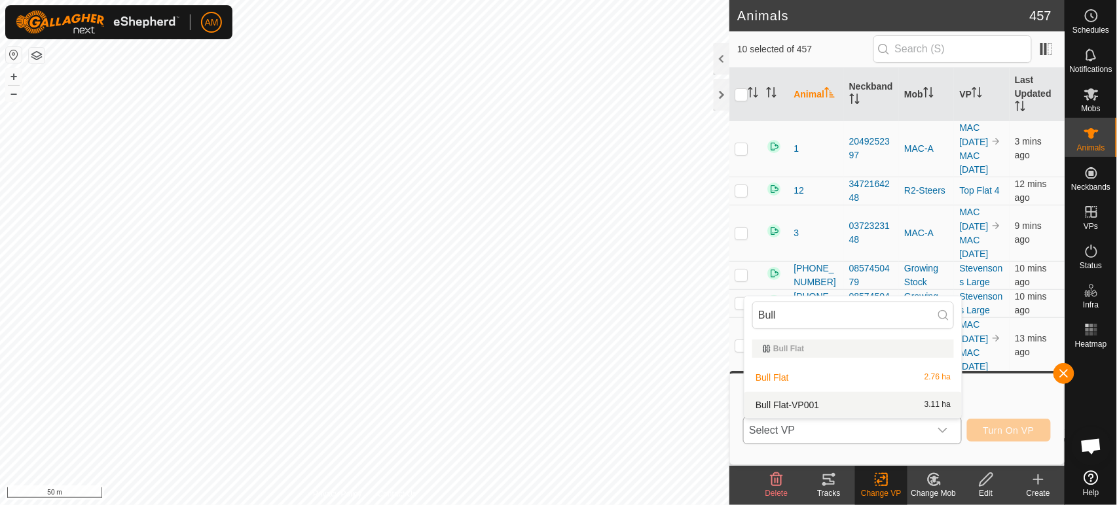
type input "Bull"
click at [821, 399] on li "Bull Flat-VP001 3.11 ha" at bounding box center [852, 405] width 217 height 26
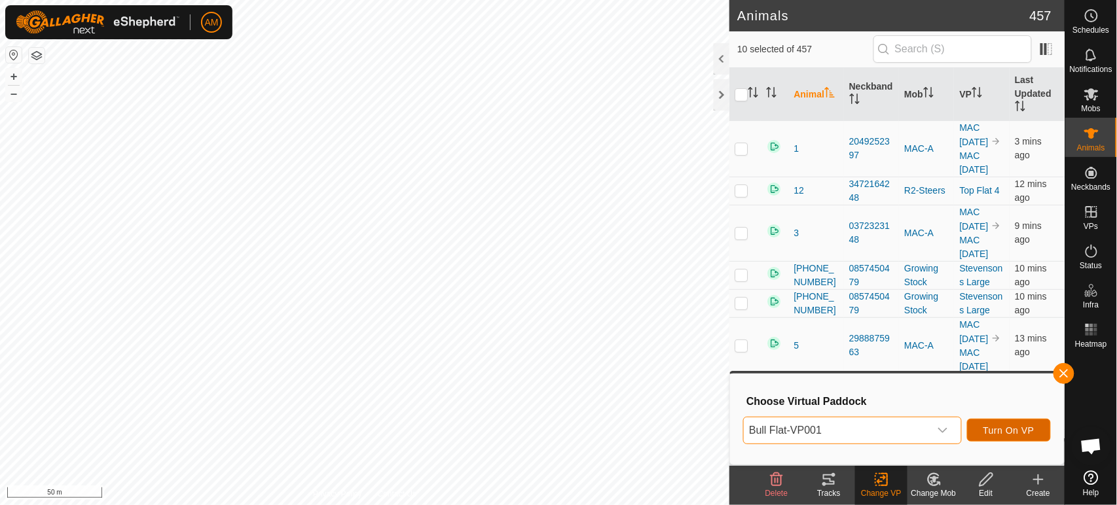
click at [1019, 429] on span "Turn On VP" at bounding box center [1008, 430] width 51 height 10
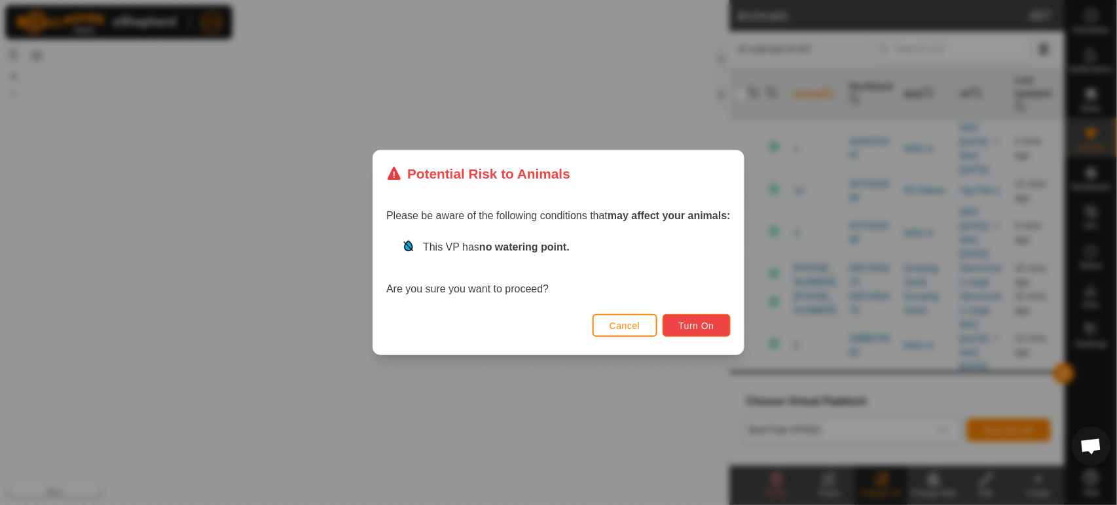
click at [701, 314] on button "Turn On" at bounding box center [696, 325] width 68 height 23
